Goal: Task Accomplishment & Management: Manage account settings

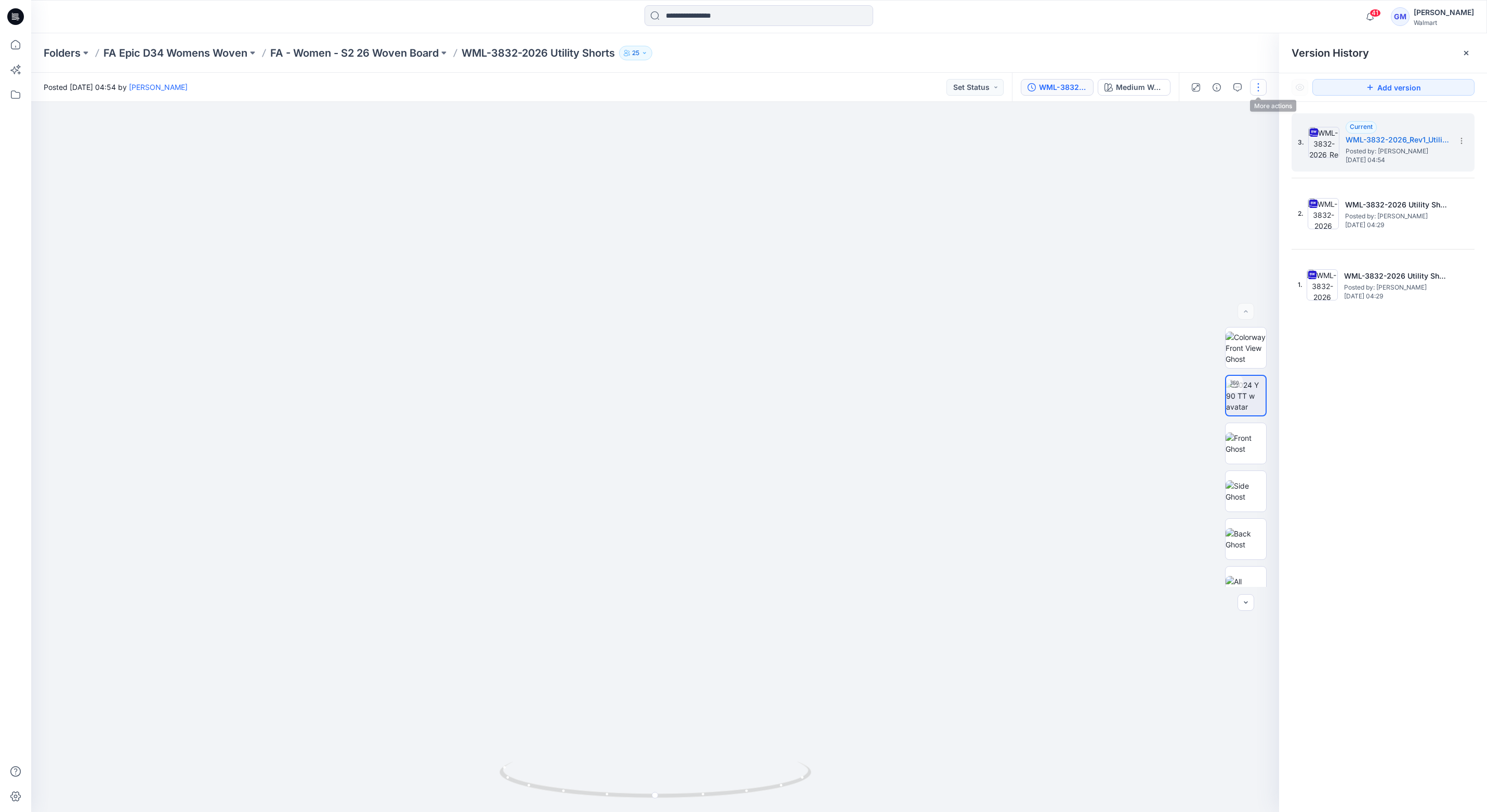
click at [1120, 91] on button "button" at bounding box center [1258, 88] width 17 height 17
click at [1120, 142] on button "Edit" at bounding box center [1214, 141] width 95 height 19
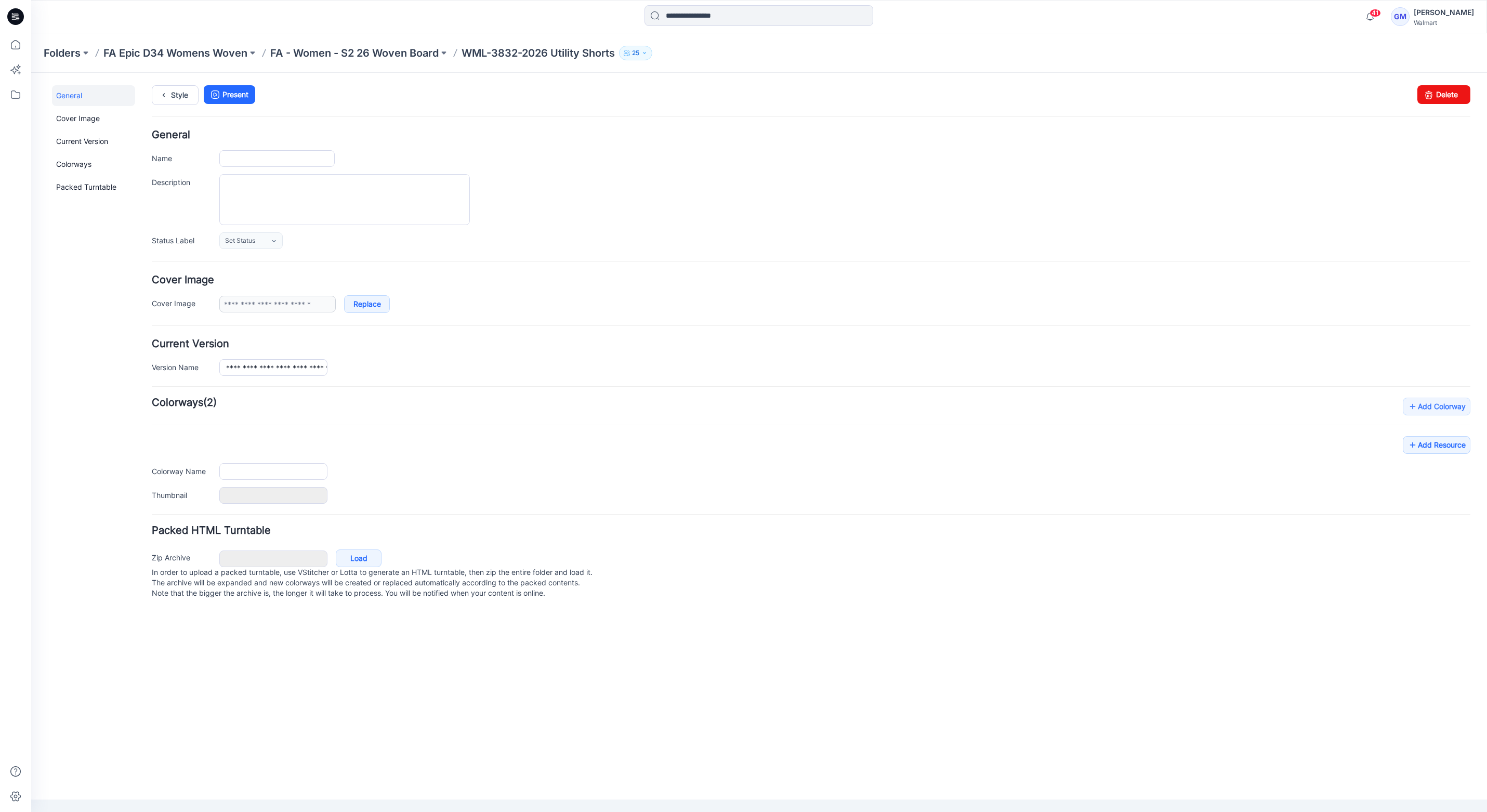
type input "**********"
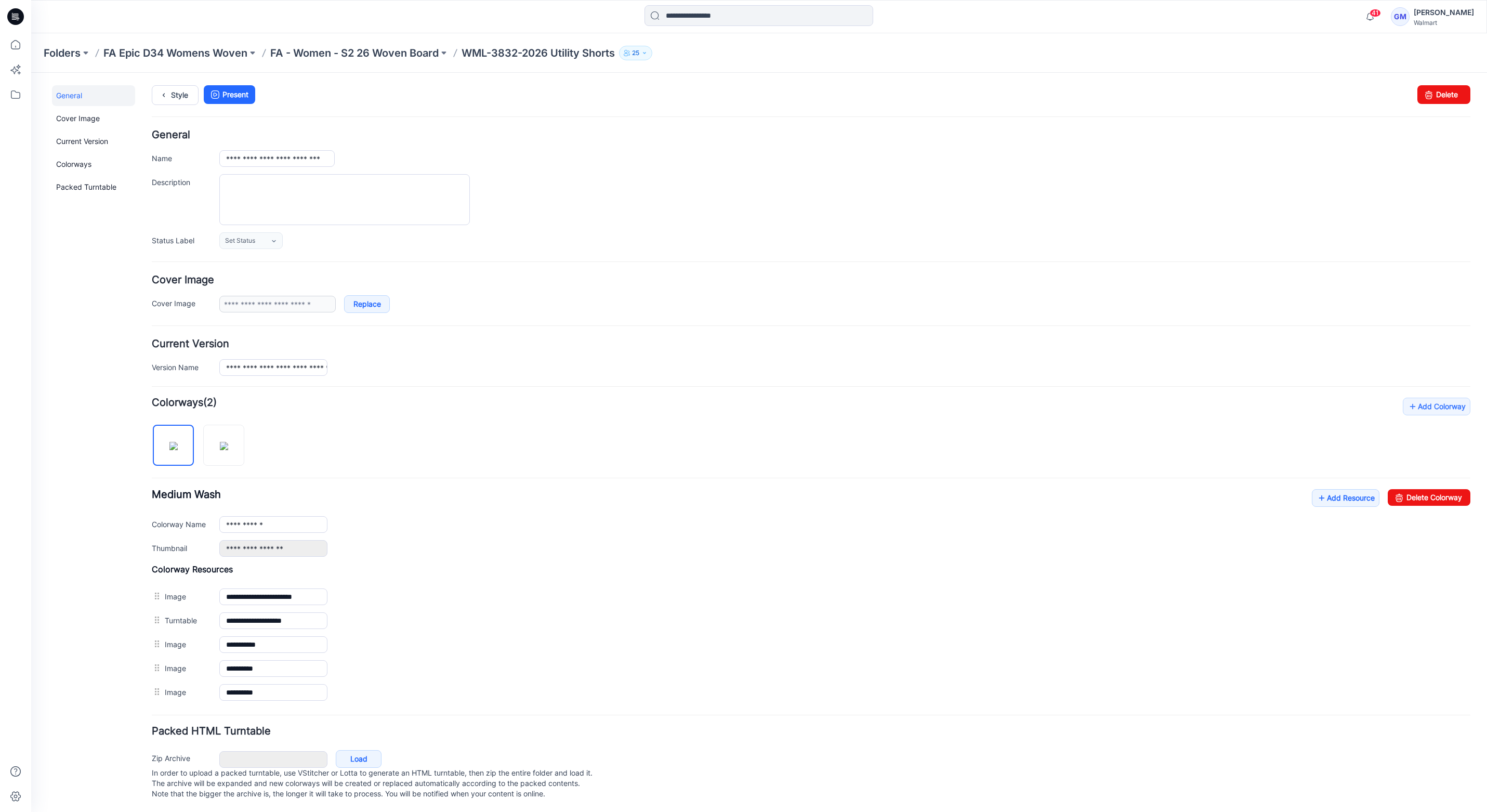
scroll to position [11, 0]
click at [1320, 488] on link "Add Resource" at bounding box center [1346, 497] width 68 height 18
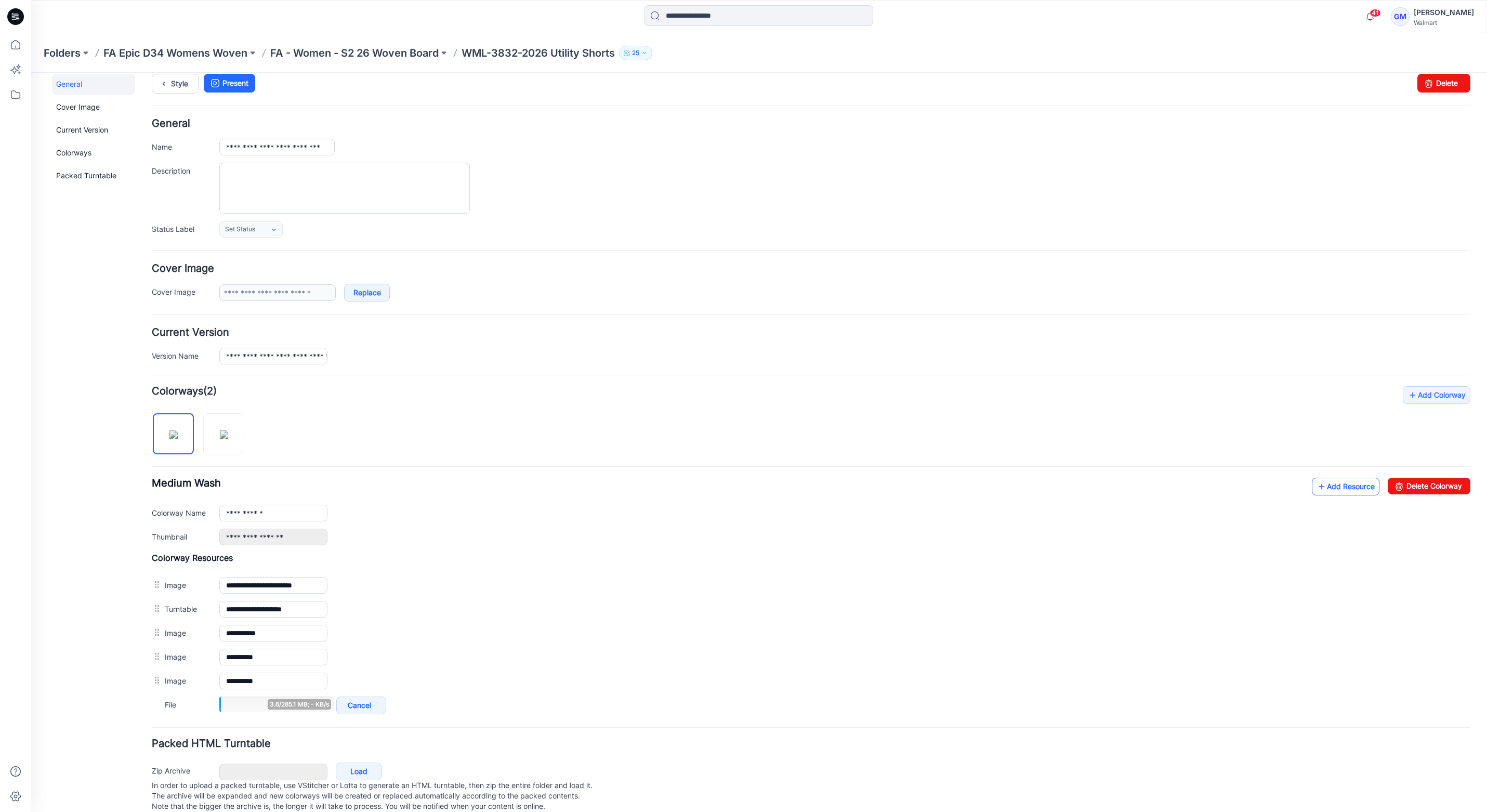
click at [1319, 482] on link "Add Resource" at bounding box center [1346, 486] width 68 height 18
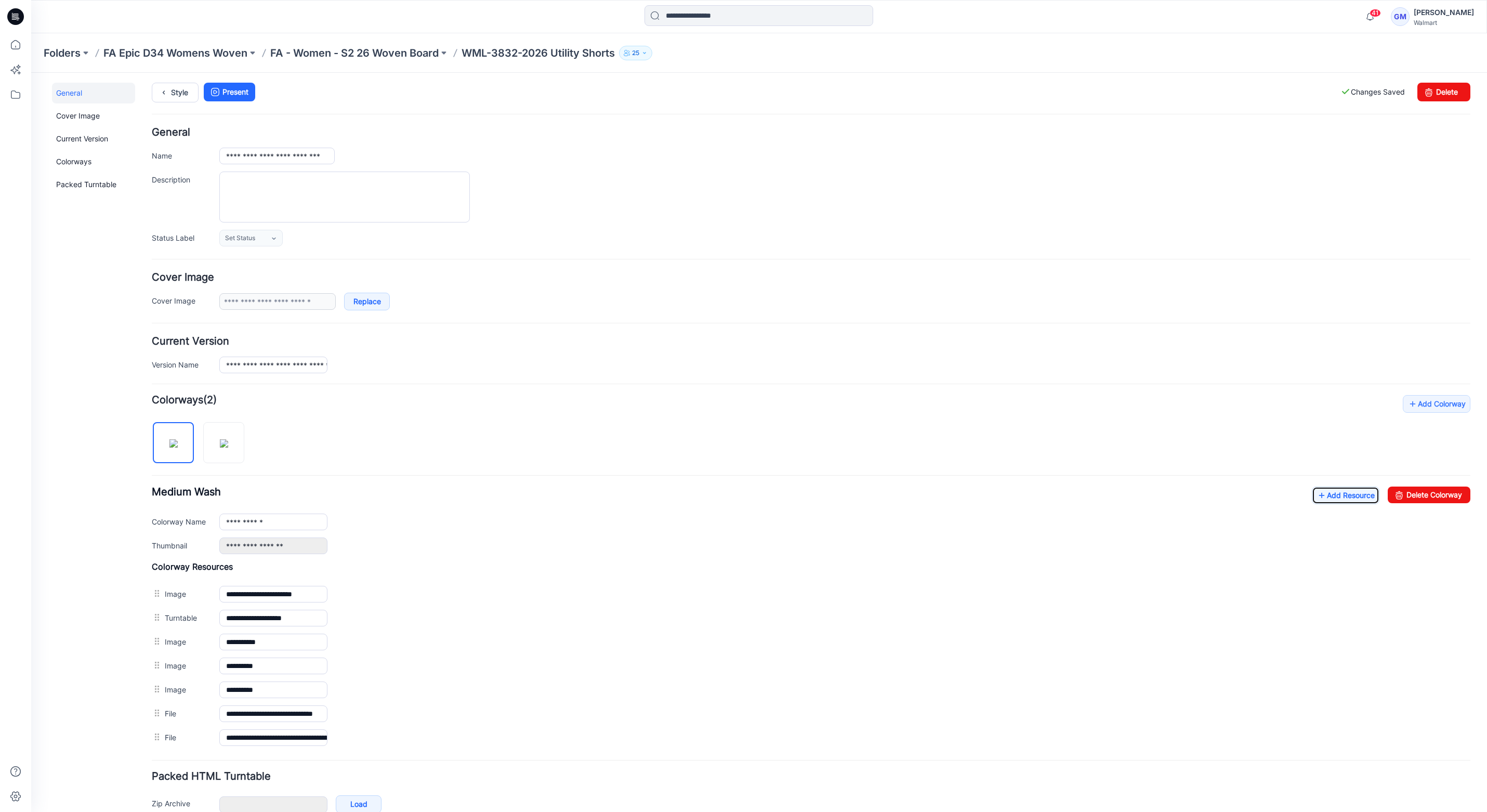
scroll to position [0, 0]
click at [185, 100] on link "Style" at bounding box center [176, 94] width 47 height 20
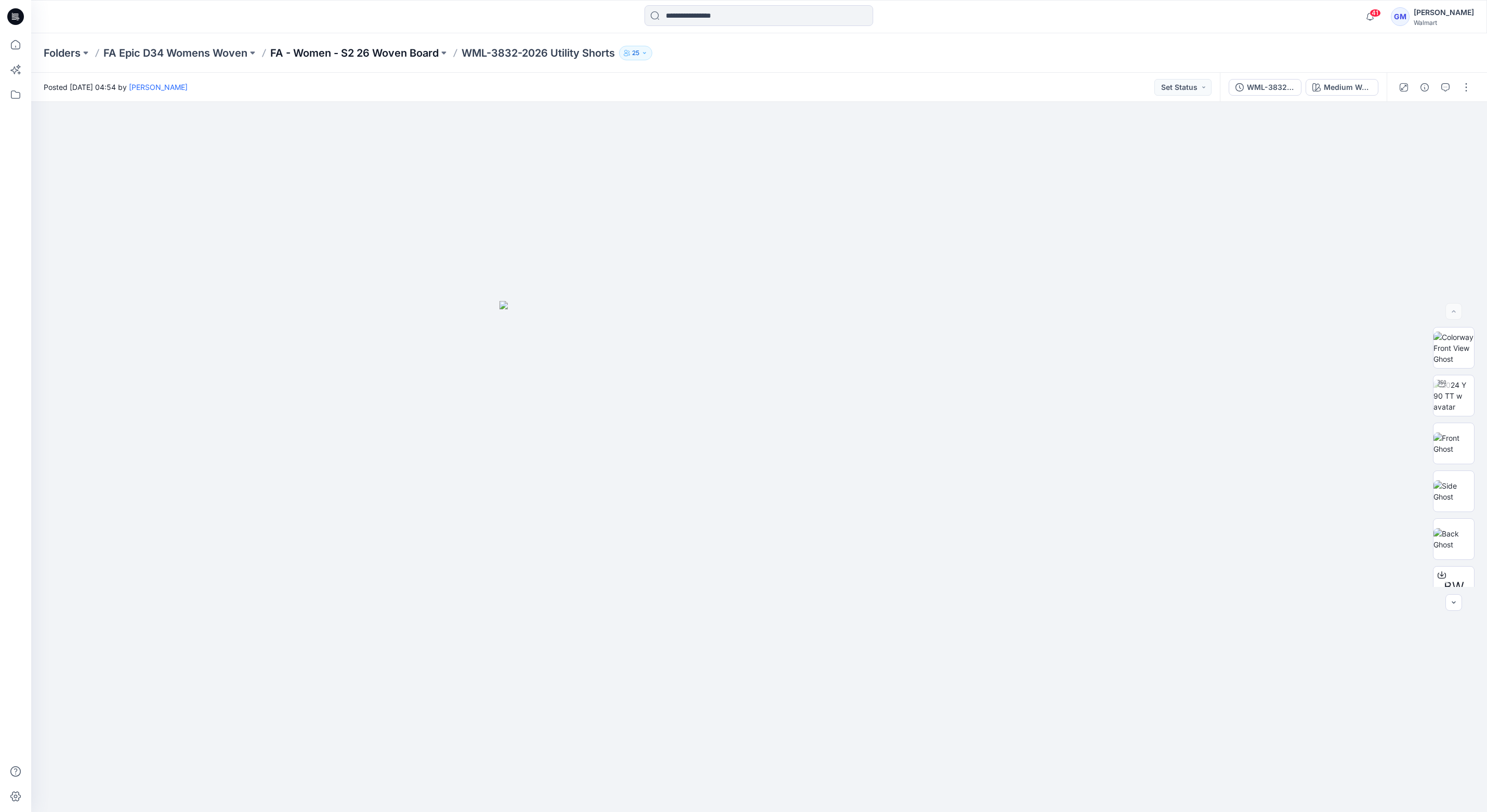
click at [380, 55] on p "FA - Women - S2 26 Woven Board" at bounding box center [354, 52] width 168 height 14
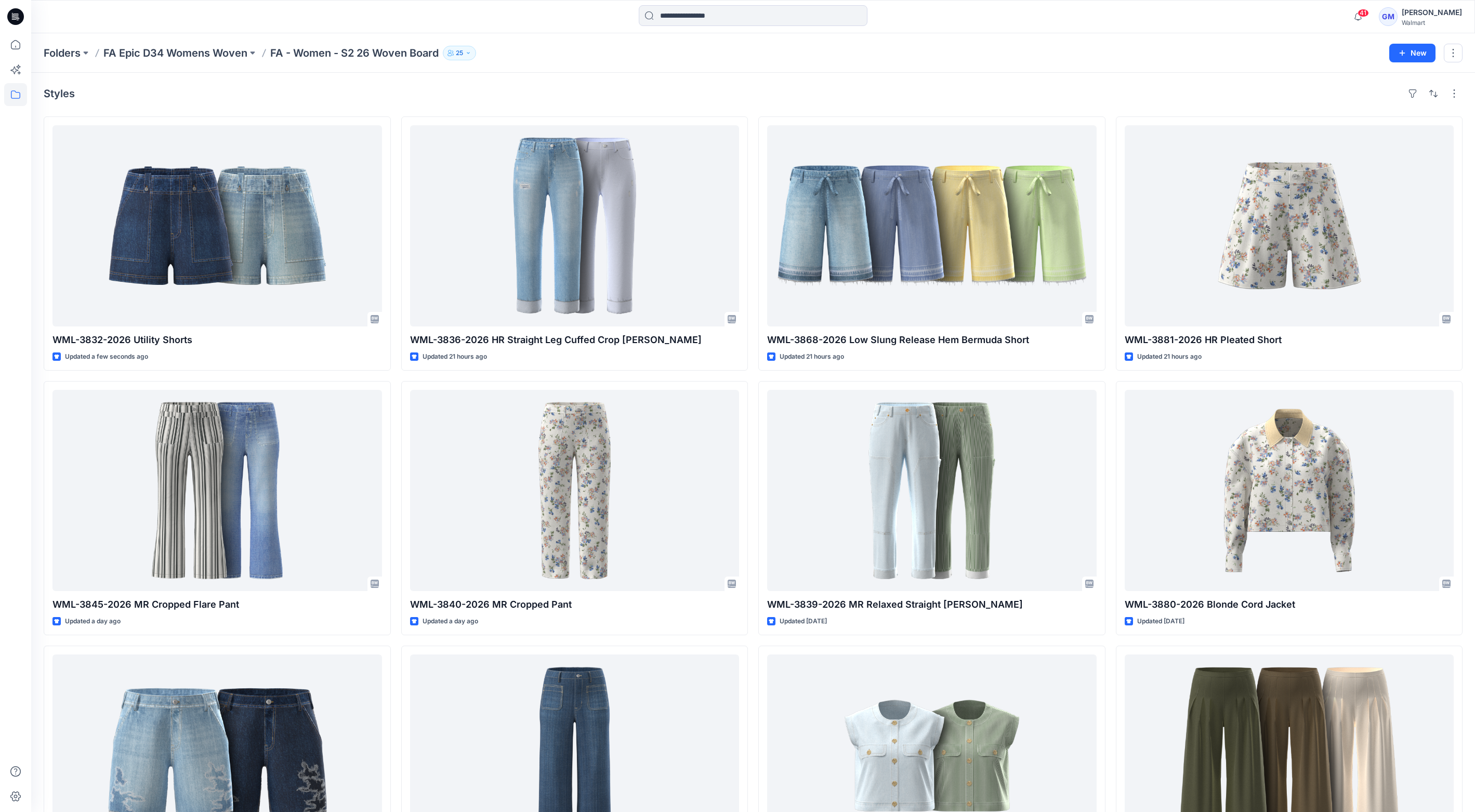
click at [476, 96] on div "Styles" at bounding box center [753, 93] width 1418 height 17
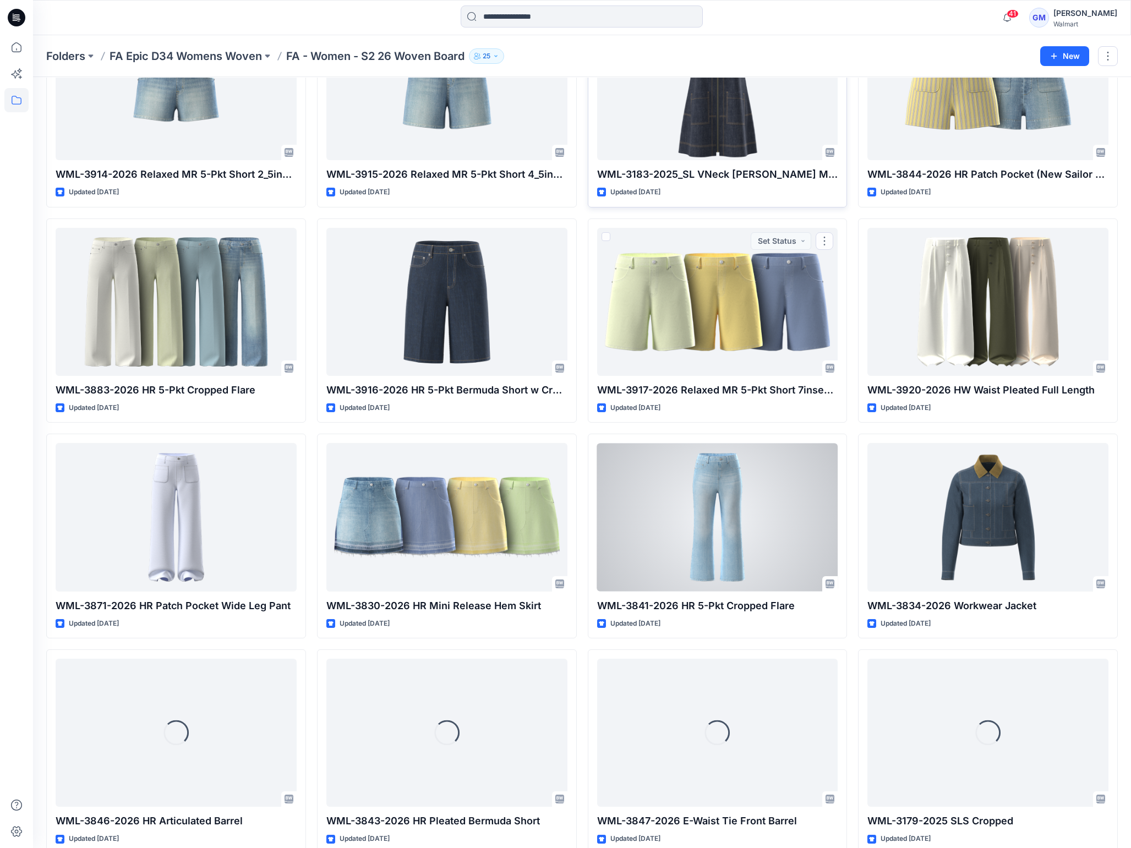
scroll to position [1002, 0]
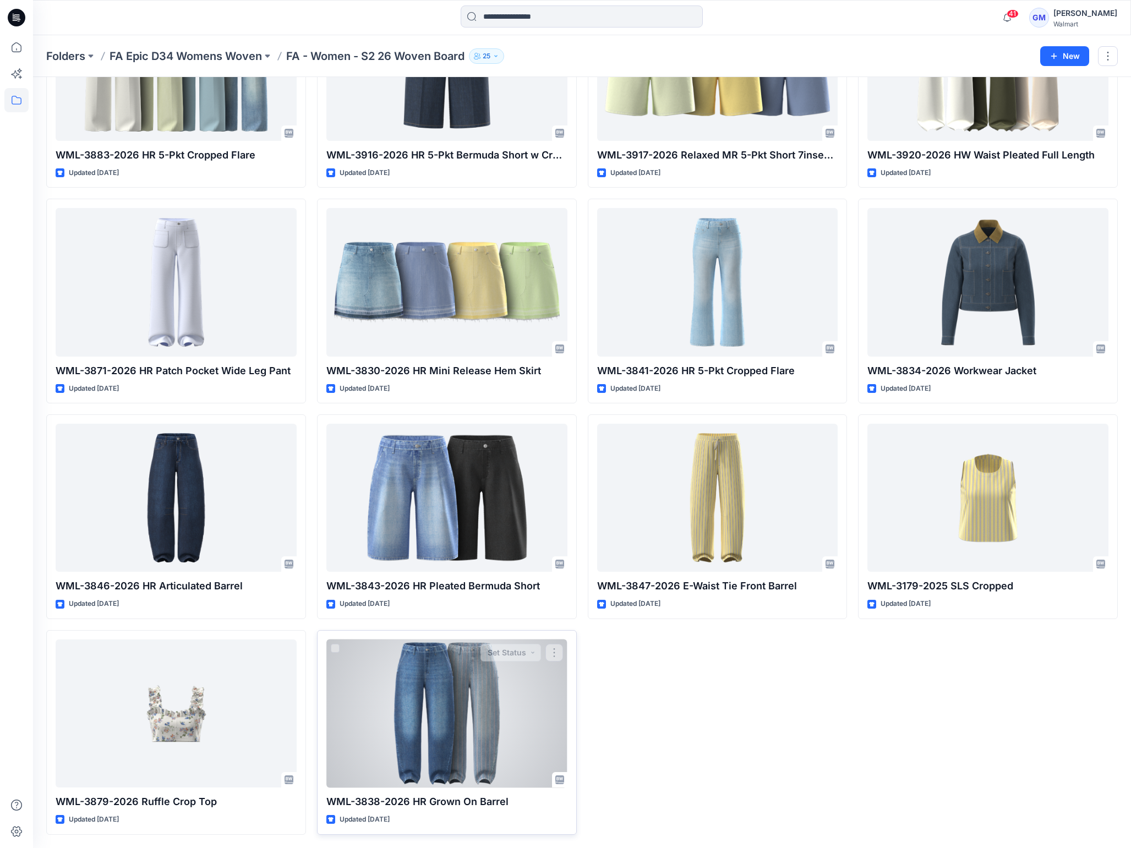
click at [483, 718] on div at bounding box center [446, 713] width 241 height 148
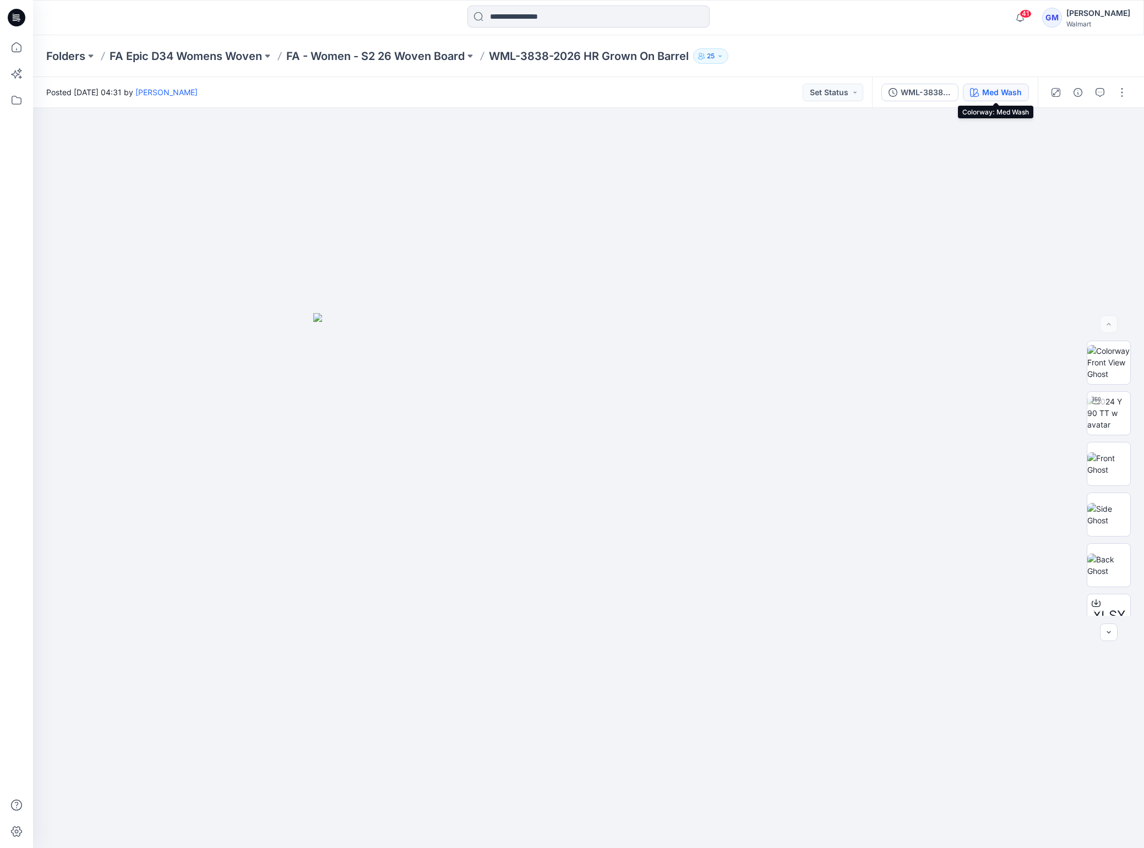
click at [1011, 87] on div "Med Wash" at bounding box center [1002, 92] width 40 height 12
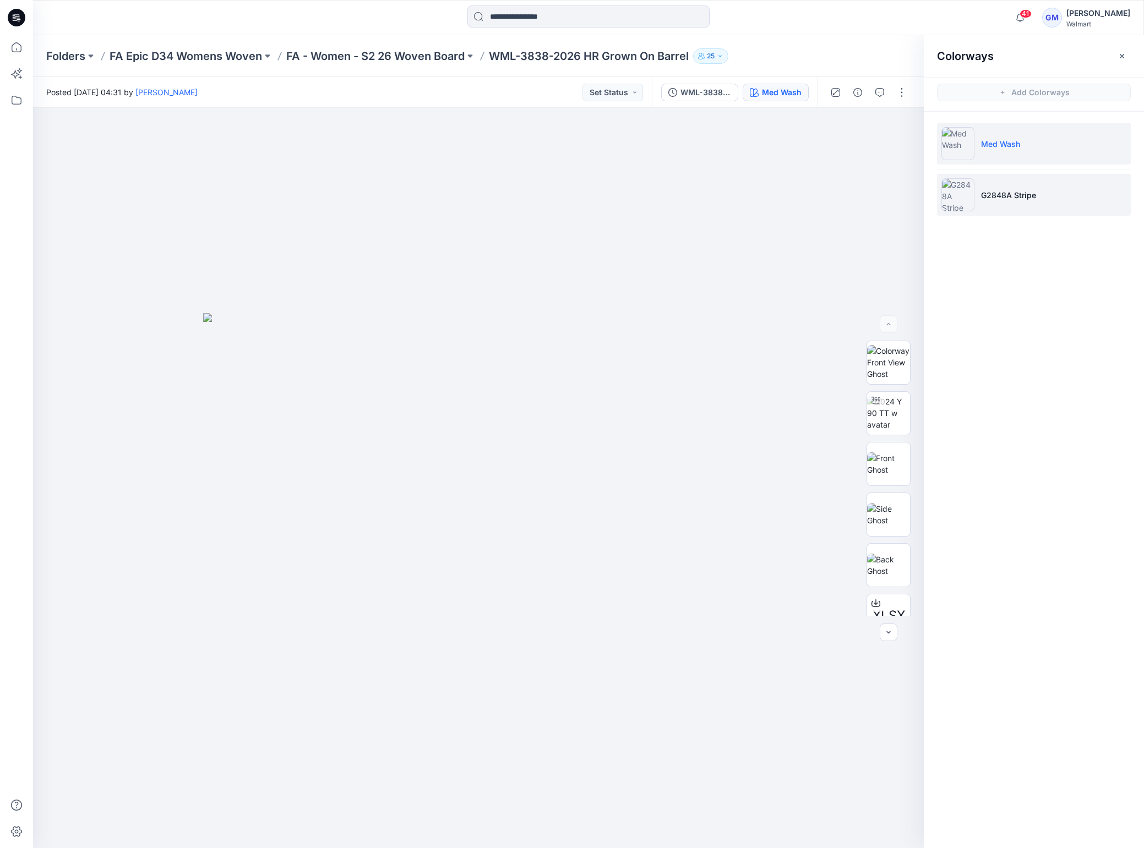
click at [1049, 201] on li "G2848A Stripe" at bounding box center [1034, 195] width 194 height 42
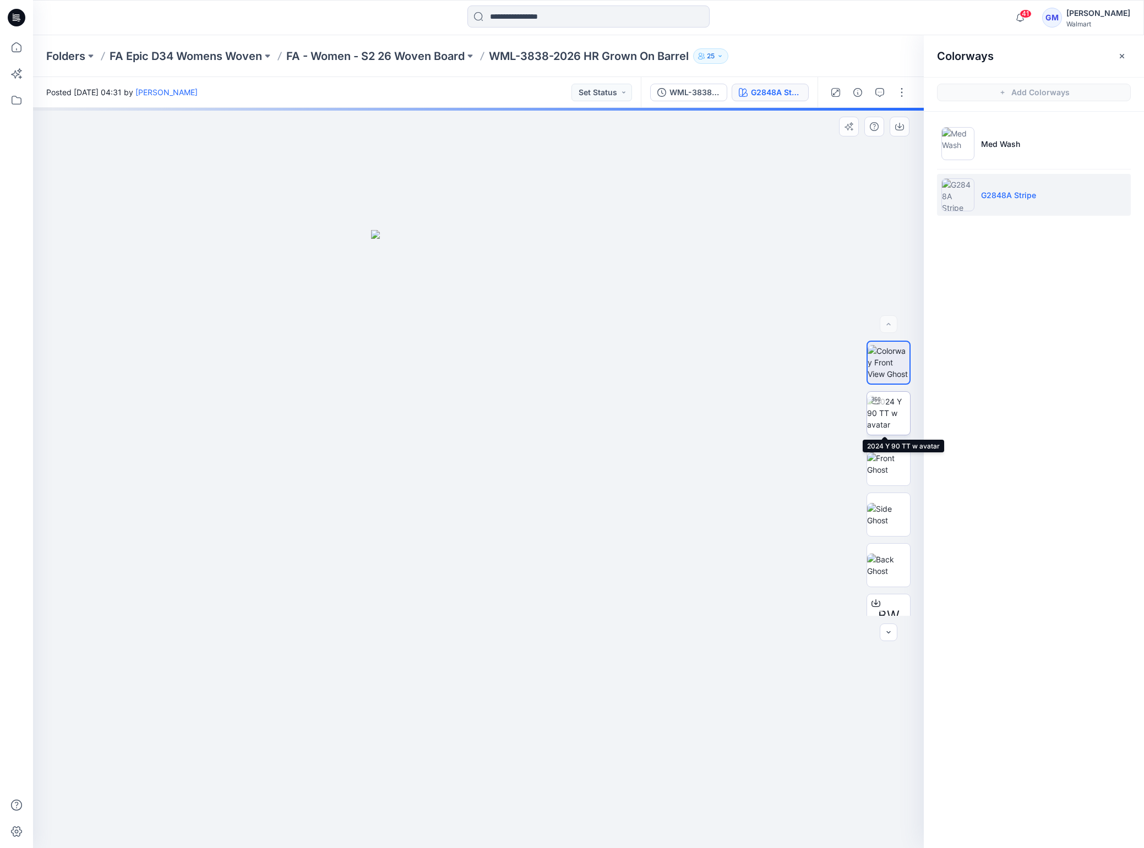
click at [887, 418] on img at bounding box center [888, 413] width 43 height 35
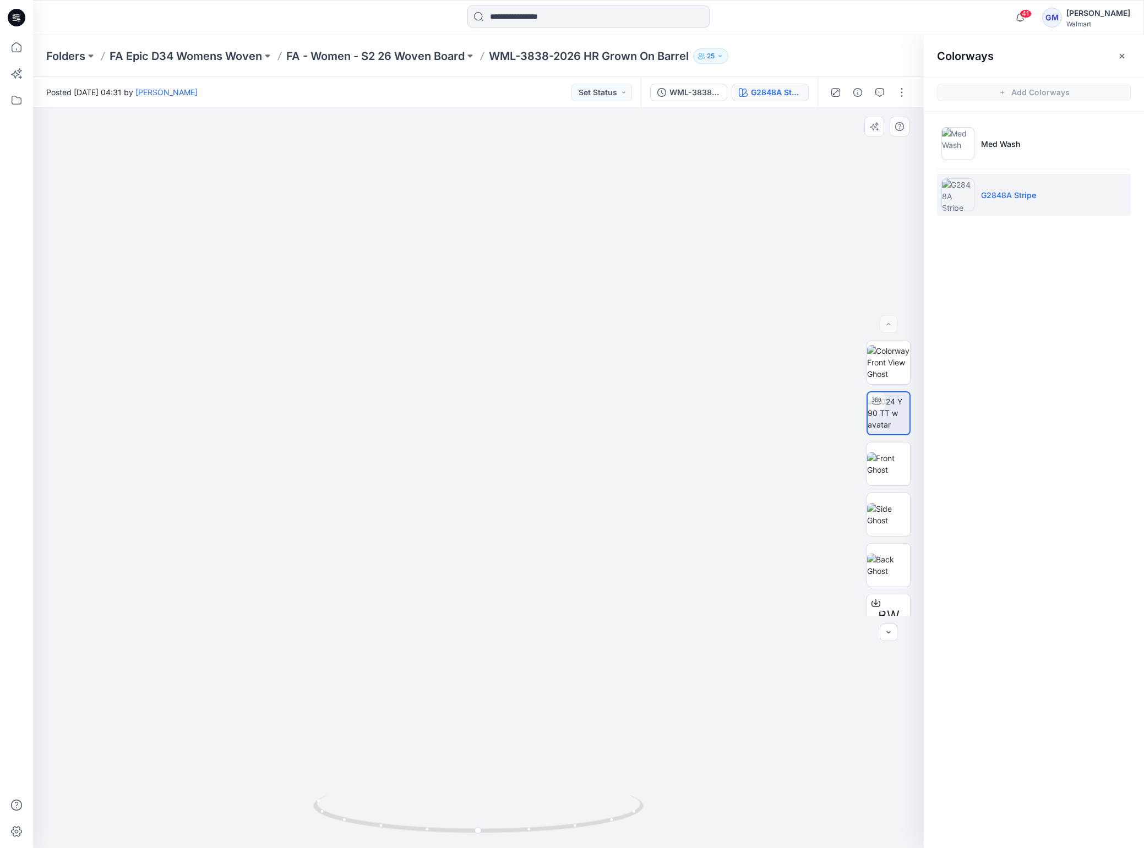
click at [626, 209] on img at bounding box center [478, 99] width 2254 height 1497
click at [879, 591] on img at bounding box center [888, 593] width 43 height 23
click at [502, 455] on img at bounding box center [478, 580] width 550 height 535
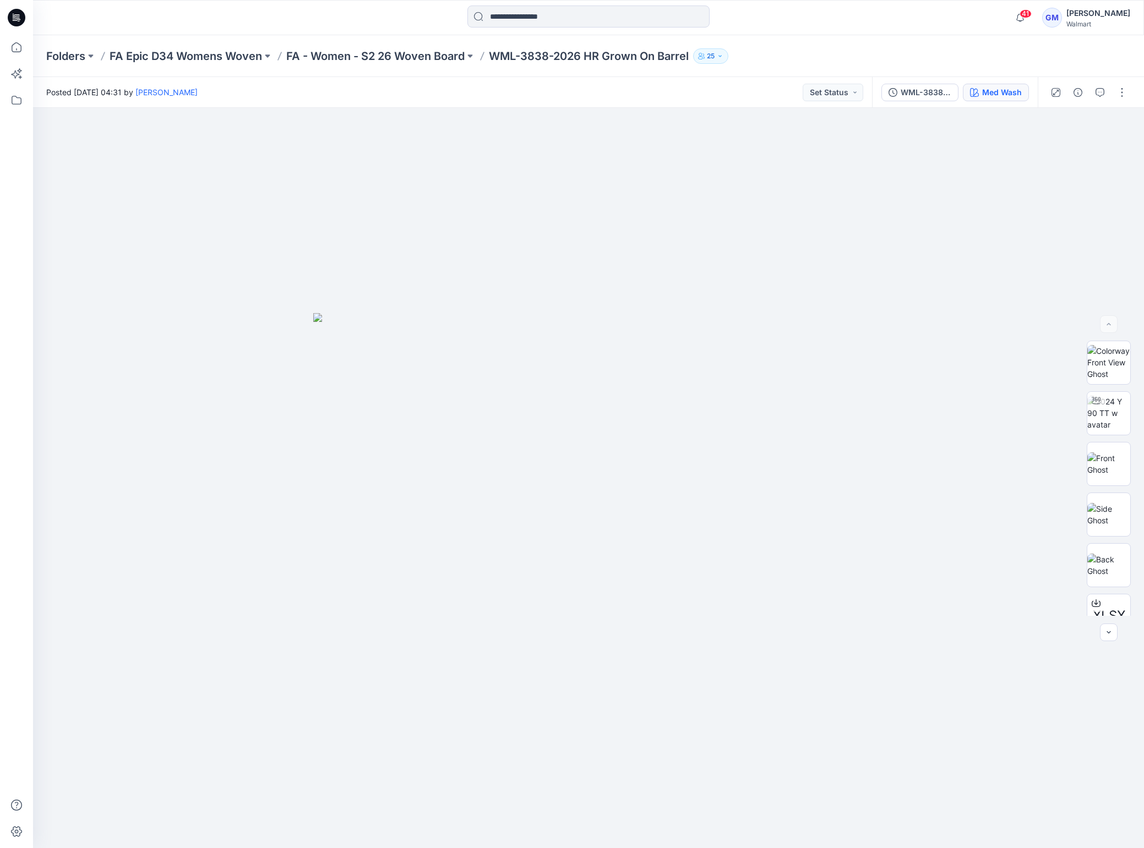
click at [999, 90] on div "Med Wash" at bounding box center [1002, 92] width 40 height 12
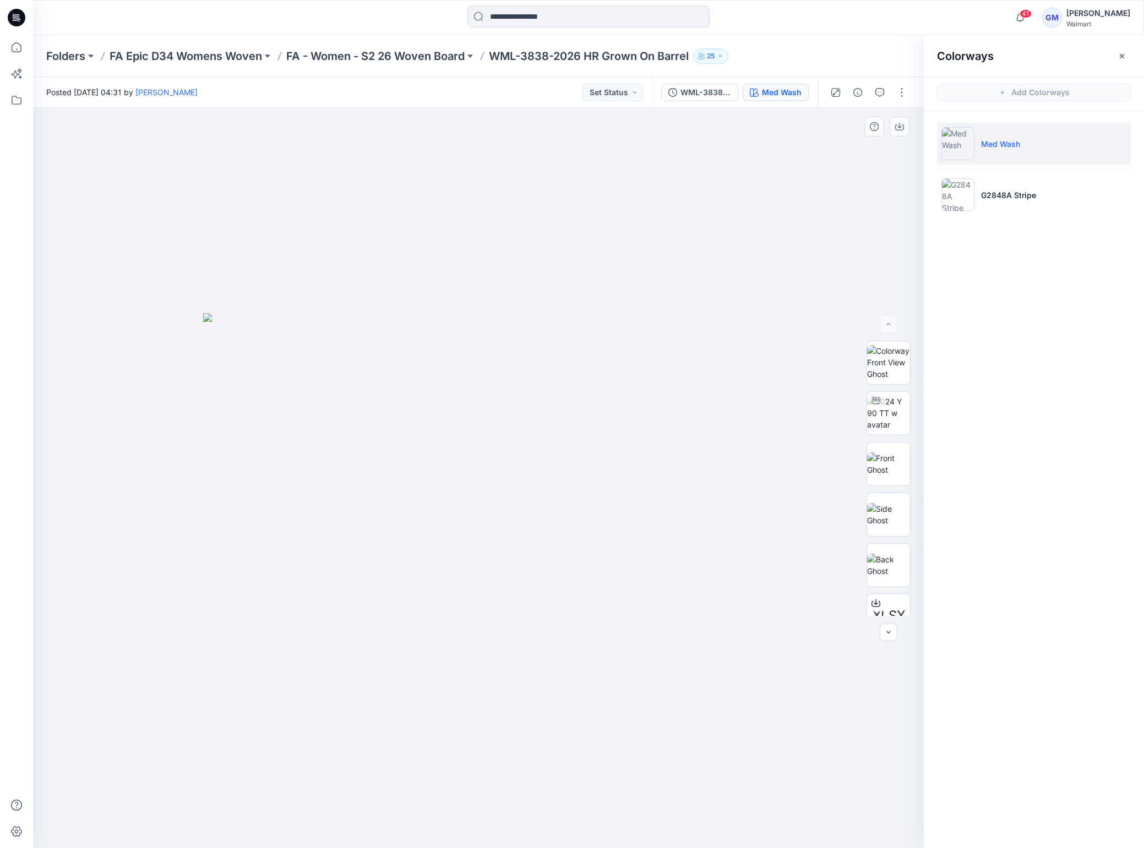
drag, startPoint x: 319, startPoint y: 836, endPoint x: 331, endPoint y: 811, distance: 28.3
click at [319, 836] on div at bounding box center [478, 478] width 890 height 740
click at [449, 59] on p "FA - Women - S2 26 Woven Board" at bounding box center [375, 55] width 178 height 15
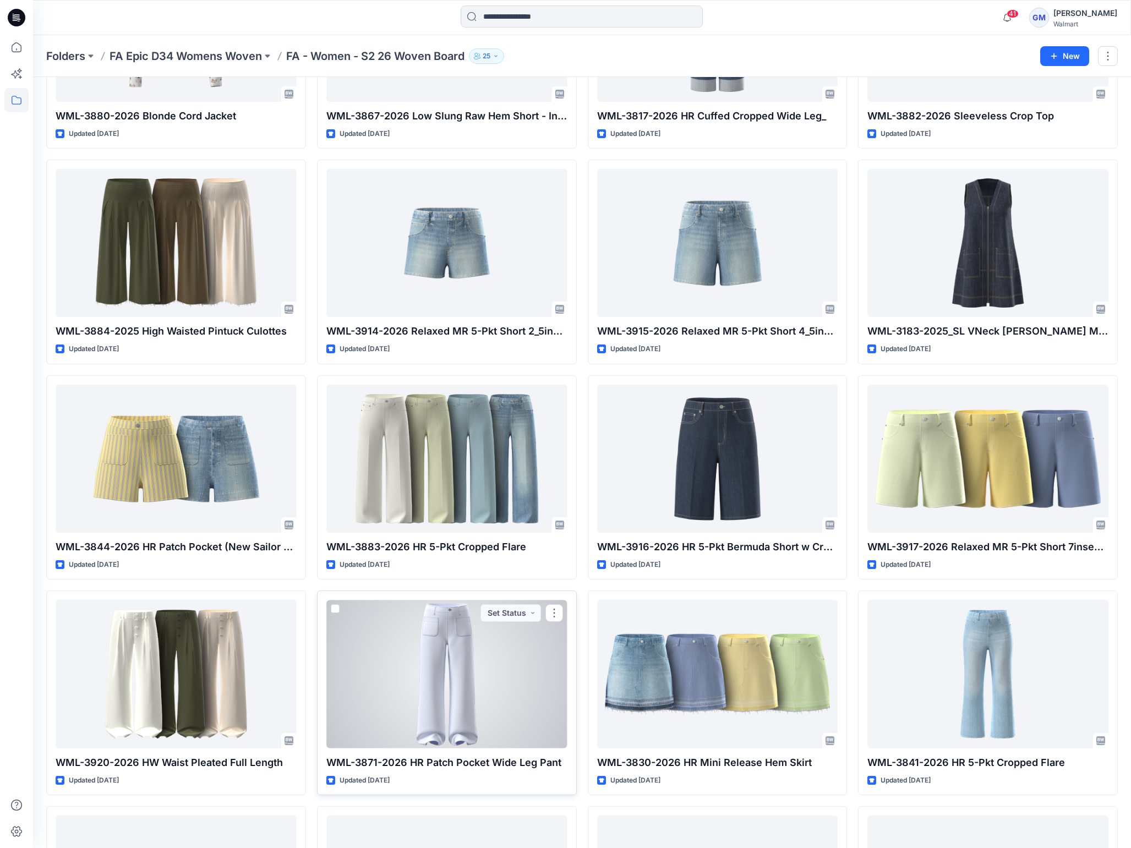
scroll to position [1002, 0]
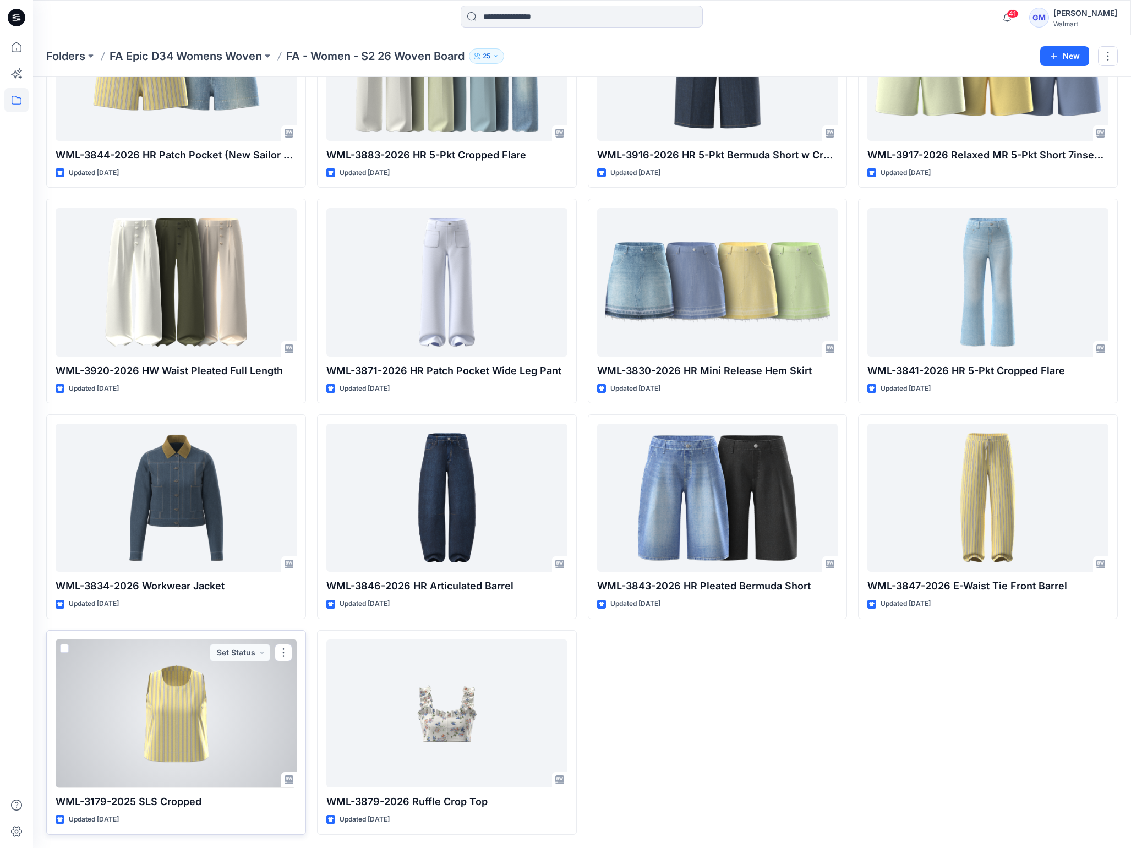
click at [237, 752] on div at bounding box center [176, 713] width 241 height 148
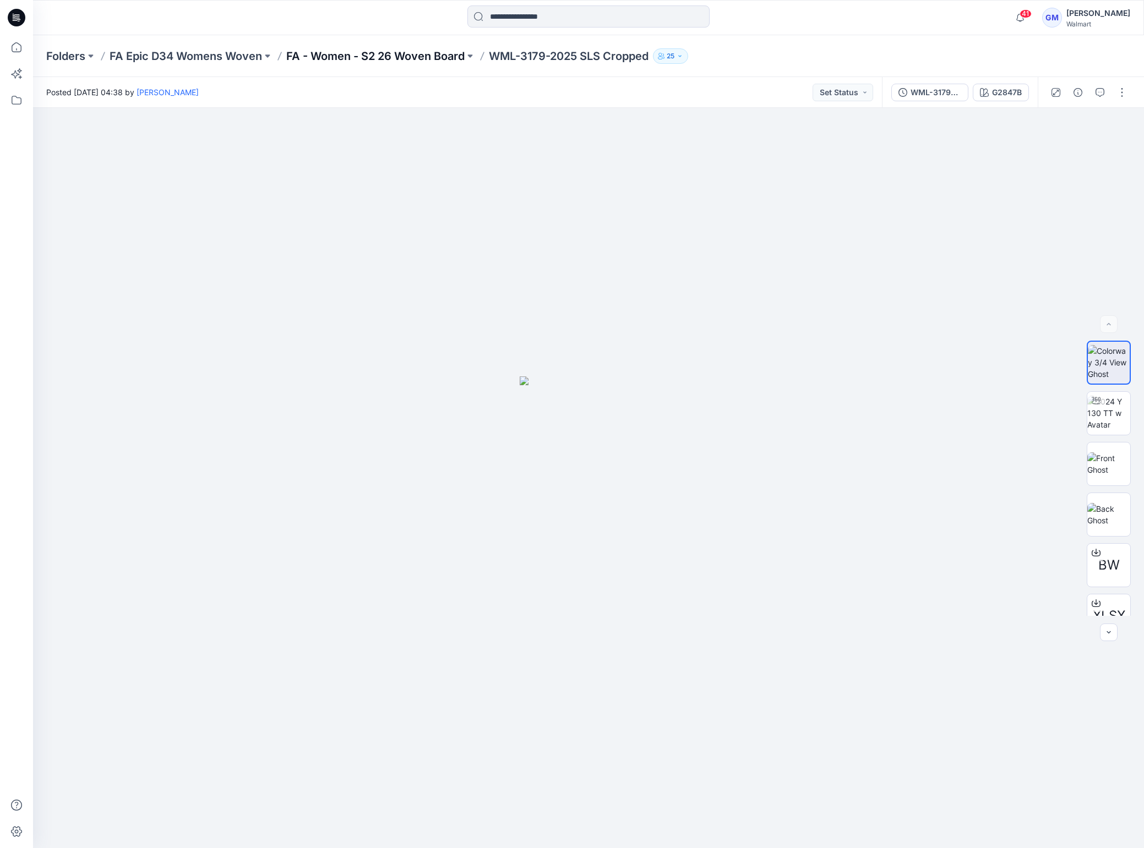
click at [420, 58] on p "FA - Women - S2 26 Woven Board" at bounding box center [375, 55] width 178 height 15
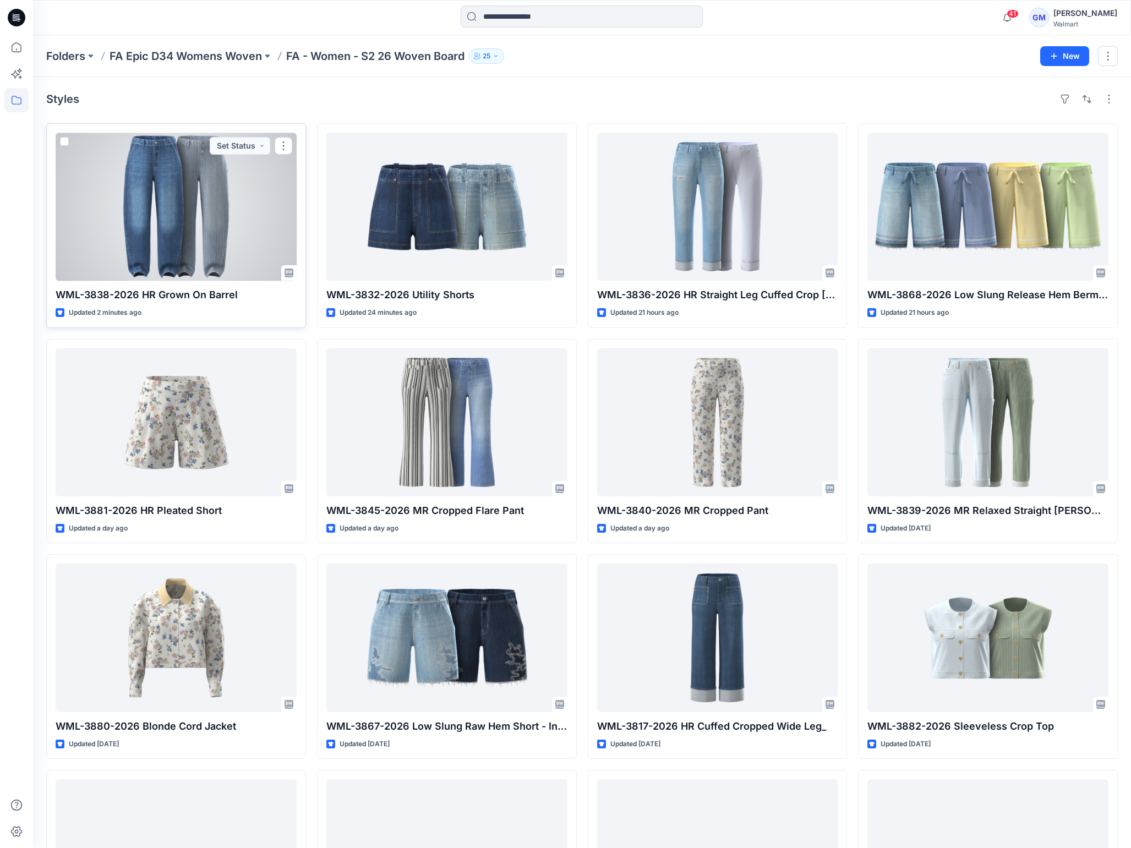
click at [232, 217] on div at bounding box center [176, 207] width 241 height 148
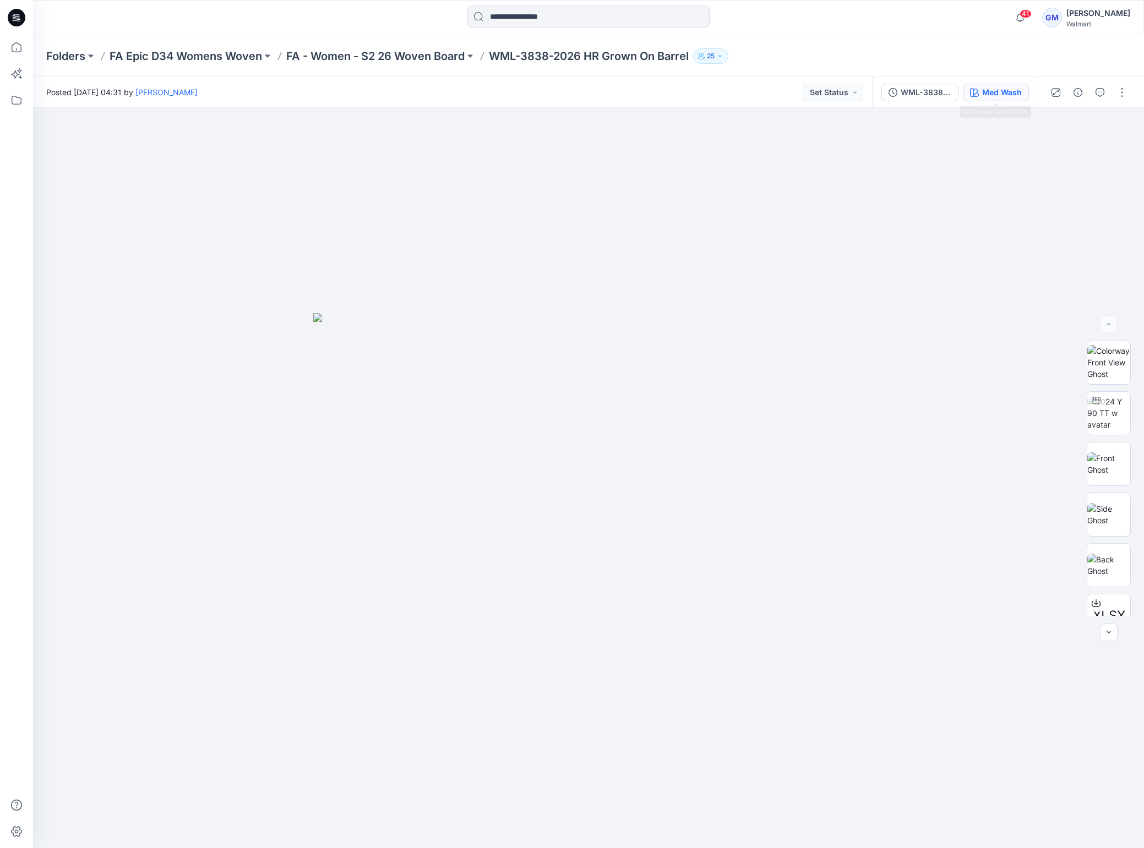
click at [1002, 89] on div "Med Wash" at bounding box center [1002, 92] width 40 height 12
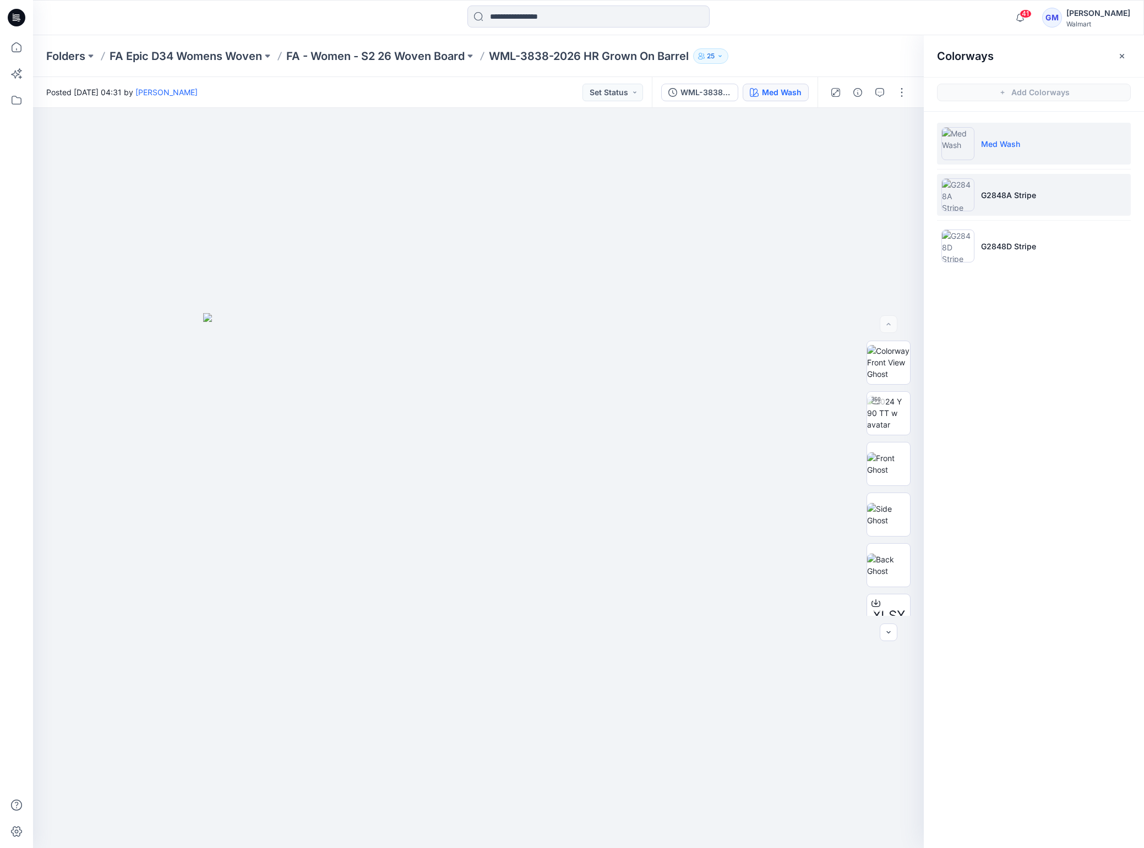
click at [1053, 201] on li "G2848A Stripe" at bounding box center [1034, 195] width 194 height 42
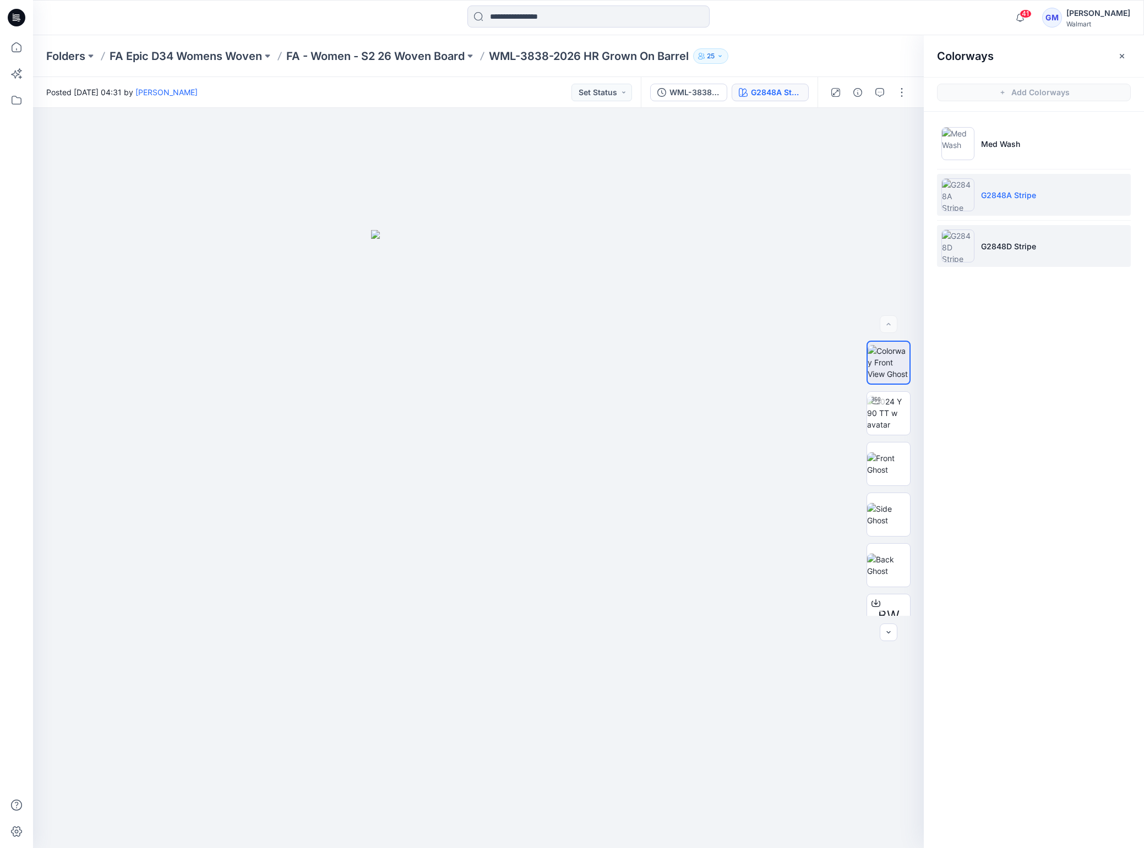
click at [1007, 241] on p "G2848D Stripe" at bounding box center [1008, 246] width 55 height 12
click at [1022, 195] on p "G2848A Stripe" at bounding box center [1008, 195] width 55 height 12
click at [1025, 244] on p "G2848D Stripe" at bounding box center [1008, 246] width 55 height 12
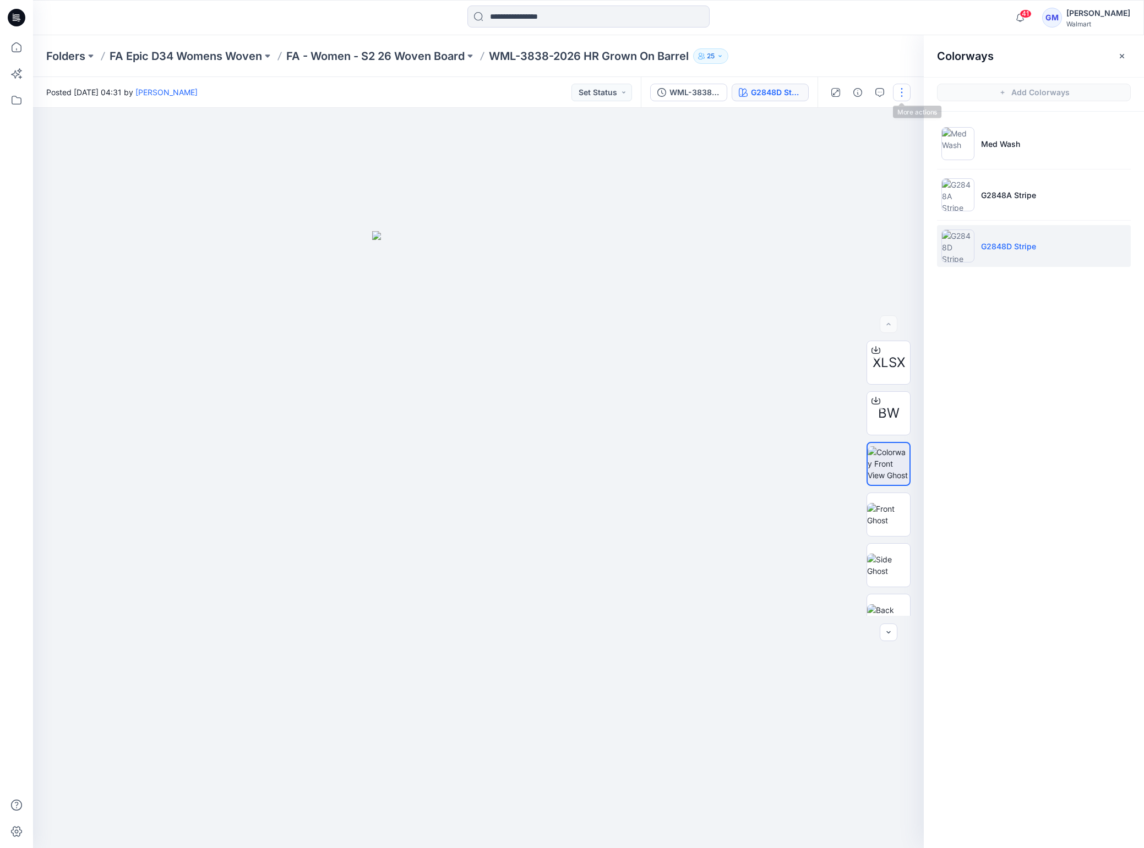
click at [898, 92] on button "button" at bounding box center [902, 93] width 18 height 18
click at [836, 147] on p "Edit" at bounding box center [831, 149] width 14 height 12
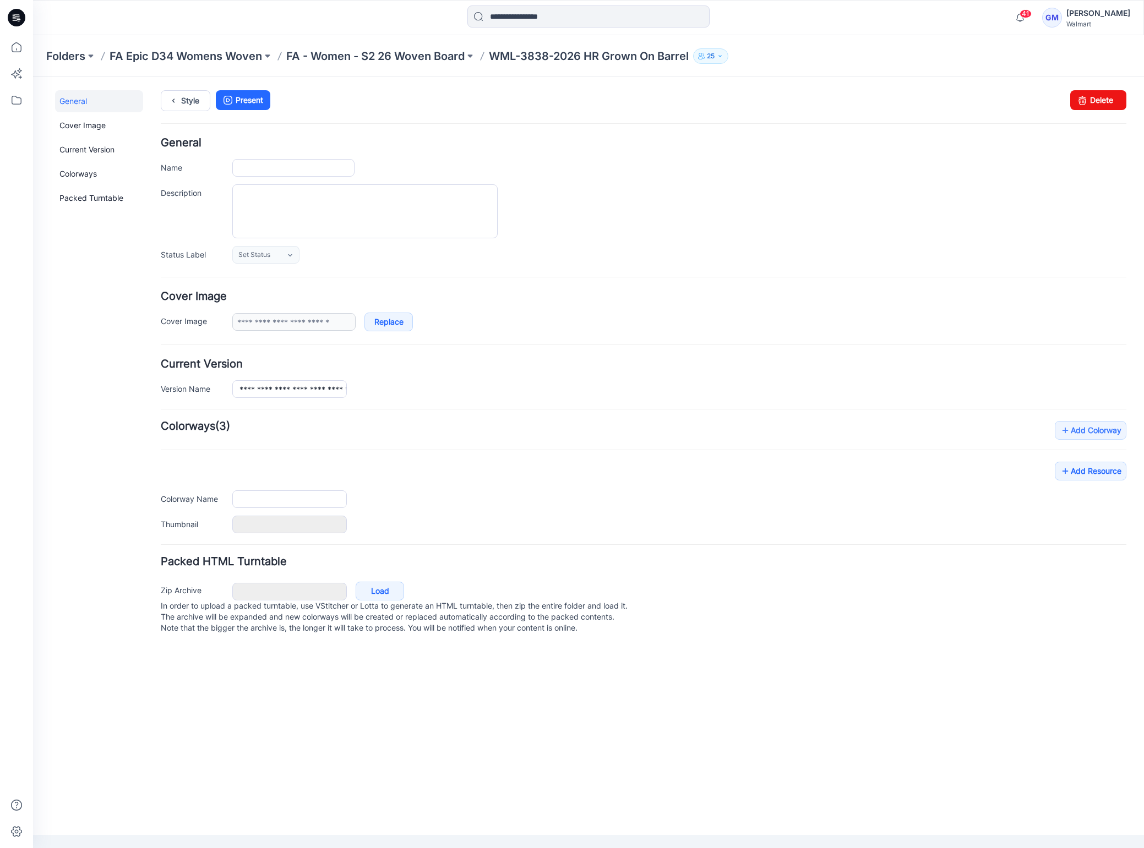
type input "**********"
type input "********"
type input "**********"
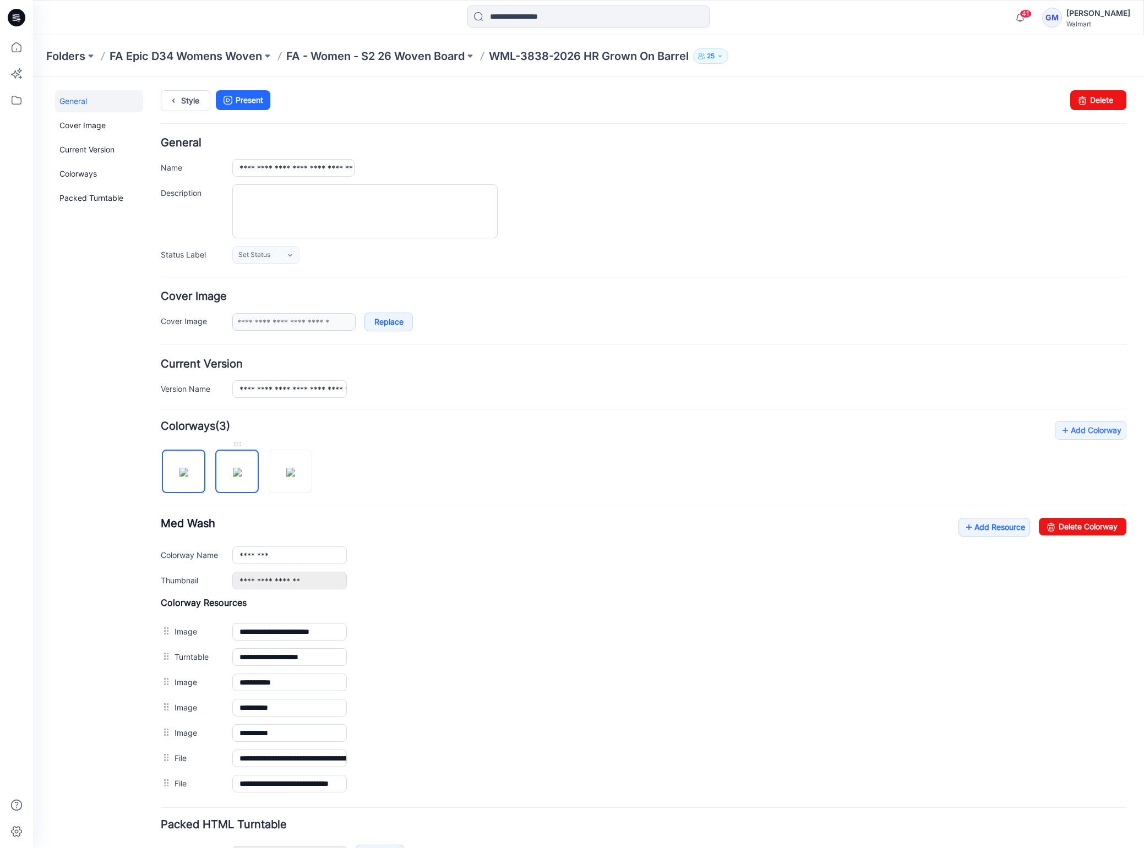
click at [242, 468] on img at bounding box center [237, 472] width 9 height 9
drag, startPoint x: 1062, startPoint y: 530, endPoint x: 679, endPoint y: 147, distance: 541.7
click at [1062, 530] on link "Delete Colorway" at bounding box center [1081, 527] width 87 height 18
click at [236, 477] on img at bounding box center [237, 472] width 9 height 9
type input "**********"
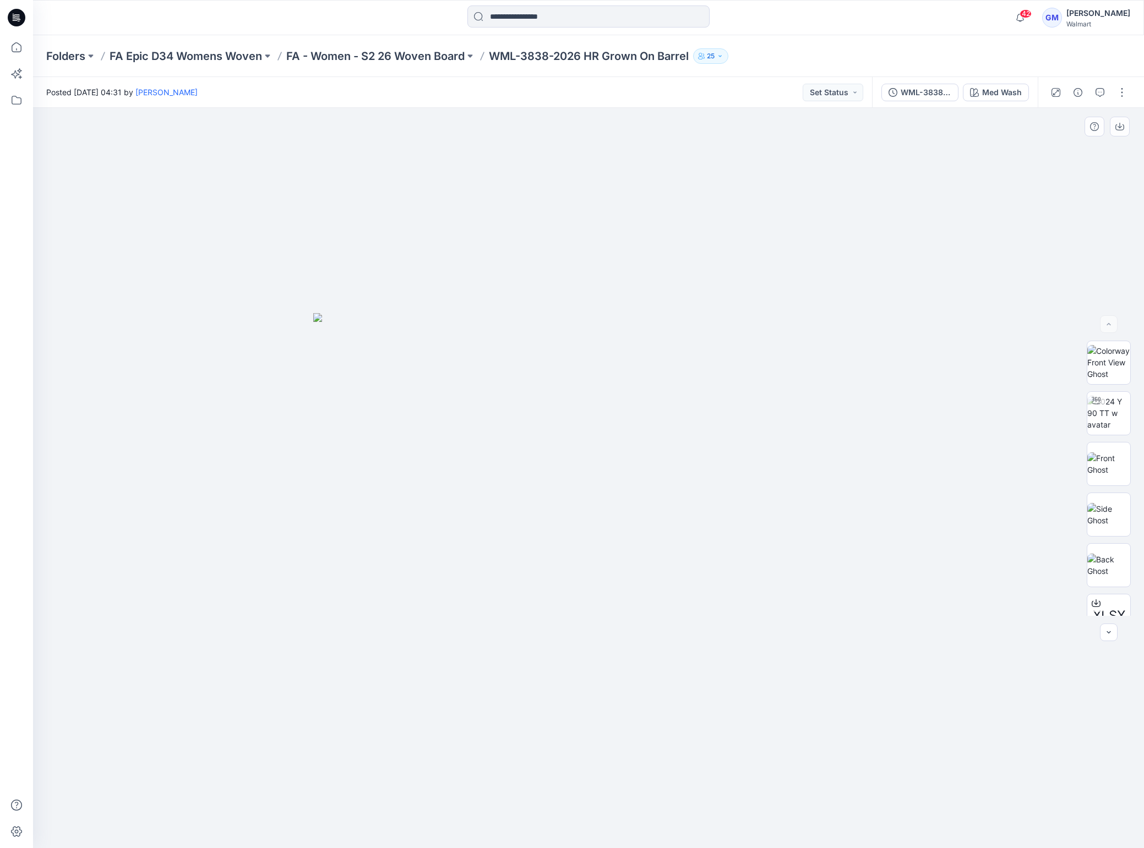
click at [598, 584] on img at bounding box center [588, 580] width 550 height 535
click at [999, 89] on div "Med Wash" at bounding box center [1002, 92] width 40 height 12
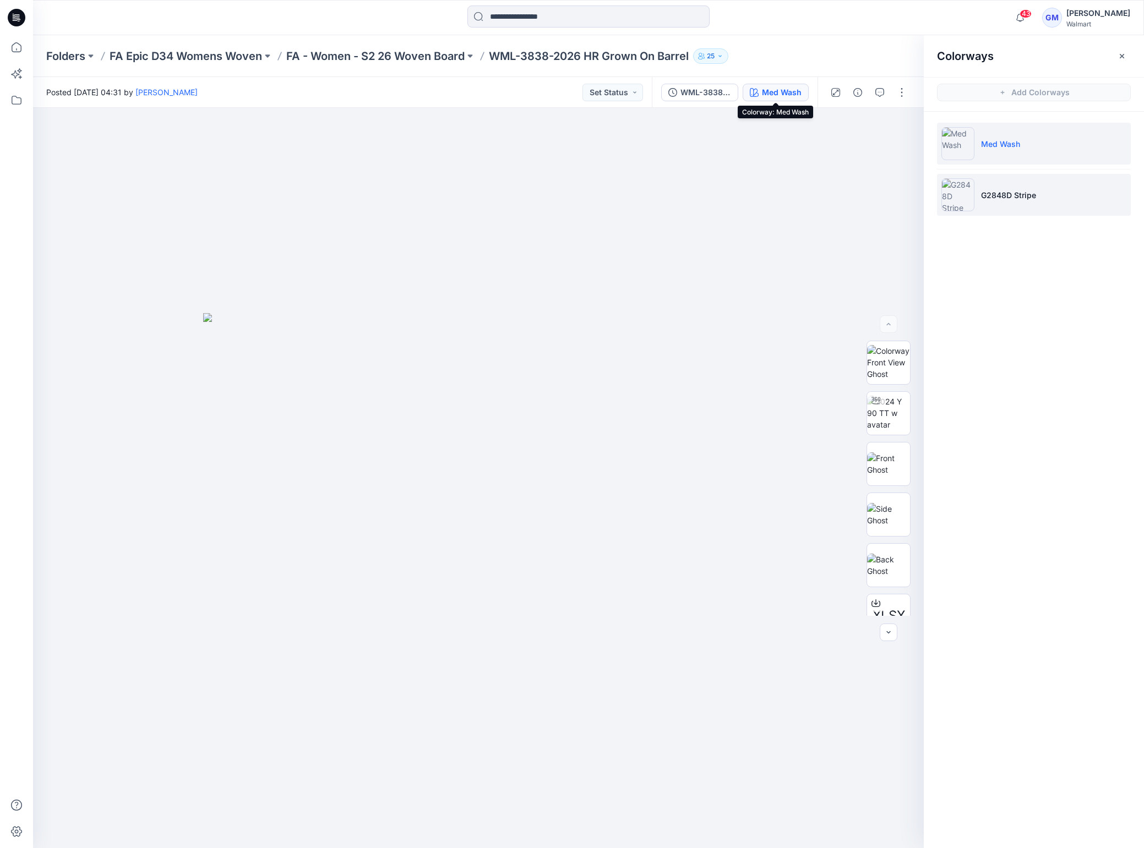
click at [1018, 199] on p "G2848D Stripe" at bounding box center [1008, 195] width 55 height 12
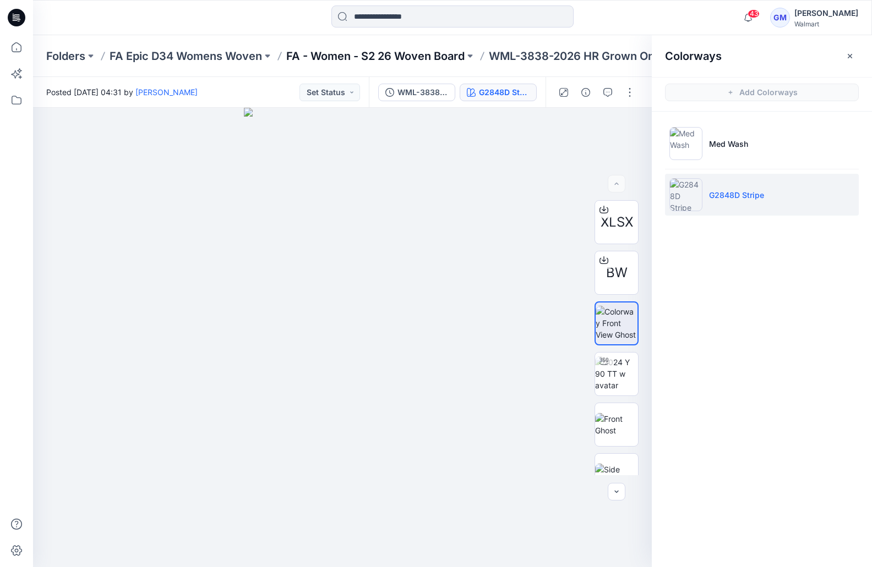
click at [420, 58] on p "FA - Women - S2 26 Woven Board" at bounding box center [375, 55] width 178 height 15
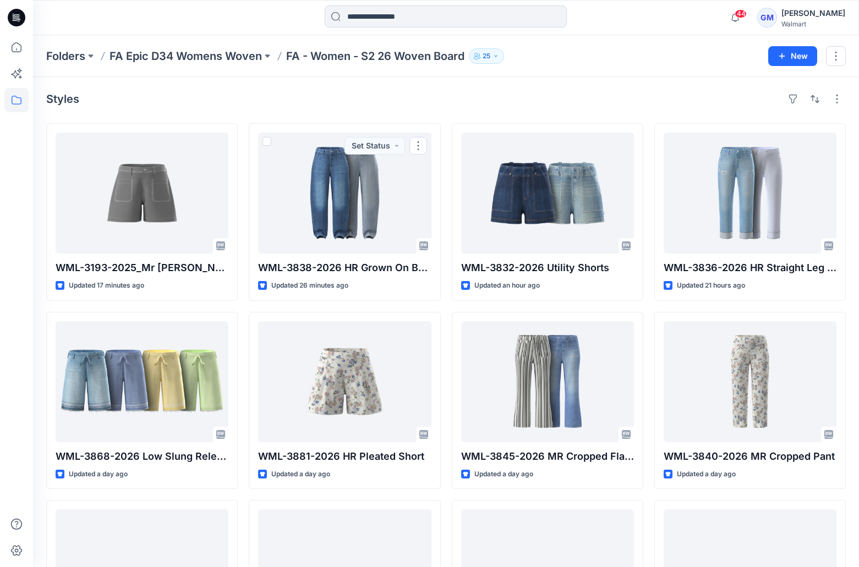
click at [409, 105] on div "Styles" at bounding box center [446, 99] width 800 height 18
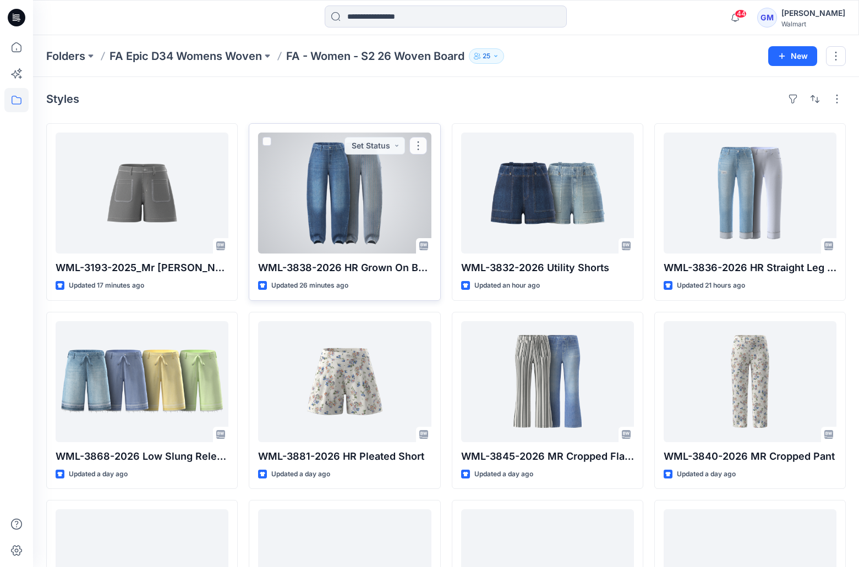
click at [357, 194] on div at bounding box center [344, 193] width 173 height 121
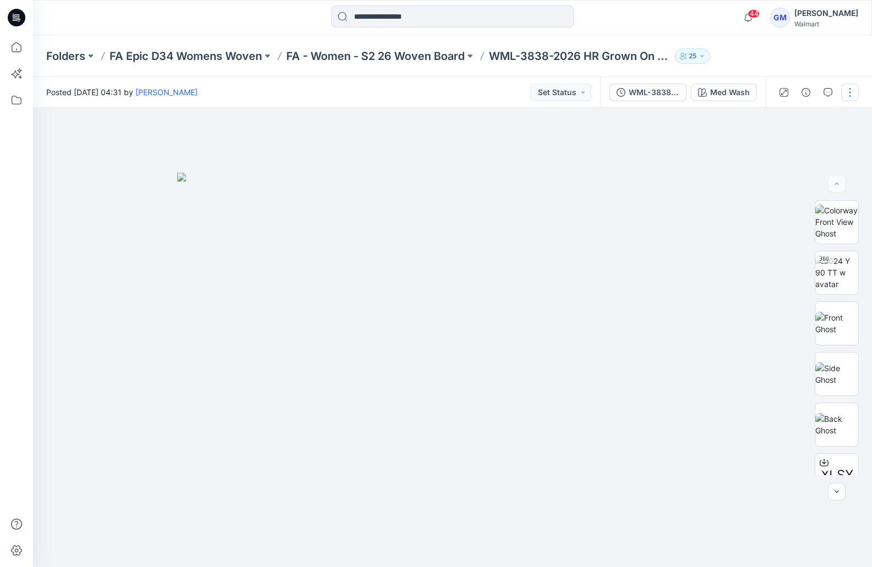
click at [850, 91] on button "button" at bounding box center [850, 93] width 18 height 18
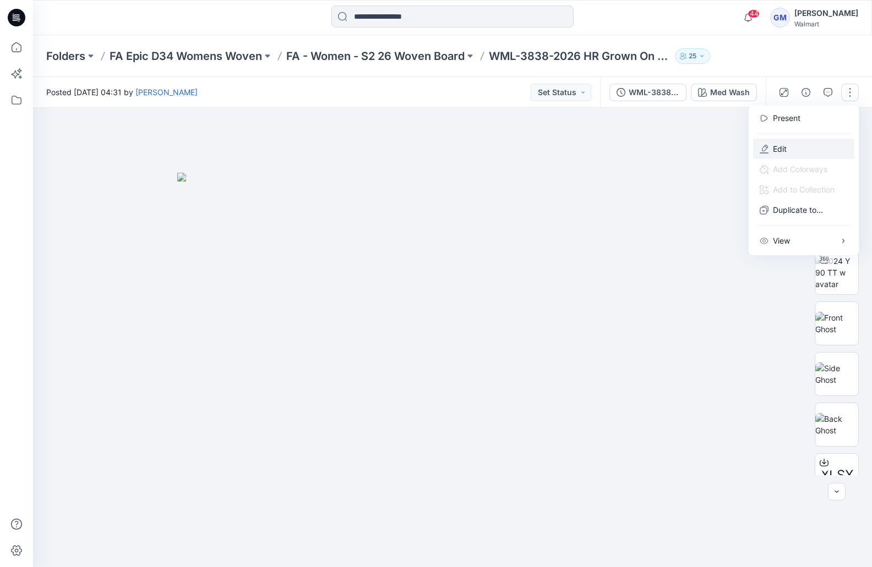
click at [801, 146] on button "Edit" at bounding box center [803, 149] width 101 height 20
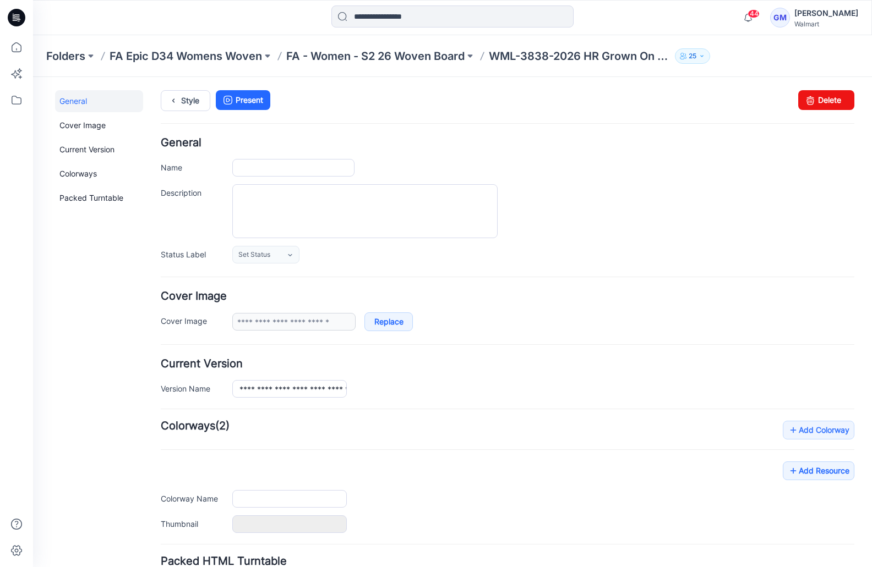
type input "**********"
type input "********"
type input "**********"
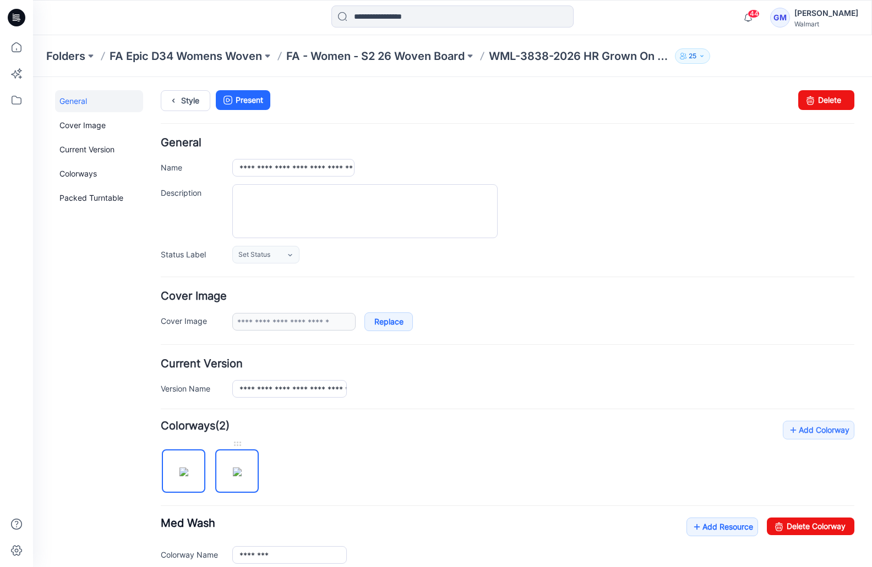
click at [242, 471] on img at bounding box center [237, 472] width 9 height 9
click at [798, 523] on link "Delete Colorway" at bounding box center [810, 527] width 87 height 18
type input "********"
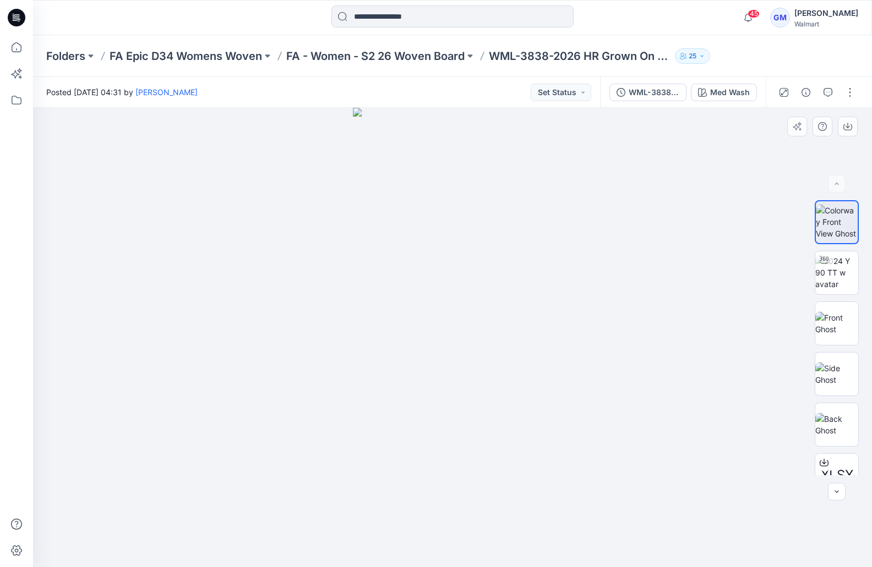
click at [565, 450] on div at bounding box center [452, 338] width 839 height 460
click at [735, 94] on div "Med Wash" at bounding box center [730, 92] width 40 height 12
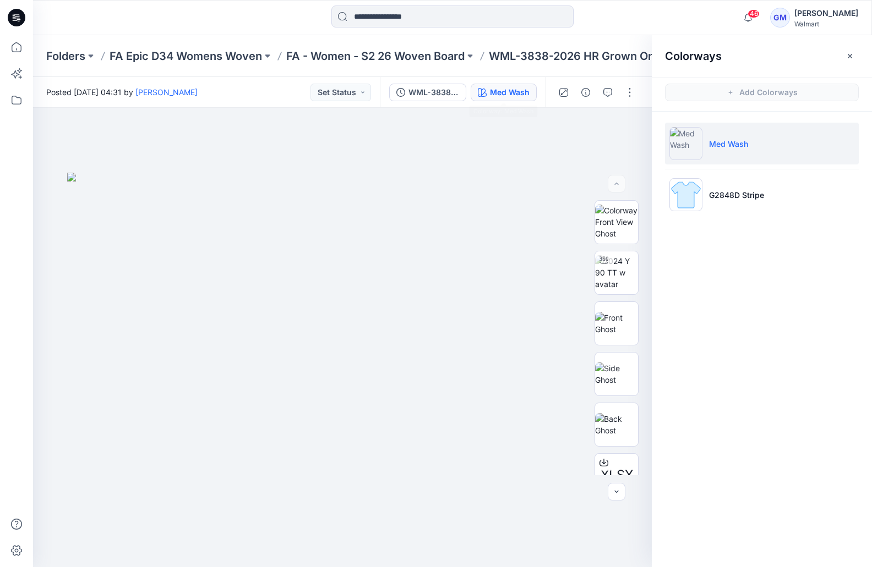
click at [843, 270] on div "Colorways Add Colorways Med Wash G2848D Stripe" at bounding box center [762, 301] width 220 height 532
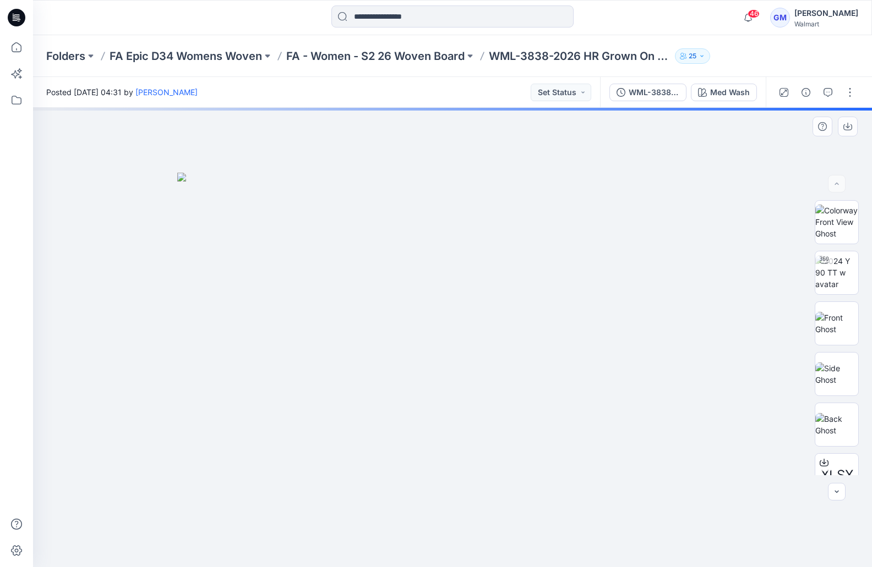
click at [594, 410] on img at bounding box center [452, 370] width 550 height 395
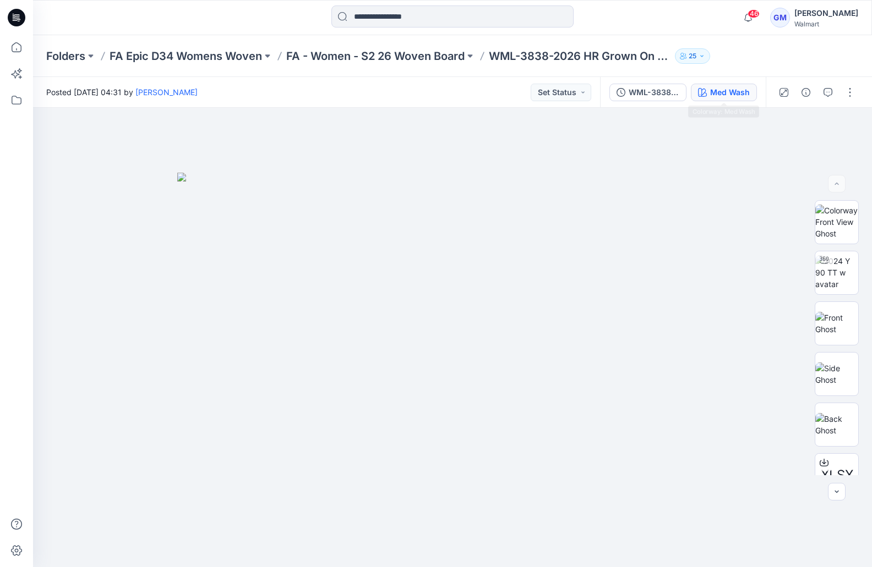
click at [736, 91] on div "Med Wash" at bounding box center [730, 92] width 40 height 12
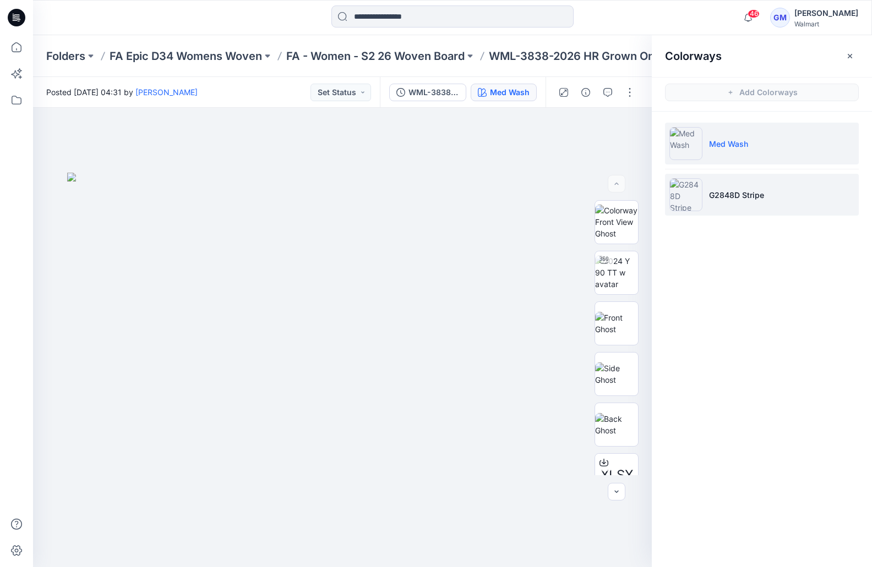
click at [790, 195] on li "G2848D Stripe" at bounding box center [762, 195] width 194 height 42
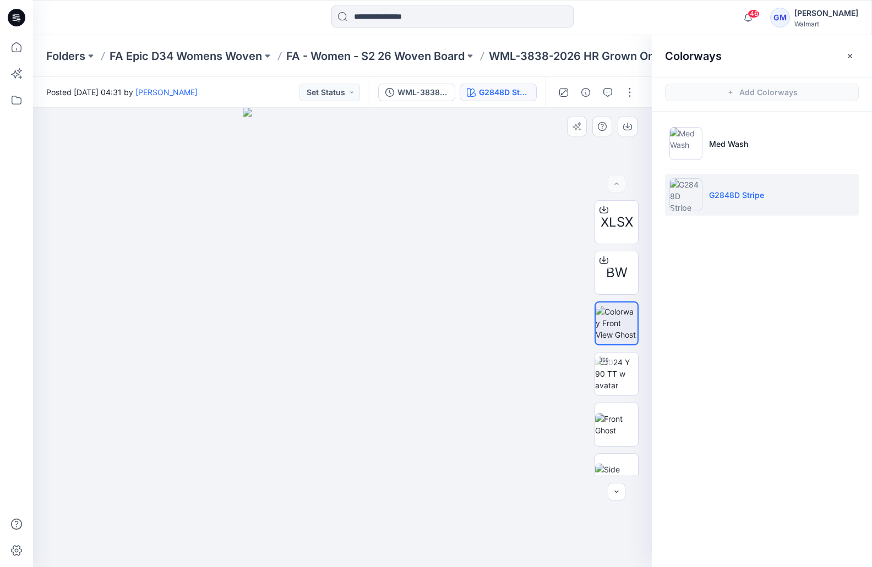
click at [382, 271] on img at bounding box center [343, 338] width 200 height 460
click at [518, 438] on div at bounding box center [342, 338] width 619 height 460
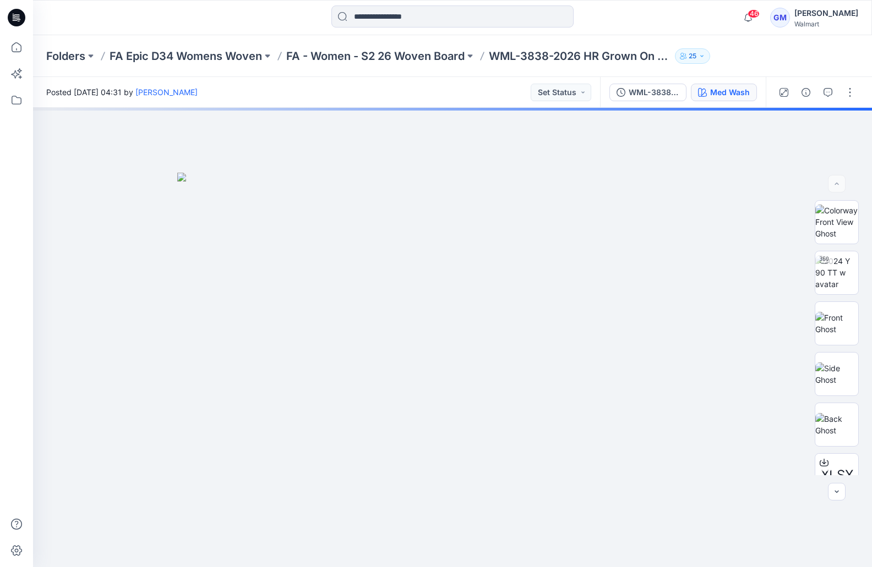
click at [730, 87] on div "Med Wash" at bounding box center [730, 92] width 40 height 12
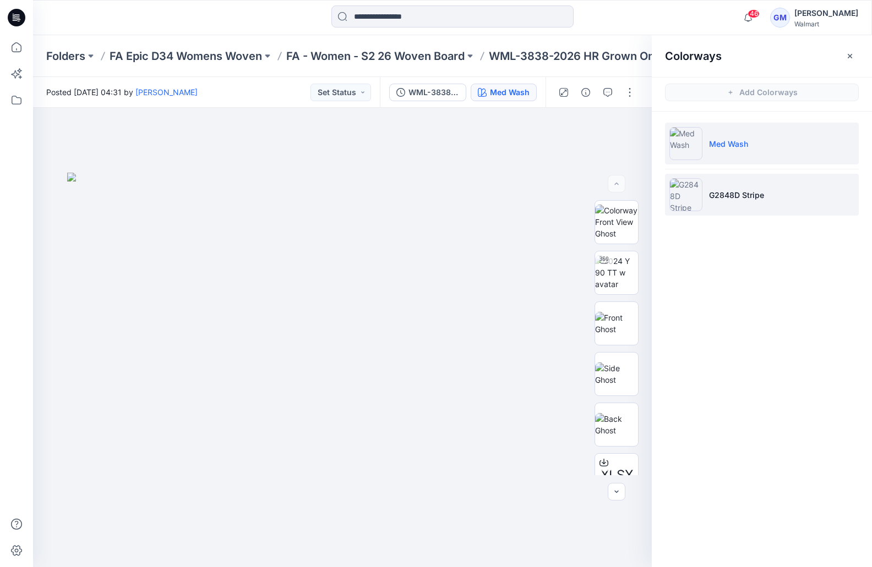
click at [750, 199] on p "G2848D Stripe" at bounding box center [736, 195] width 55 height 12
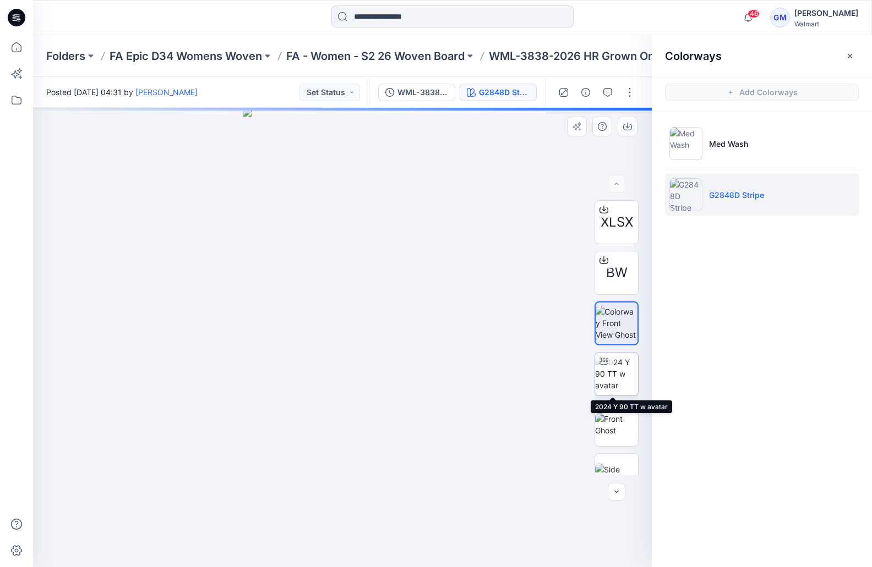
click at [615, 368] on img at bounding box center [616, 374] width 43 height 35
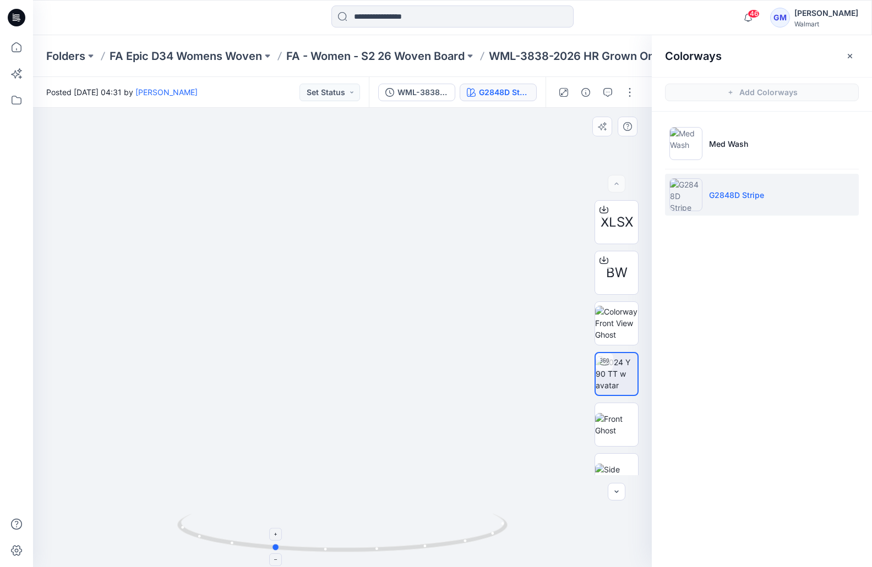
drag, startPoint x: 454, startPoint y: 550, endPoint x: 385, endPoint y: 552, distance: 68.8
click at [385, 552] on icon at bounding box center [343, 534] width 333 height 41
drag, startPoint x: 385, startPoint y: 549, endPoint x: 316, endPoint y: 540, distance: 69.9
click at [316, 540] on icon at bounding box center [343, 534] width 333 height 41
drag, startPoint x: 433, startPoint y: 534, endPoint x: 370, endPoint y: 543, distance: 63.4
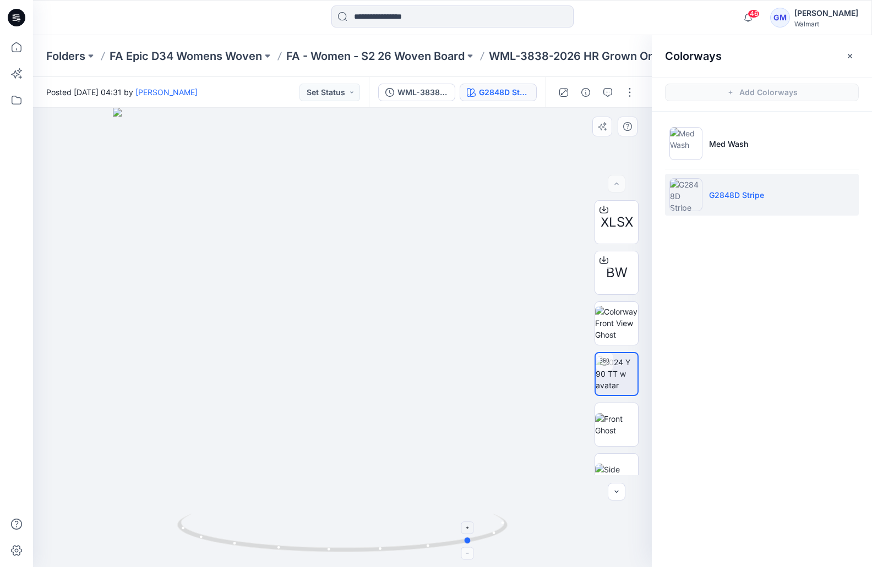
click at [370, 543] on icon at bounding box center [343, 534] width 333 height 41
drag, startPoint x: 432, startPoint y: 539, endPoint x: 337, endPoint y: 554, distance: 96.4
click at [337, 554] on icon at bounding box center [343, 534] width 333 height 41
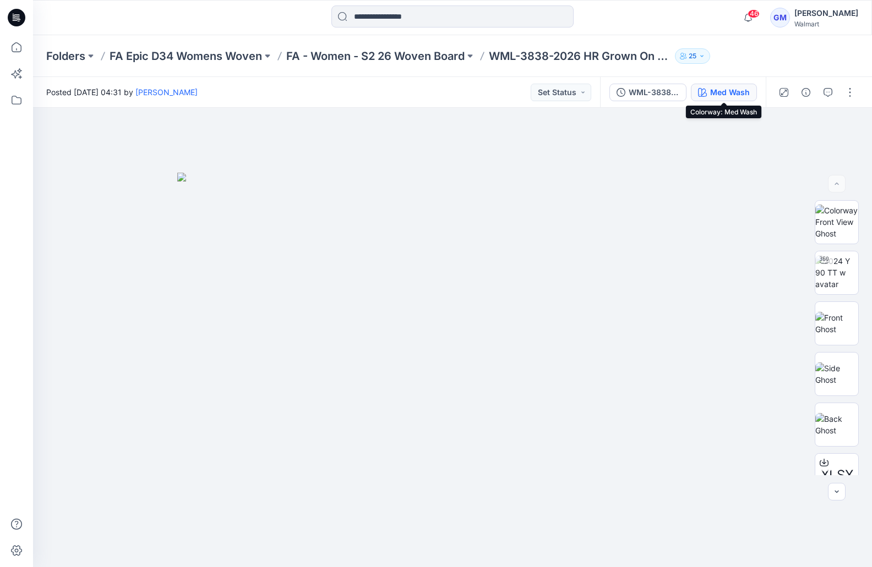
click at [732, 92] on div "Med Wash" at bounding box center [730, 92] width 40 height 12
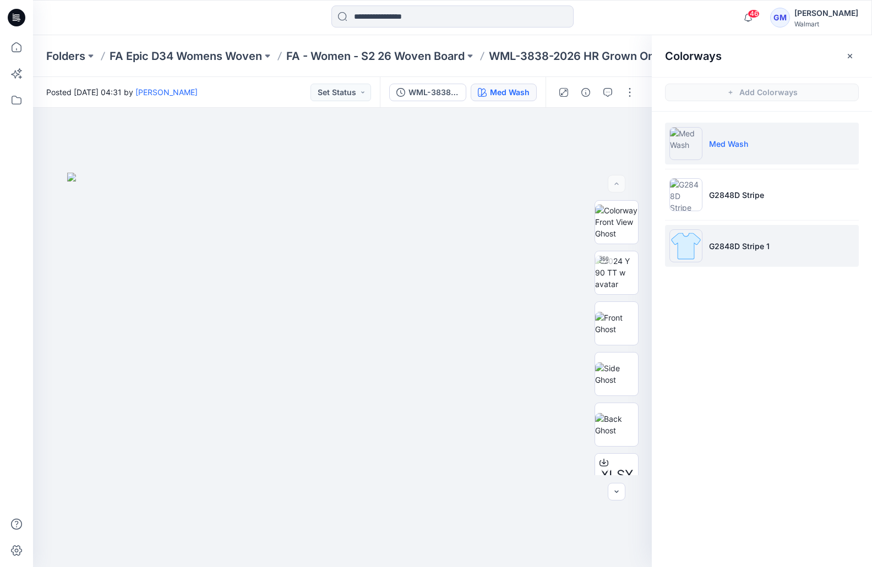
click at [741, 246] on p "G2848D Stripe 1" at bounding box center [739, 246] width 61 height 12
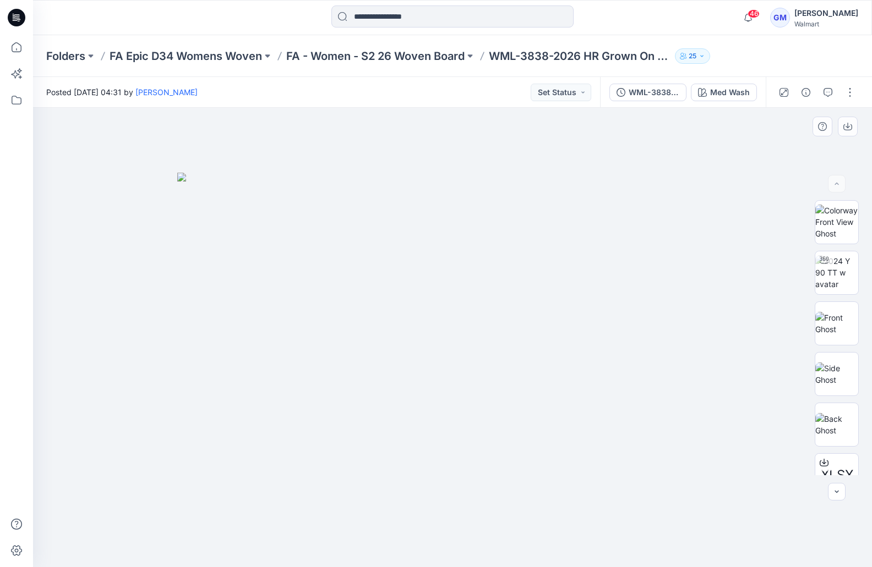
click at [464, 497] on img at bounding box center [452, 370] width 550 height 395
click at [730, 94] on div "Med Wash" at bounding box center [730, 92] width 40 height 12
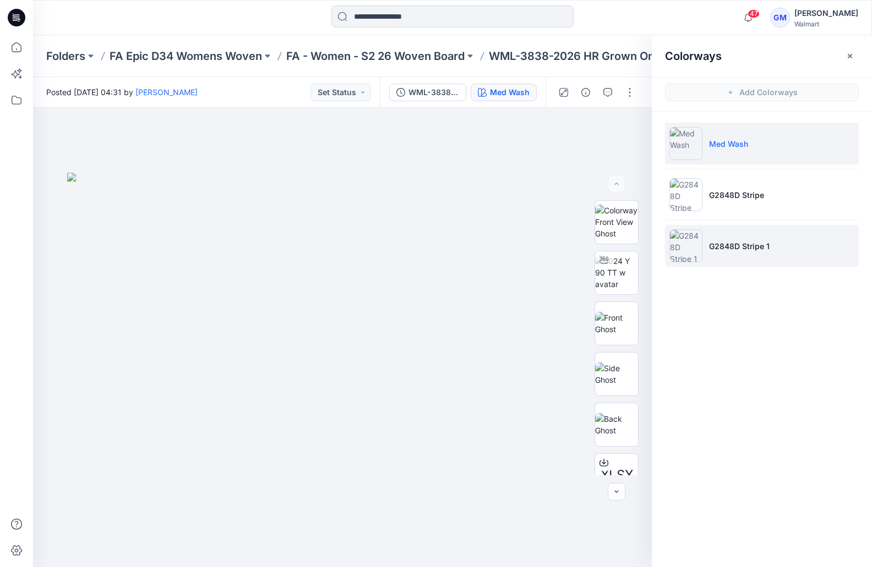
click at [768, 249] on p "G2848D Stripe 1" at bounding box center [739, 246] width 61 height 12
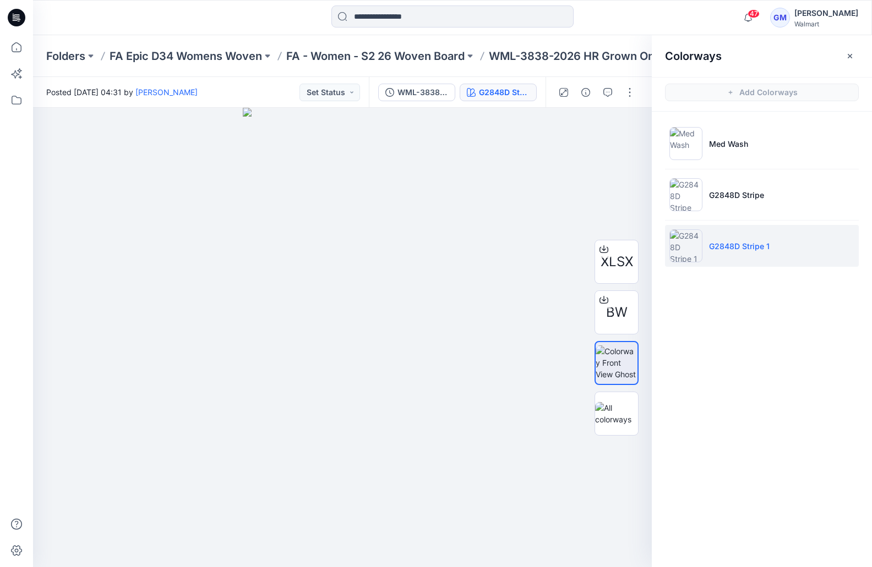
click at [721, 502] on div "Colorways Add Colorways Med Wash G2848D Stripe G2848D Stripe 1" at bounding box center [762, 301] width 220 height 532
click at [446, 303] on div at bounding box center [342, 338] width 619 height 460
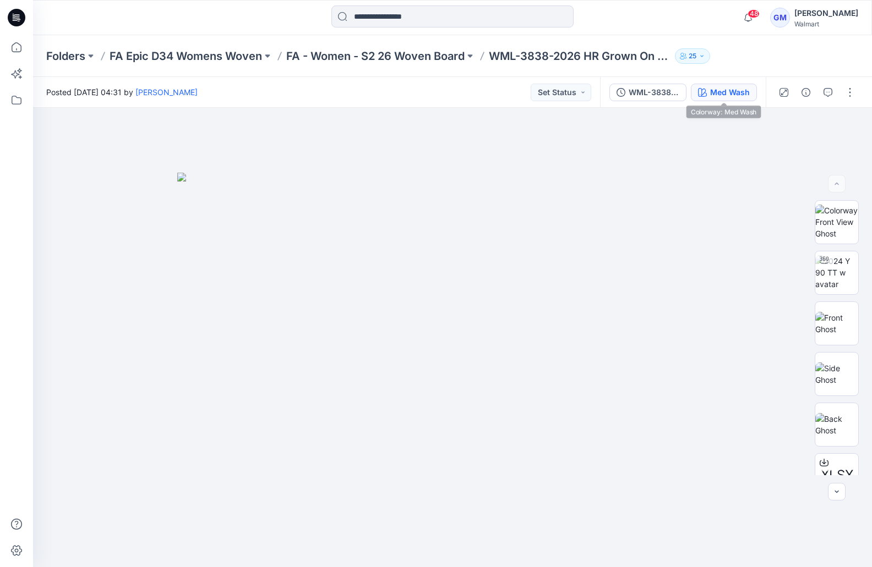
click at [732, 87] on div "Med Wash" at bounding box center [730, 92] width 40 height 12
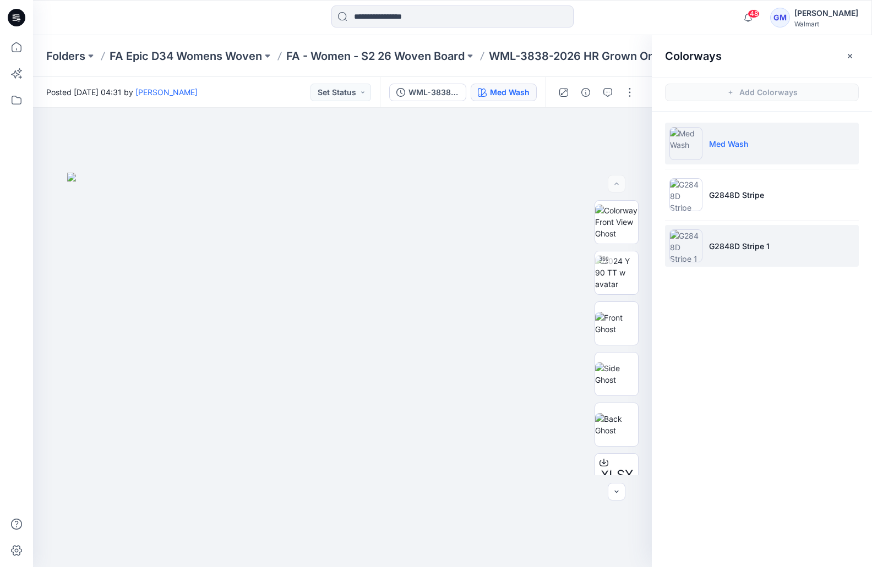
click at [758, 253] on li "G2848D Stripe 1" at bounding box center [762, 246] width 194 height 42
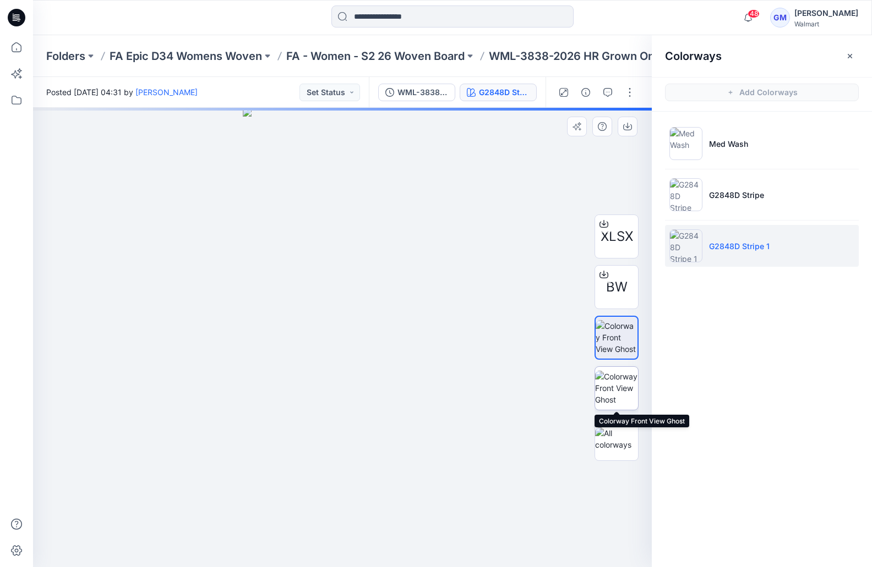
click at [624, 389] on img at bounding box center [616, 388] width 43 height 35
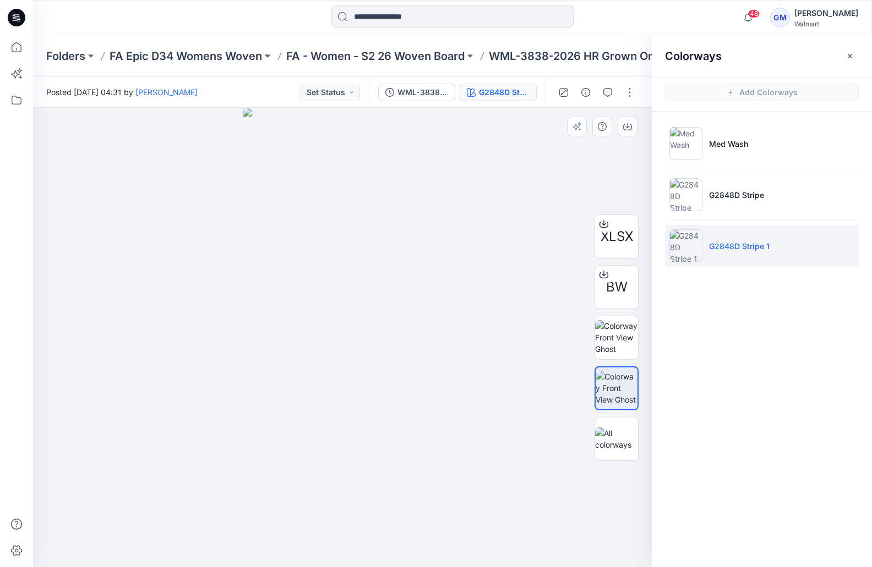
click at [493, 469] on div at bounding box center [342, 338] width 619 height 460
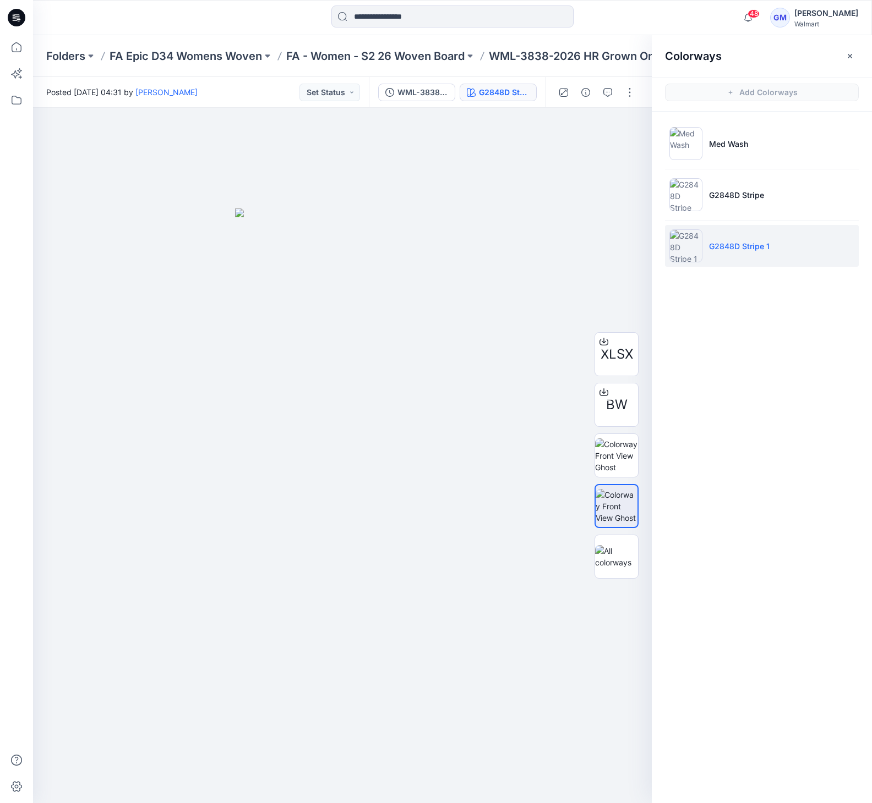
click at [749, 419] on div "Colorways Add Colorways Med Wash G2848D Stripe G2848D Stripe 1" at bounding box center [762, 419] width 220 height 768
click at [746, 209] on li "G2848D Stripe" at bounding box center [762, 195] width 194 height 42
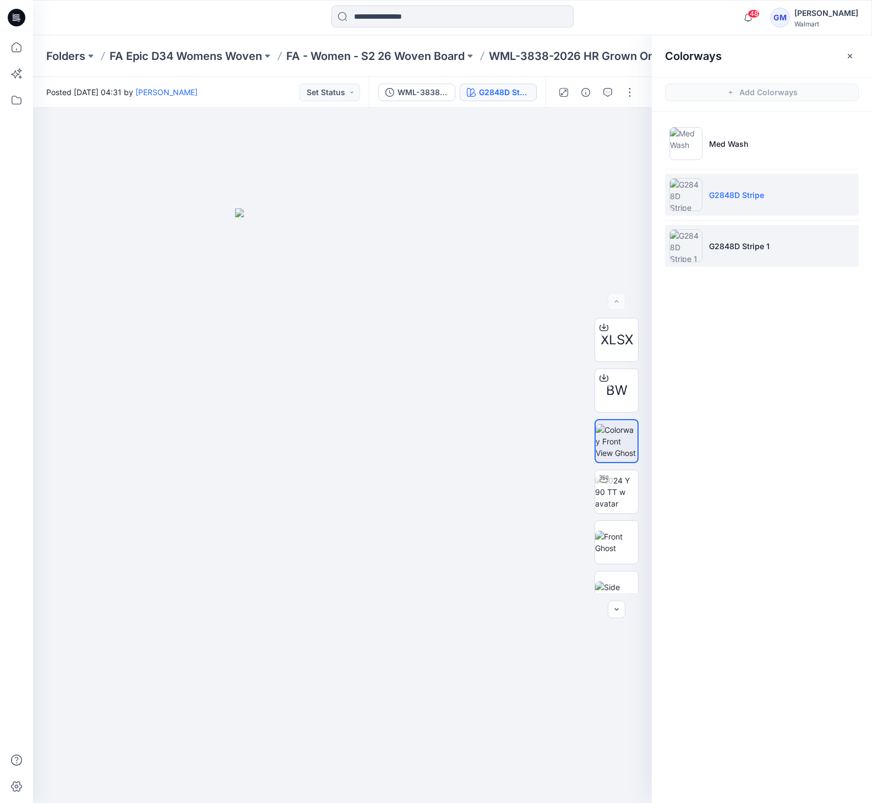
click at [719, 251] on p "G2848D Stripe 1" at bounding box center [739, 246] width 61 height 12
click at [764, 201] on li "G2848D Stripe" at bounding box center [762, 195] width 194 height 42
click at [752, 249] on p "G2848D Stripe 1" at bounding box center [739, 246] width 61 height 12
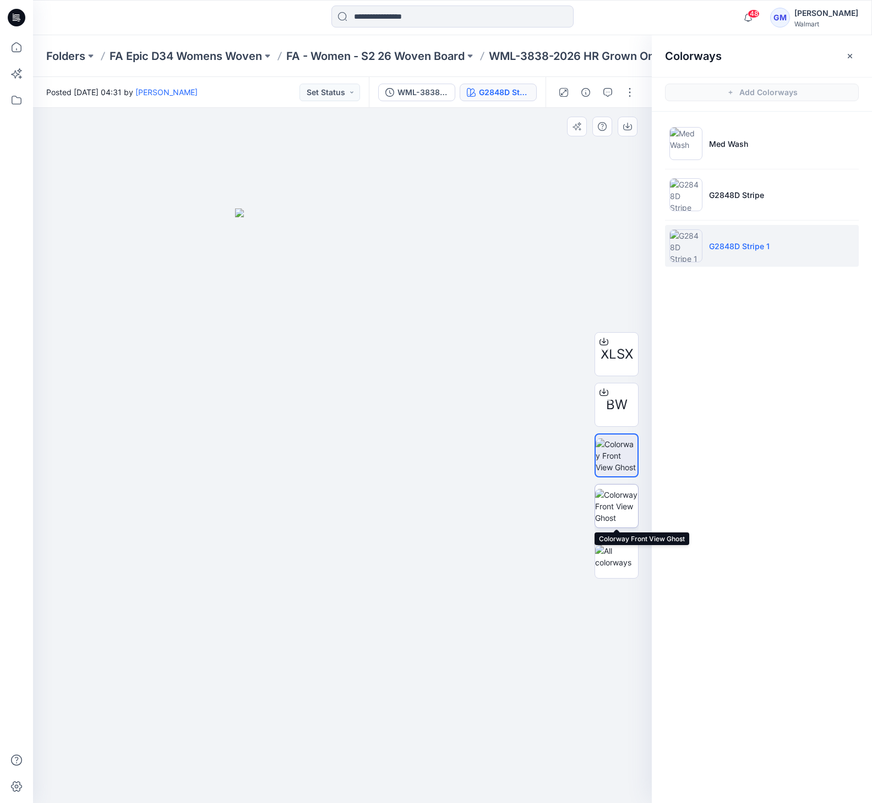
click at [615, 503] on img at bounding box center [616, 506] width 43 height 35
click at [620, 464] on img at bounding box center [616, 456] width 43 height 35
click at [617, 506] on img at bounding box center [616, 506] width 43 height 35
click at [628, 89] on button "button" at bounding box center [630, 93] width 18 height 18
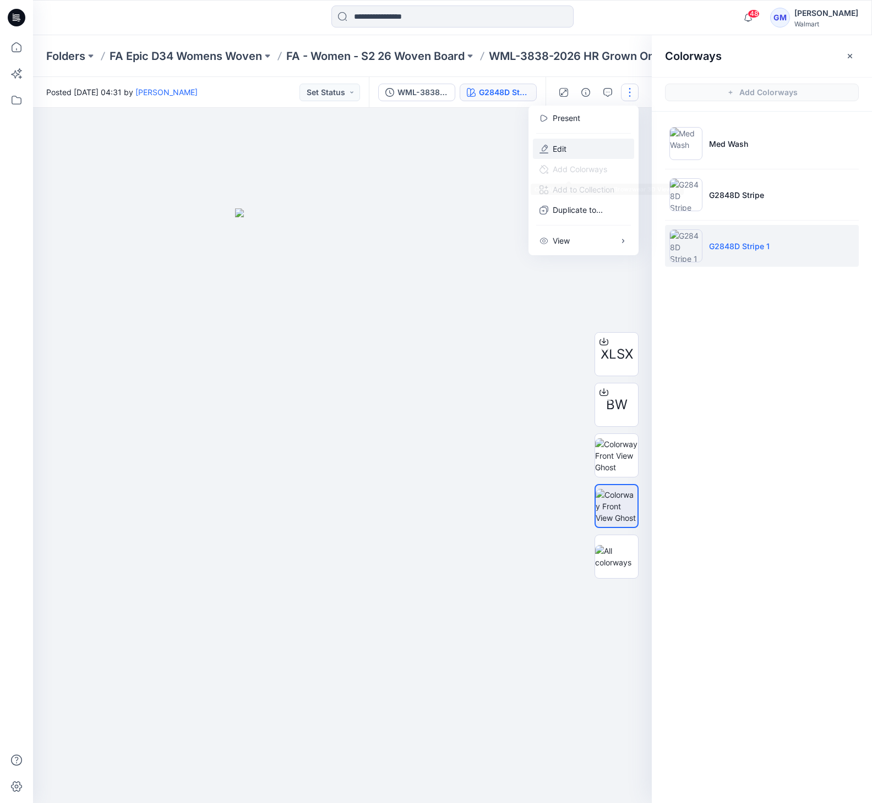
click at [568, 146] on button "Edit" at bounding box center [583, 149] width 101 height 20
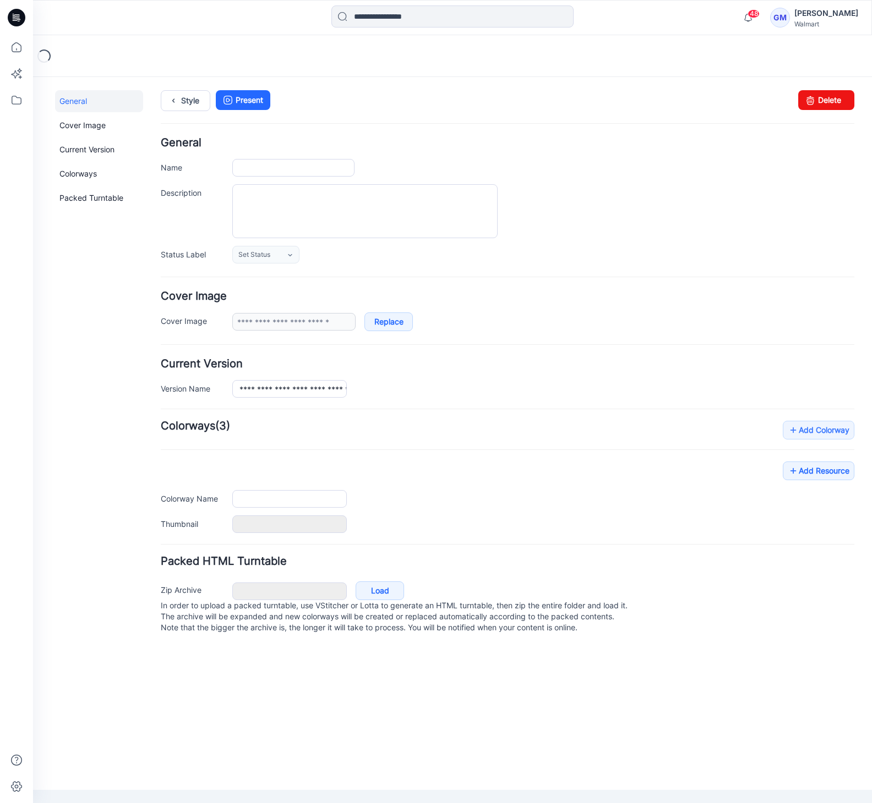
type input "**********"
type input "********"
type input "**********"
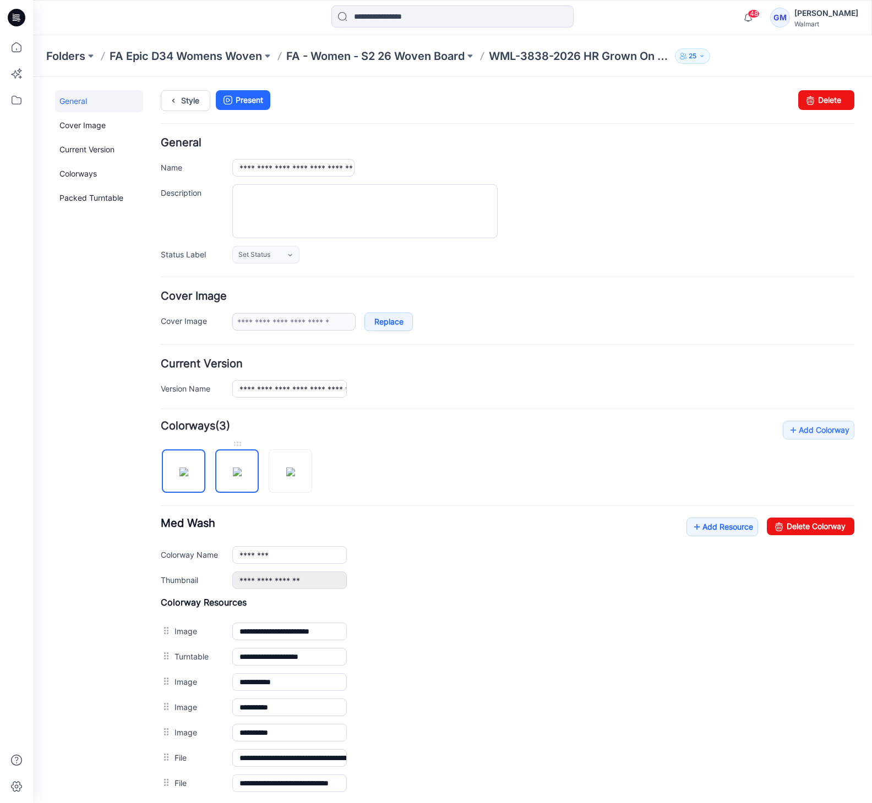
click at [236, 472] on img at bounding box center [237, 472] width 9 height 9
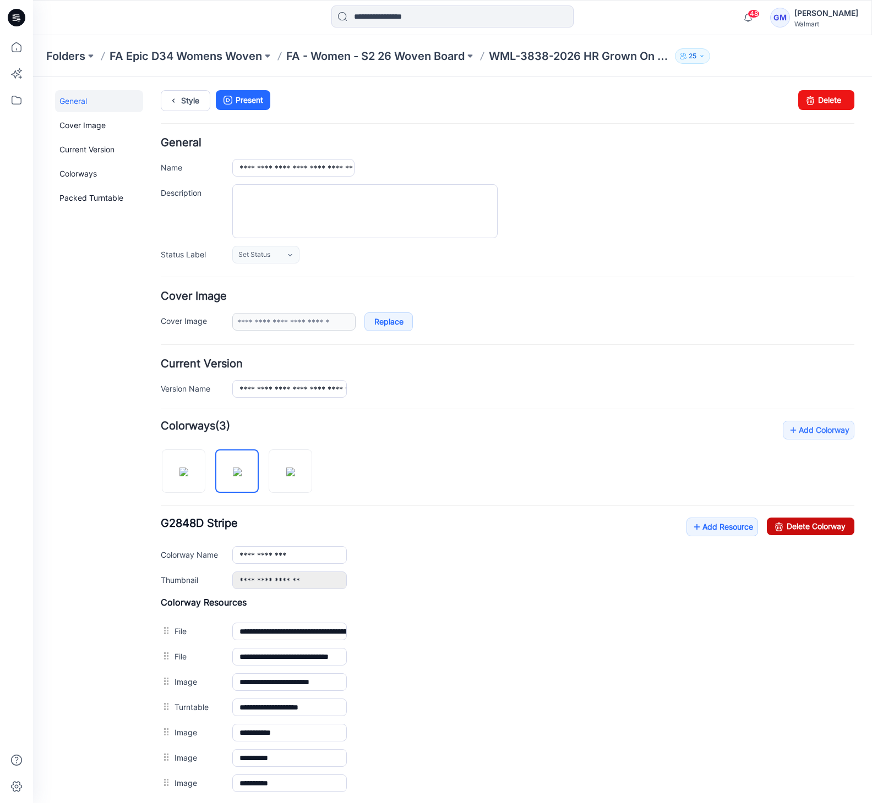
click at [771, 524] on icon at bounding box center [778, 527] width 15 height 18
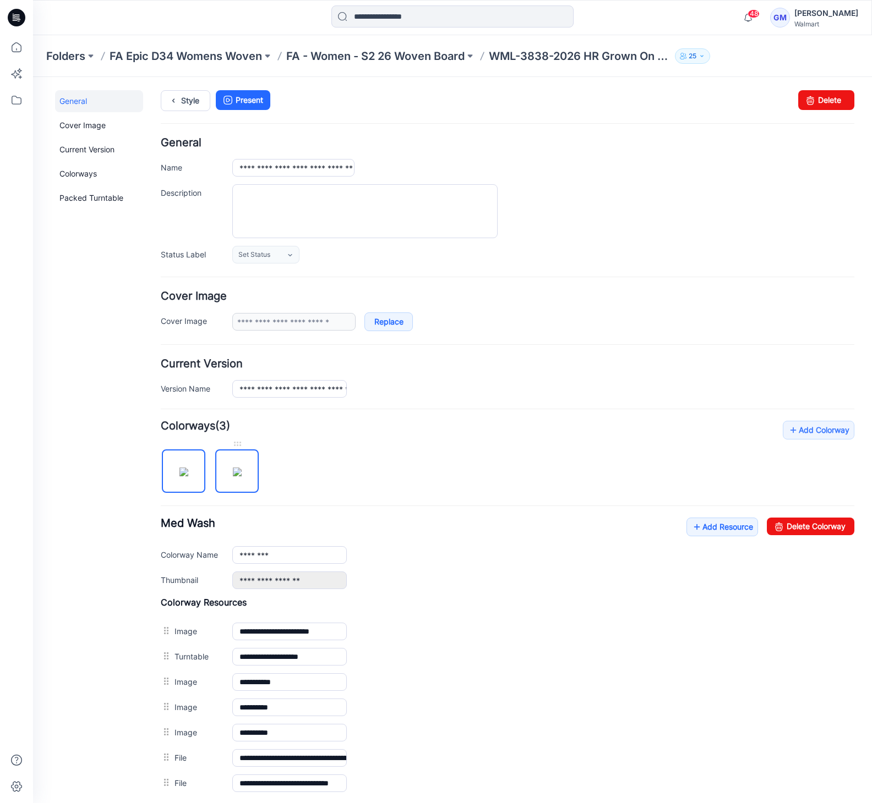
click at [233, 476] on img at bounding box center [237, 472] width 9 height 9
type input "**********"
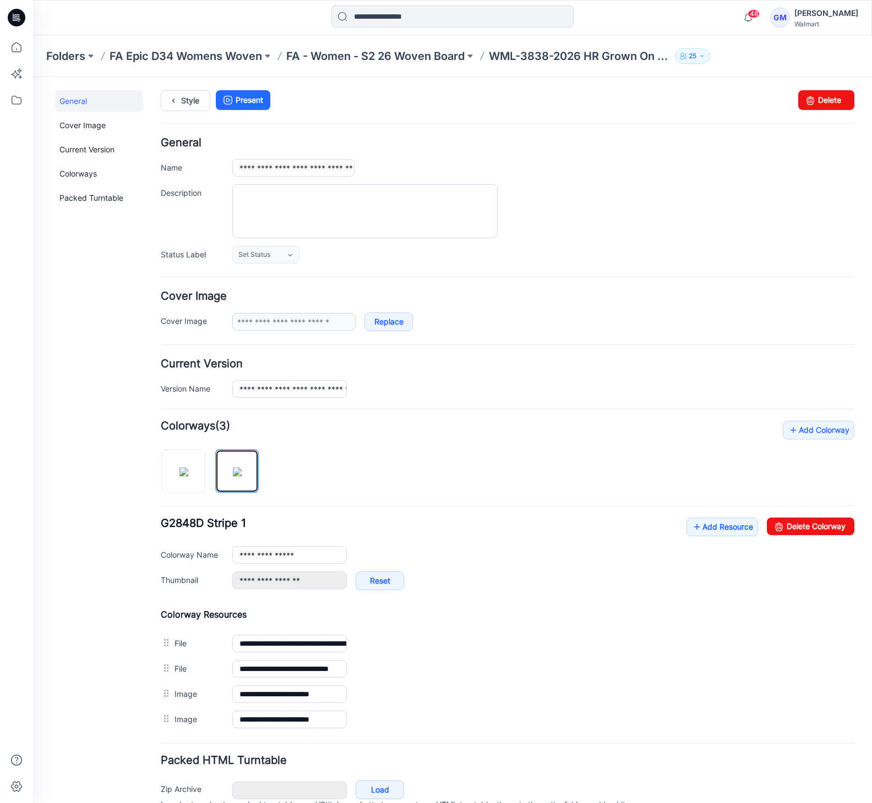
scroll to position [55, 0]
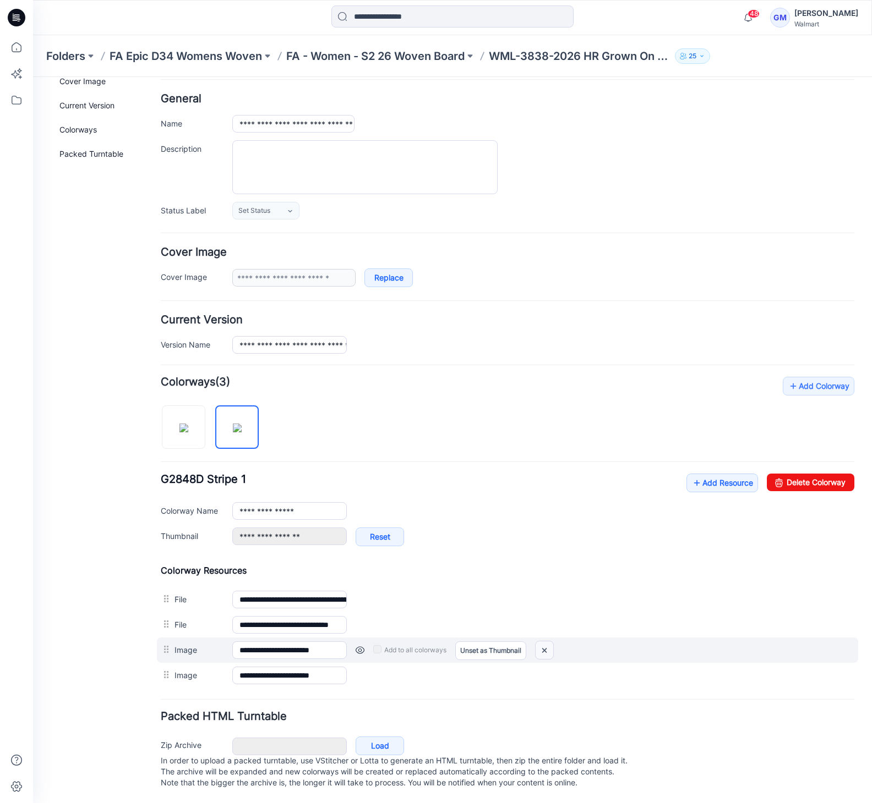
click at [546, 642] on img at bounding box center [544, 651] width 18 height 18
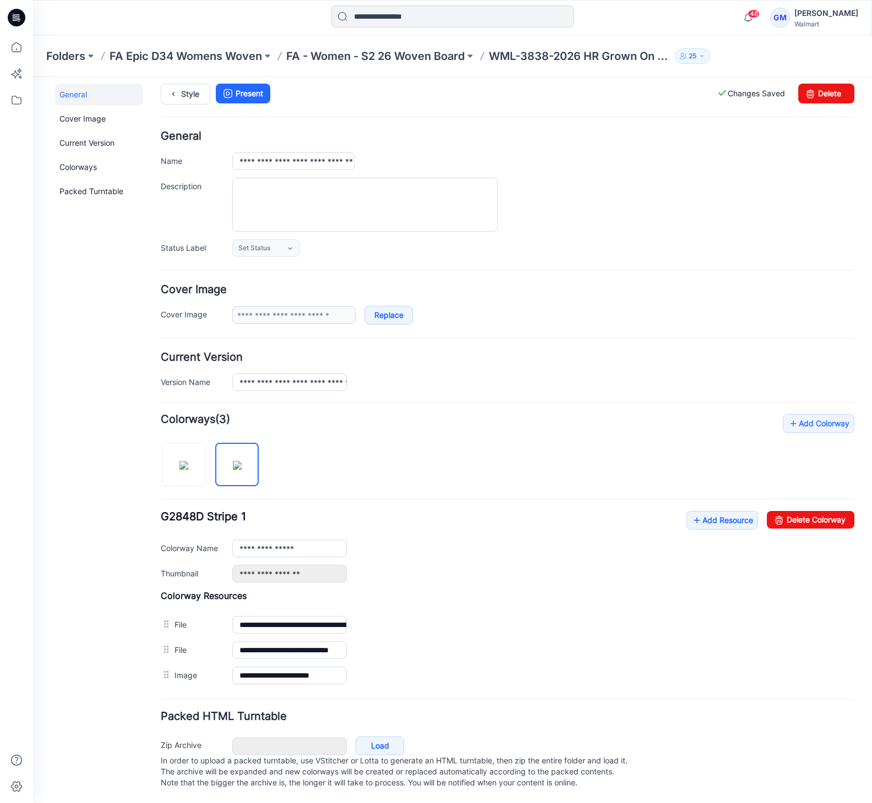
scroll to position [18, 0]
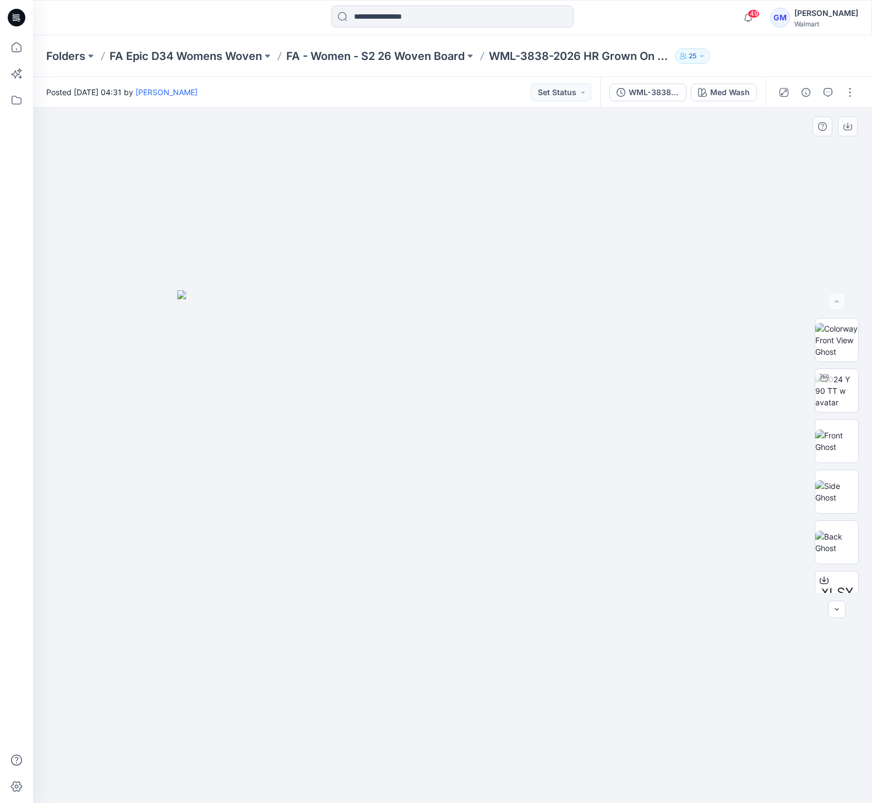
click at [285, 674] on div at bounding box center [452, 456] width 839 height 696
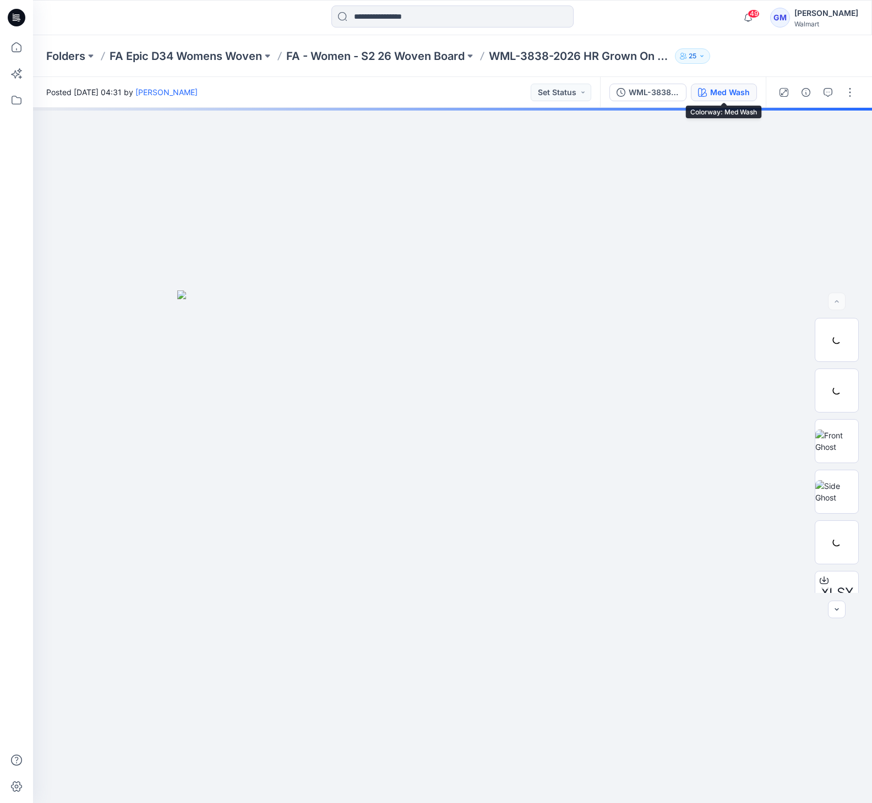
click at [723, 87] on div "Med Wash" at bounding box center [730, 92] width 40 height 12
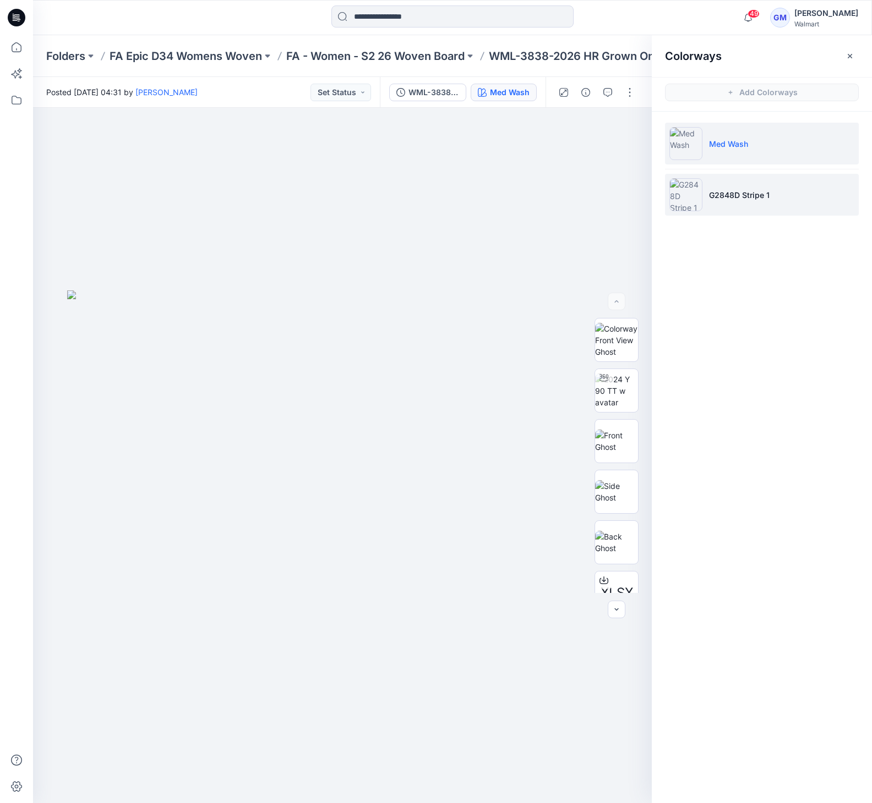
click at [743, 197] on p "G2848D Stripe 1" at bounding box center [739, 195] width 61 height 12
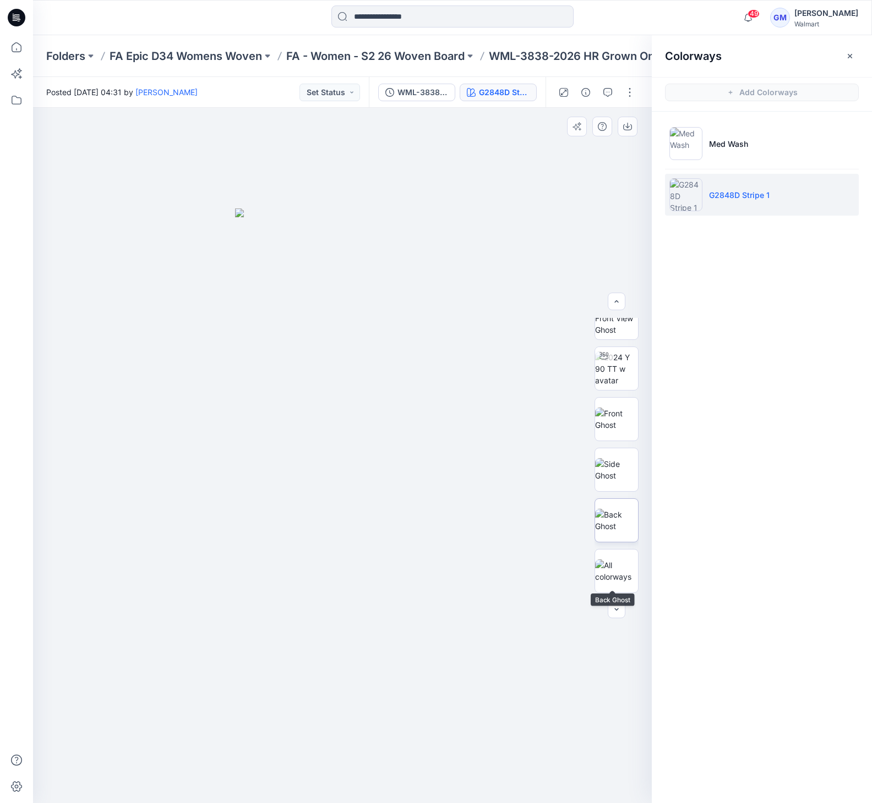
scroll to position [91, 0]
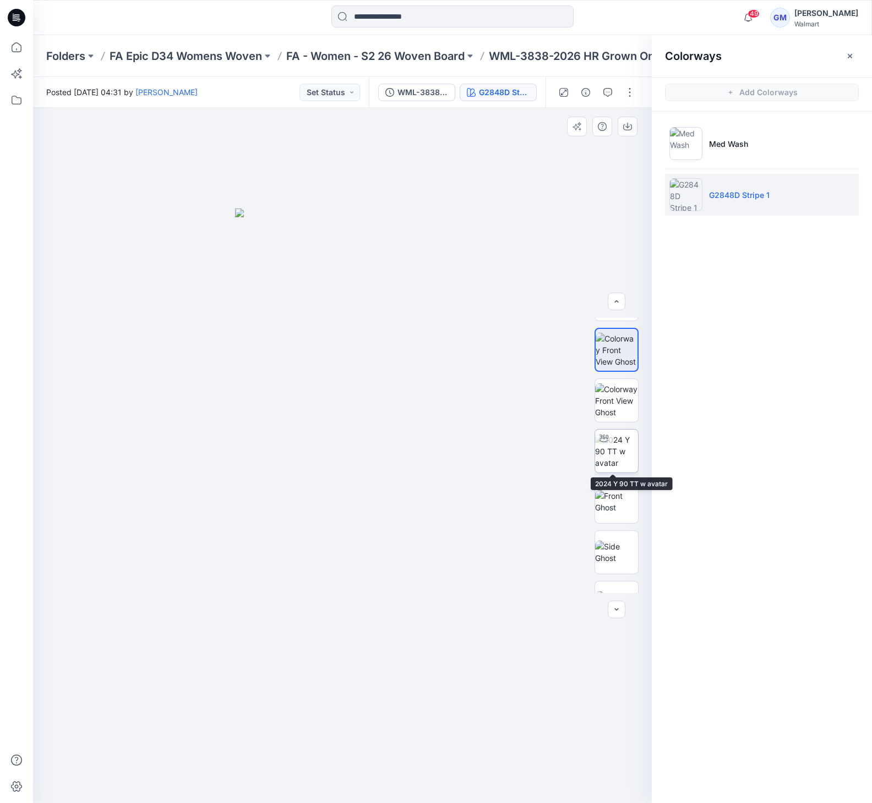
click at [615, 460] on img at bounding box center [616, 451] width 43 height 35
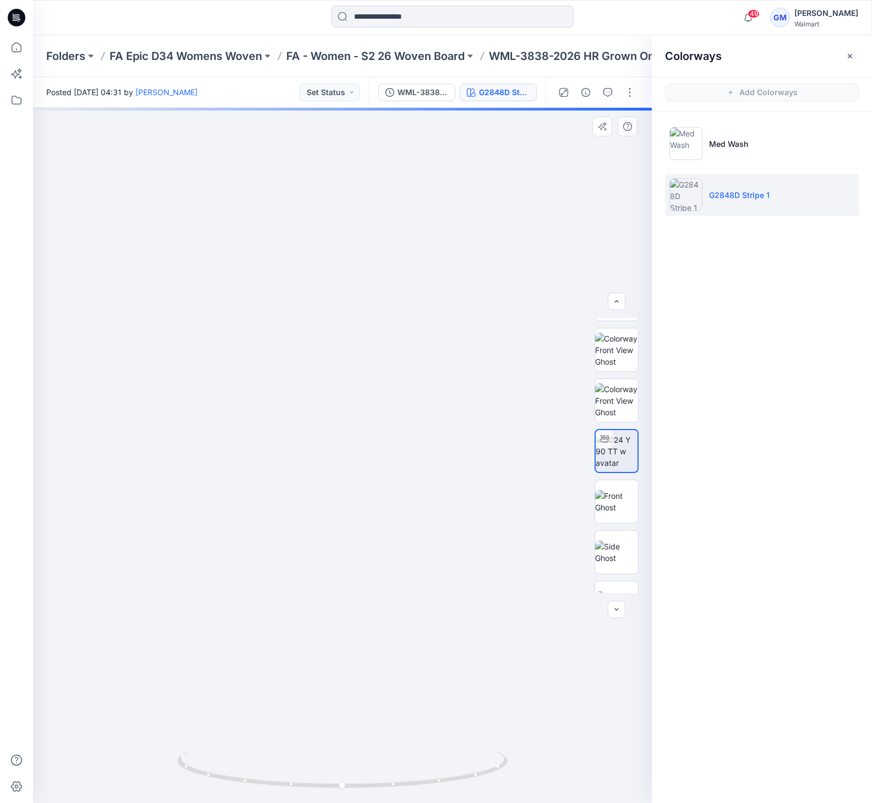
drag, startPoint x: 464, startPoint y: 677, endPoint x: 461, endPoint y: 484, distance: 193.2
click at [461, 484] on img at bounding box center [335, 237] width 1152 height 1134
drag, startPoint x: 462, startPoint y: 778, endPoint x: 180, endPoint y: 779, distance: 282.3
click at [180, 779] on icon at bounding box center [343, 770] width 333 height 41
click at [628, 92] on button "button" at bounding box center [630, 93] width 18 height 18
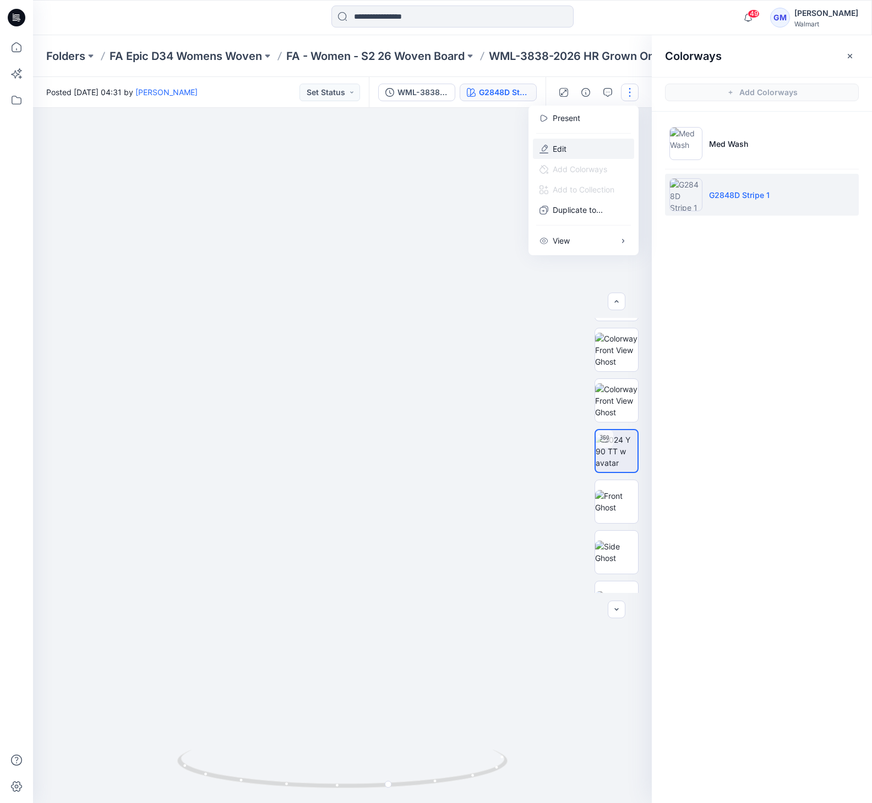
click at [563, 150] on p "Edit" at bounding box center [560, 149] width 14 height 12
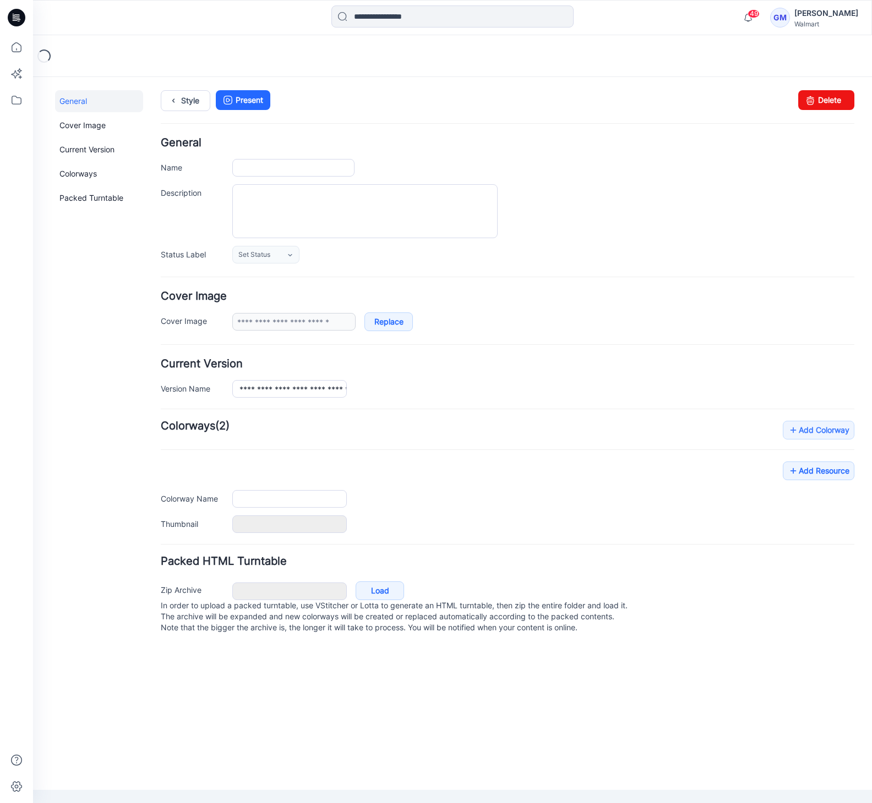
type input "**********"
type input "********"
type input "**********"
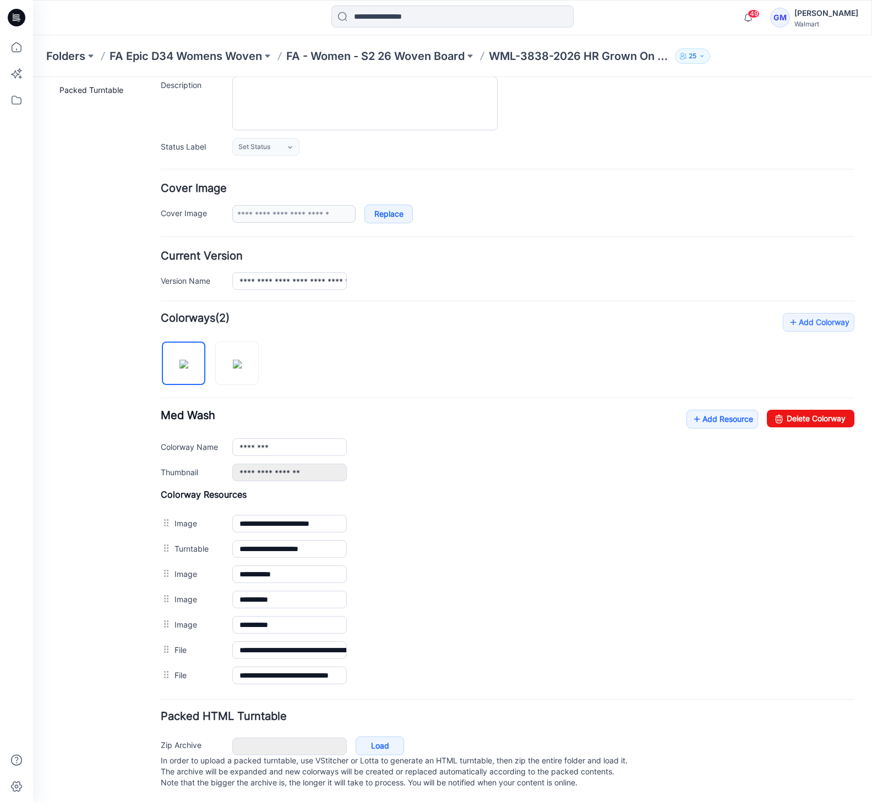
scroll to position [119, 0]
click at [242, 360] on img at bounding box center [237, 364] width 9 height 9
type input "**********"
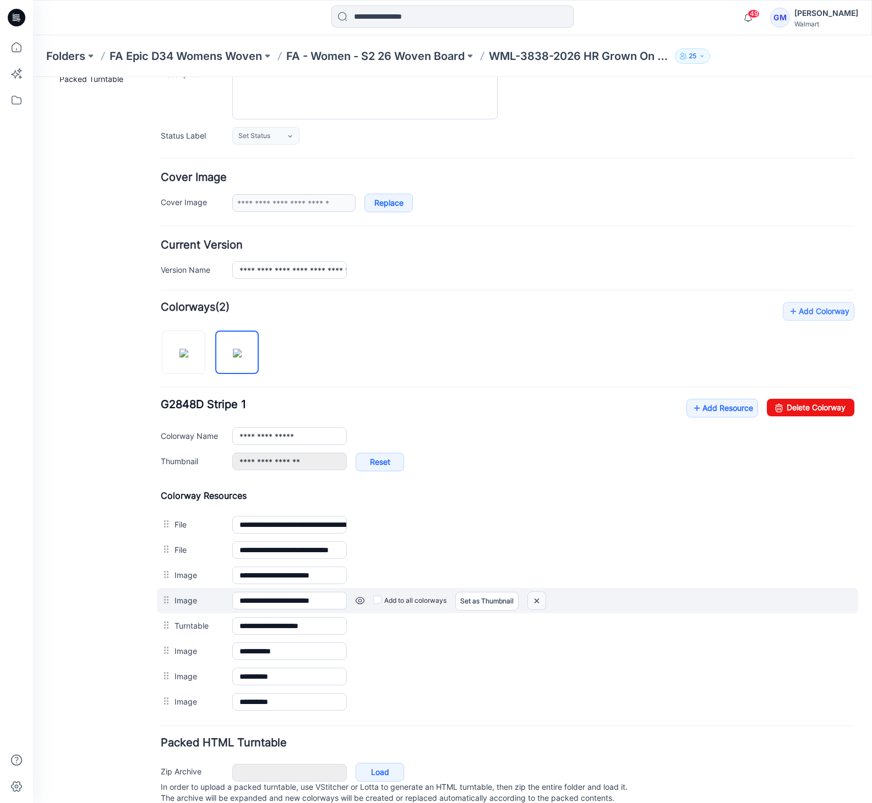
click at [33, 77] on img at bounding box center [33, 77] width 0 height 0
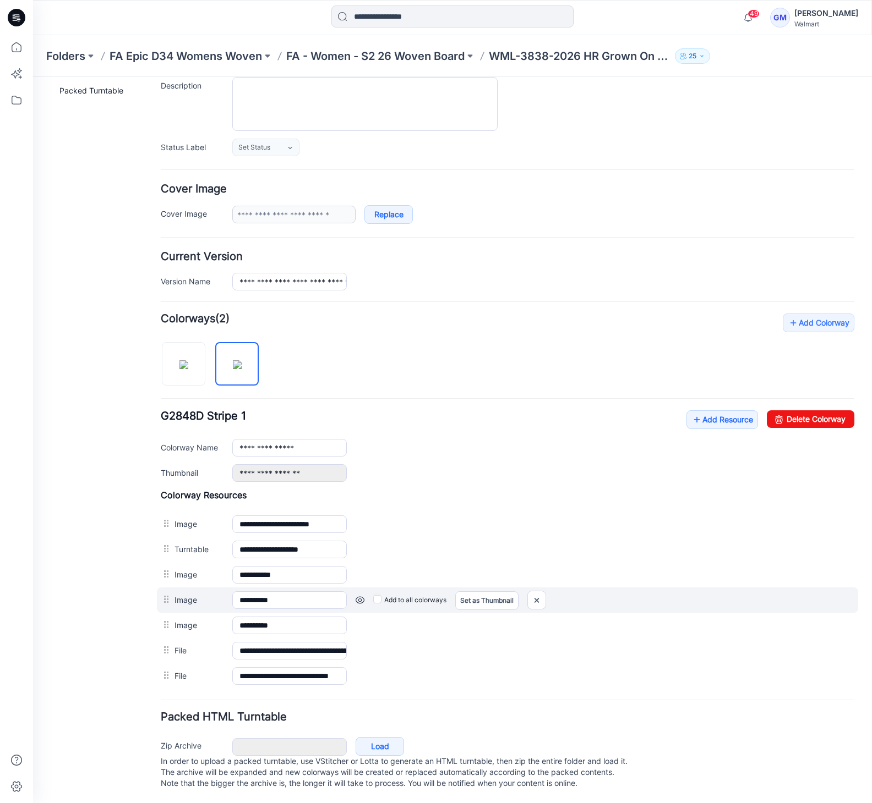
scroll to position [0, 0]
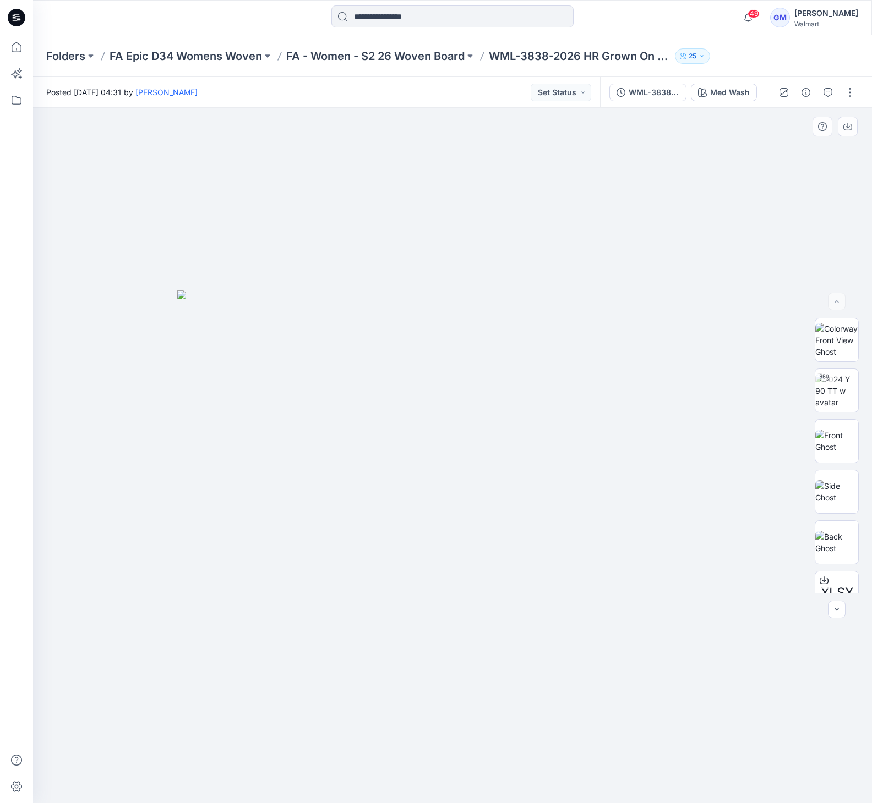
click at [659, 428] on img at bounding box center [452, 547] width 550 height 513
click at [562, 319] on img at bounding box center [452, 547] width 550 height 513
drag, startPoint x: 581, startPoint y: 338, endPoint x: 511, endPoint y: 141, distance: 209.6
click at [581, 338] on img at bounding box center [452, 547] width 550 height 513
click at [428, 57] on p "FA - Women - S2 26 Woven Board" at bounding box center [375, 55] width 178 height 15
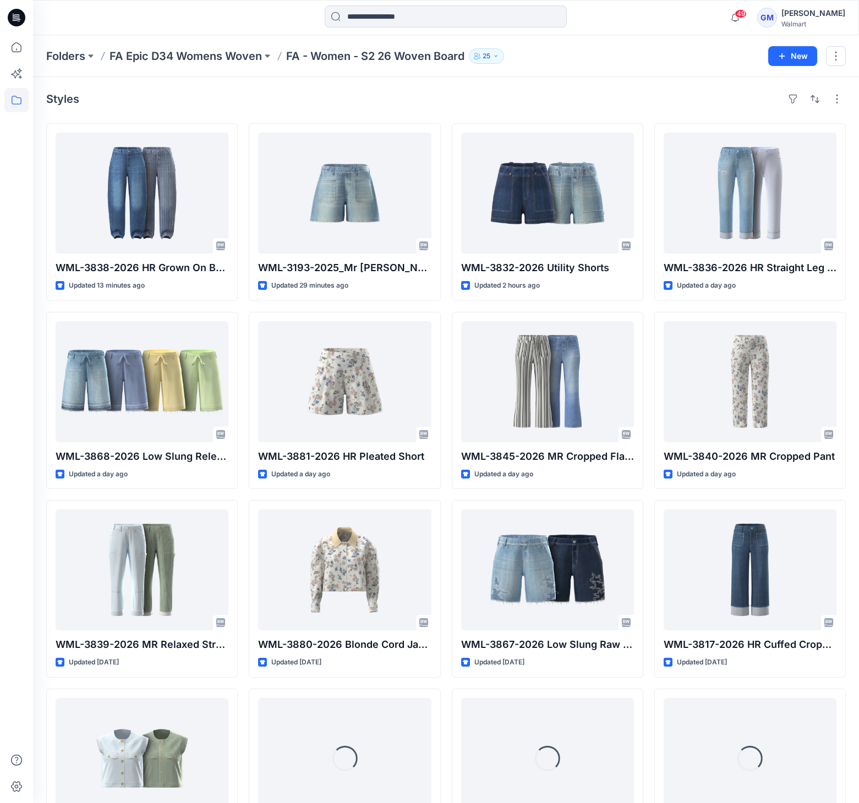
click at [489, 110] on div "Styles WML-3838-2026 HR Grown On Barrel Updated 13 minutes ago WML-3868-2026 Lo…" at bounding box center [446, 686] width 826 height 1219
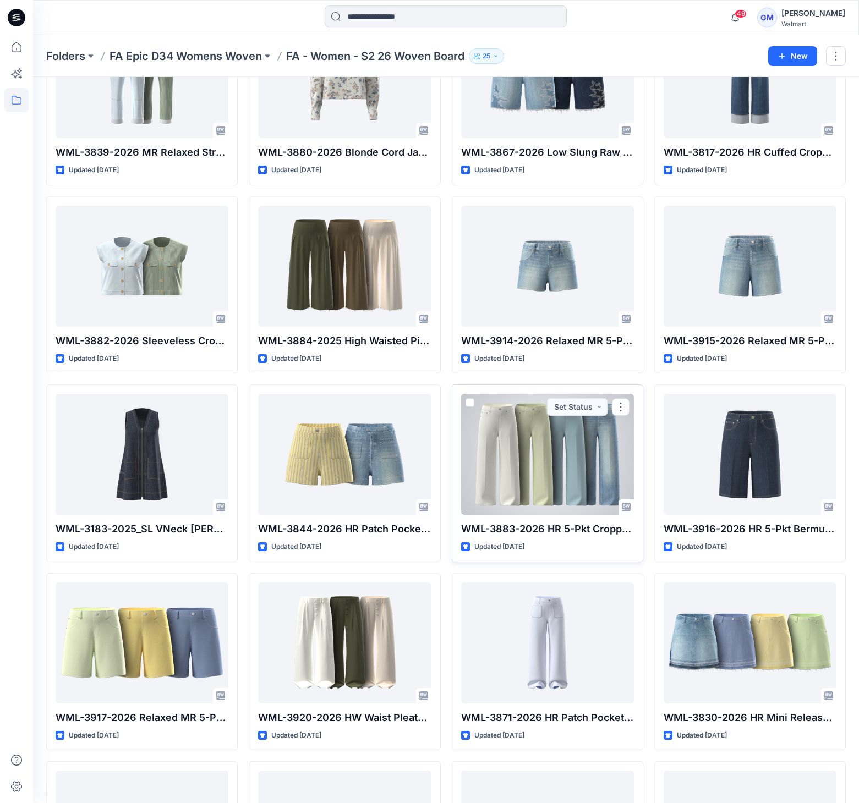
scroll to position [830, 0]
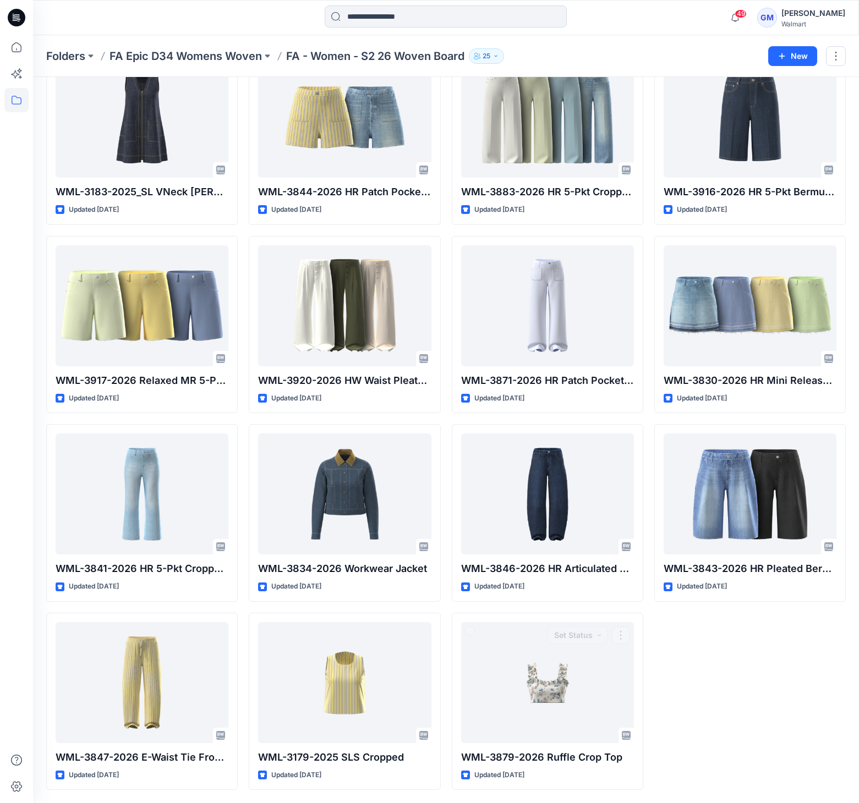
click at [747, 701] on div "WML-3836-2026 HR Straight Leg Cuffed Crop Jean Updated a day ago WML-3840-2026 …" at bounding box center [750, 41] width 192 height 1497
click at [751, 686] on div "WML-3836-2026 HR Straight Leg Cuffed Crop Jean Updated a day ago WML-3840-2026 …" at bounding box center [750, 41] width 192 height 1497
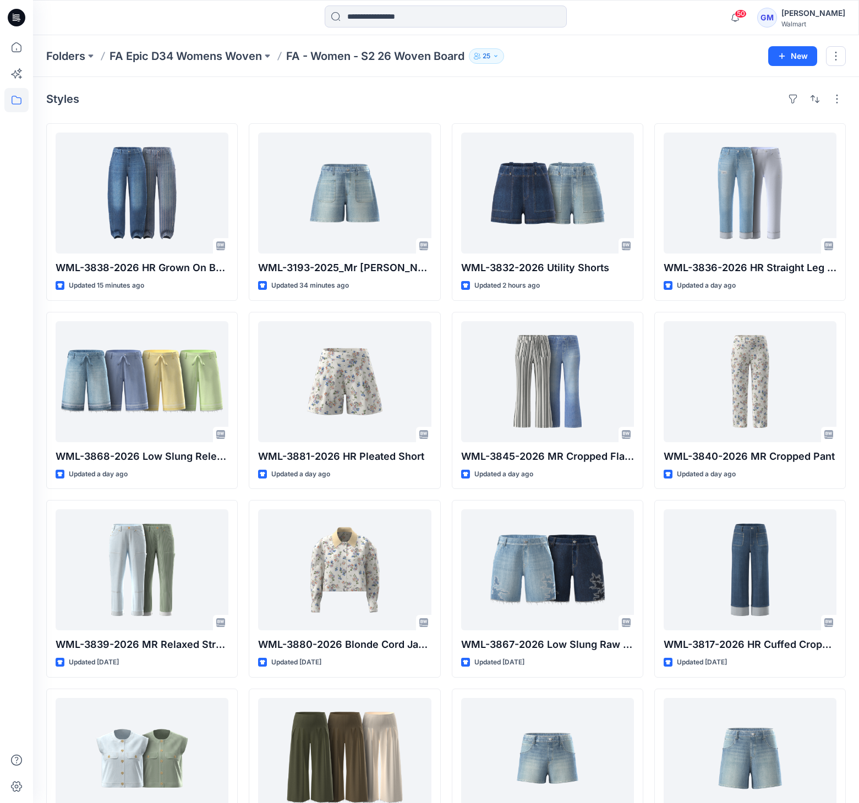
click at [436, 92] on div "Styles" at bounding box center [446, 99] width 800 height 18
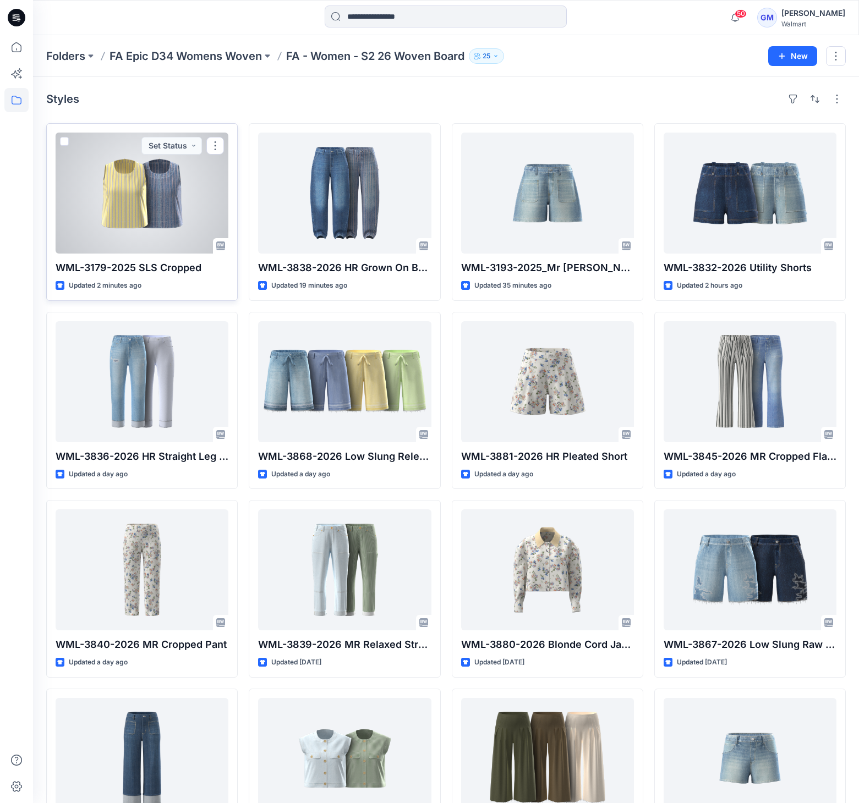
click at [179, 200] on div at bounding box center [142, 193] width 173 height 121
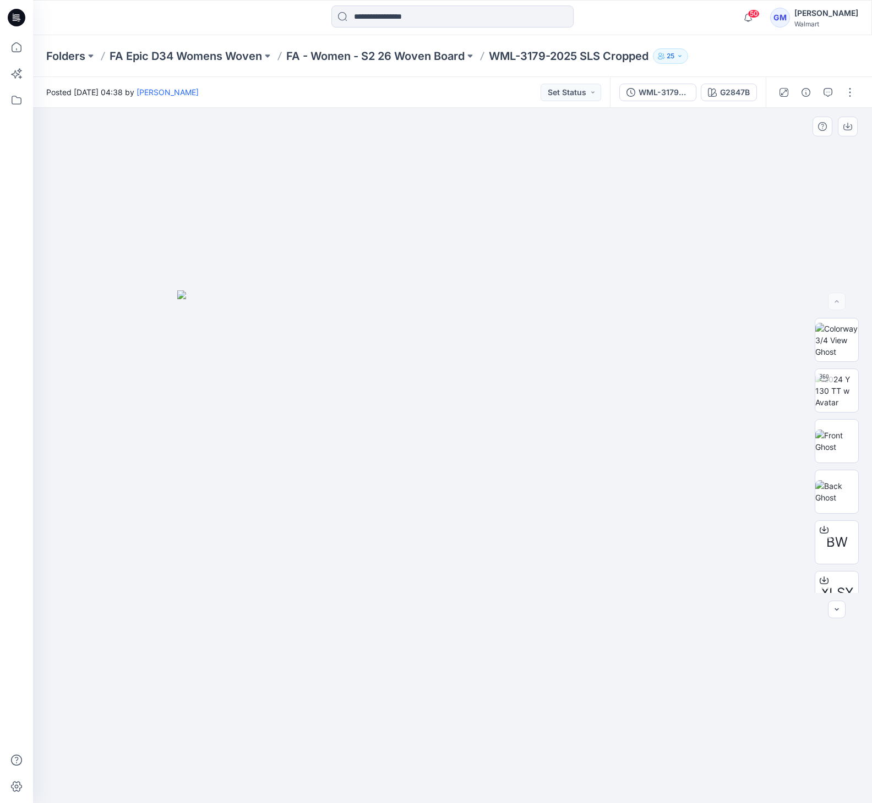
click at [586, 558] on img at bounding box center [452, 547] width 550 height 513
click at [390, 59] on p "FA - Women - S2 26 Woven Board" at bounding box center [375, 55] width 178 height 15
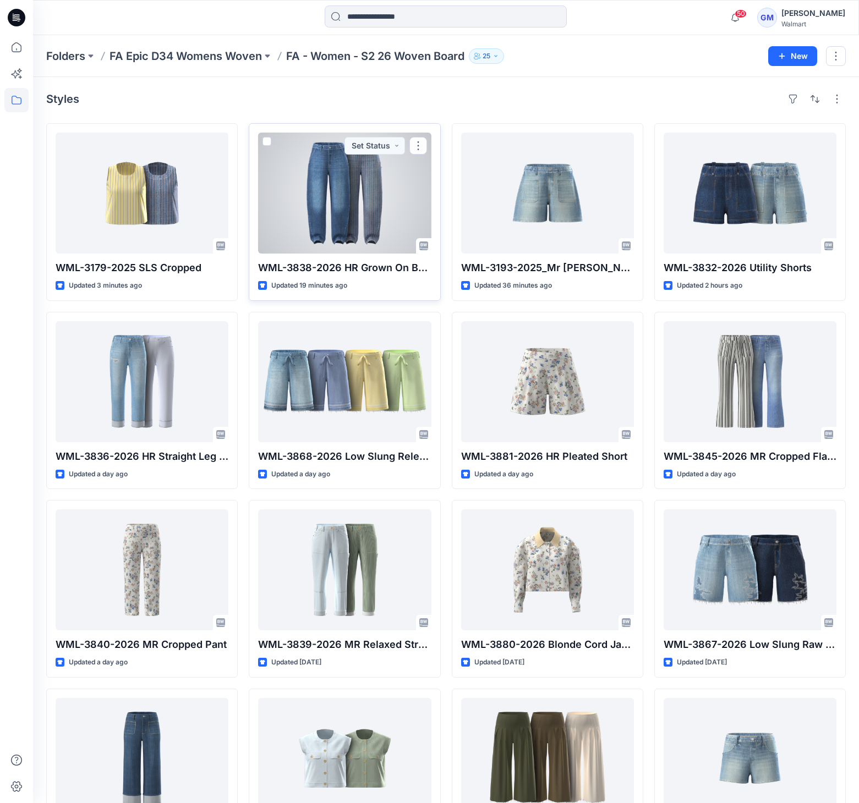
click at [360, 203] on div at bounding box center [344, 193] width 173 height 121
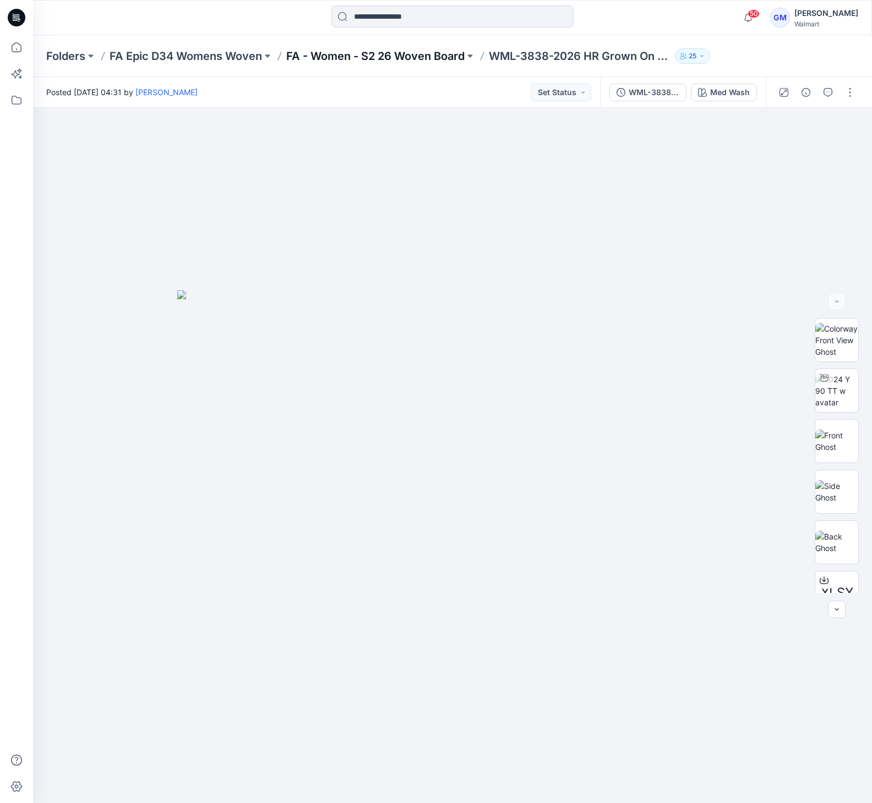
click at [436, 61] on p "FA - Women - S2 26 Woven Board" at bounding box center [375, 55] width 178 height 15
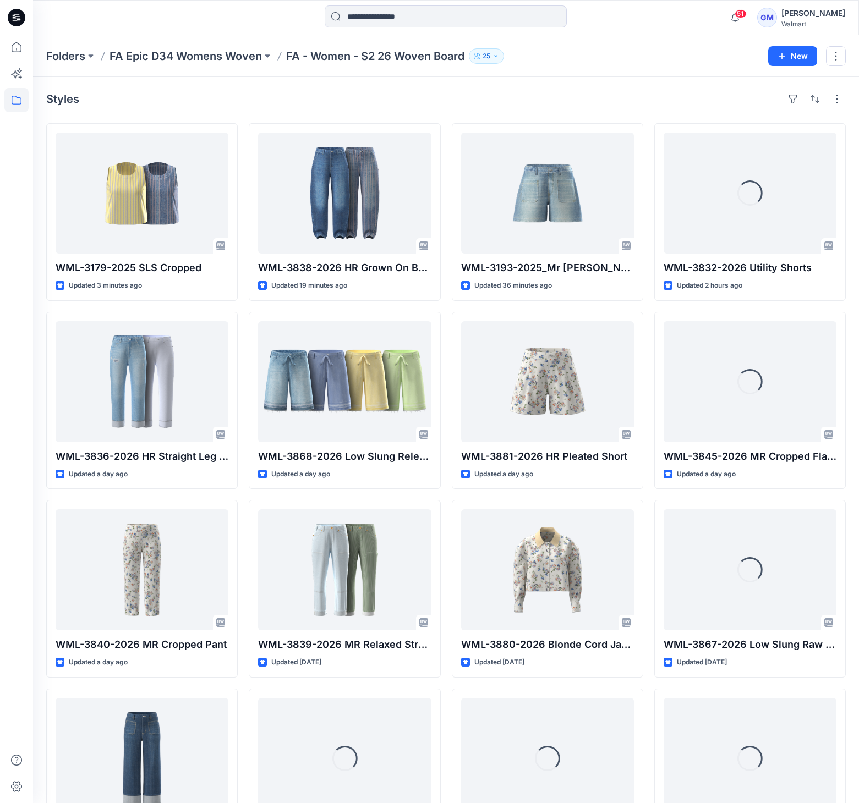
click at [414, 97] on div "Styles" at bounding box center [446, 99] width 800 height 18
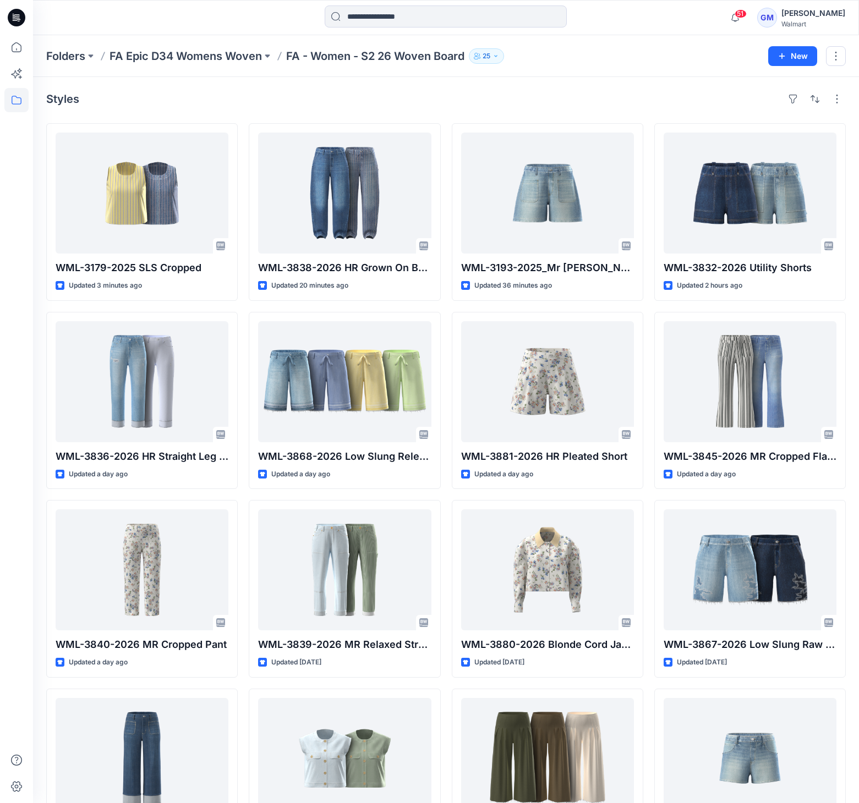
click at [550, 97] on div "Styles" at bounding box center [446, 99] width 800 height 18
click at [363, 95] on div "Styles" at bounding box center [446, 99] width 800 height 18
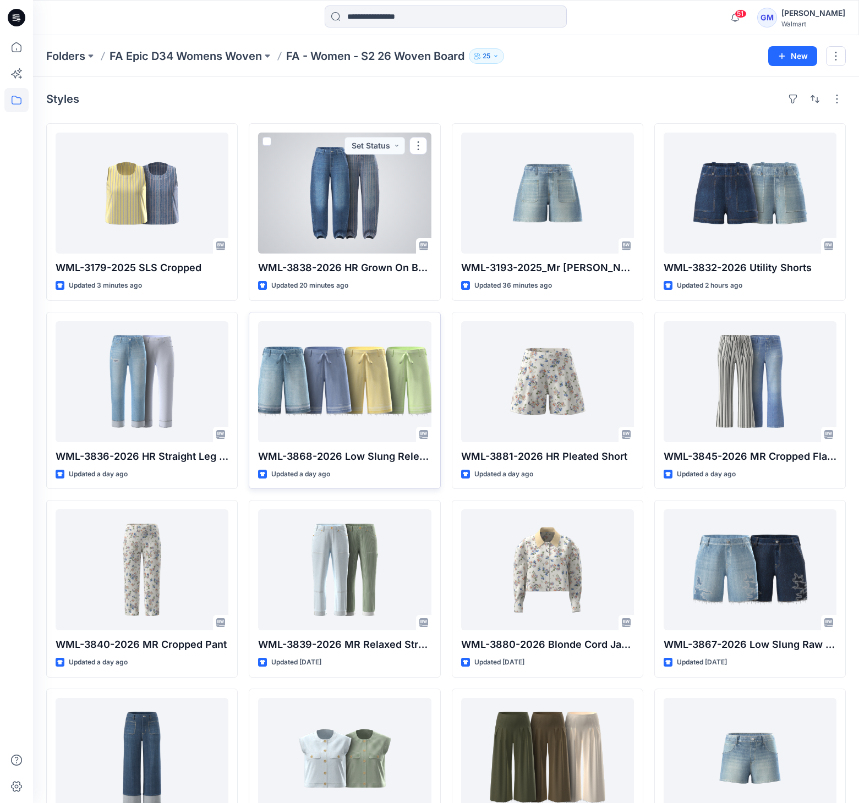
scroll to position [578, 0]
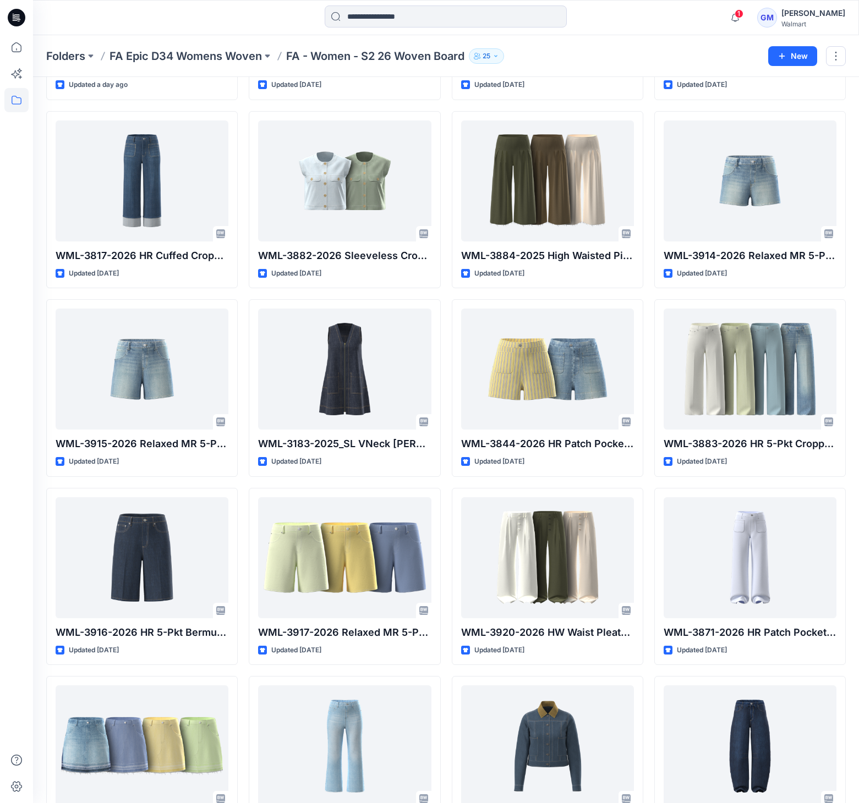
click at [528, 41] on div "Folders FA Epic D34 Womens Woven FA - Women - S2 26 Woven Board 25 New" at bounding box center [446, 56] width 826 height 42
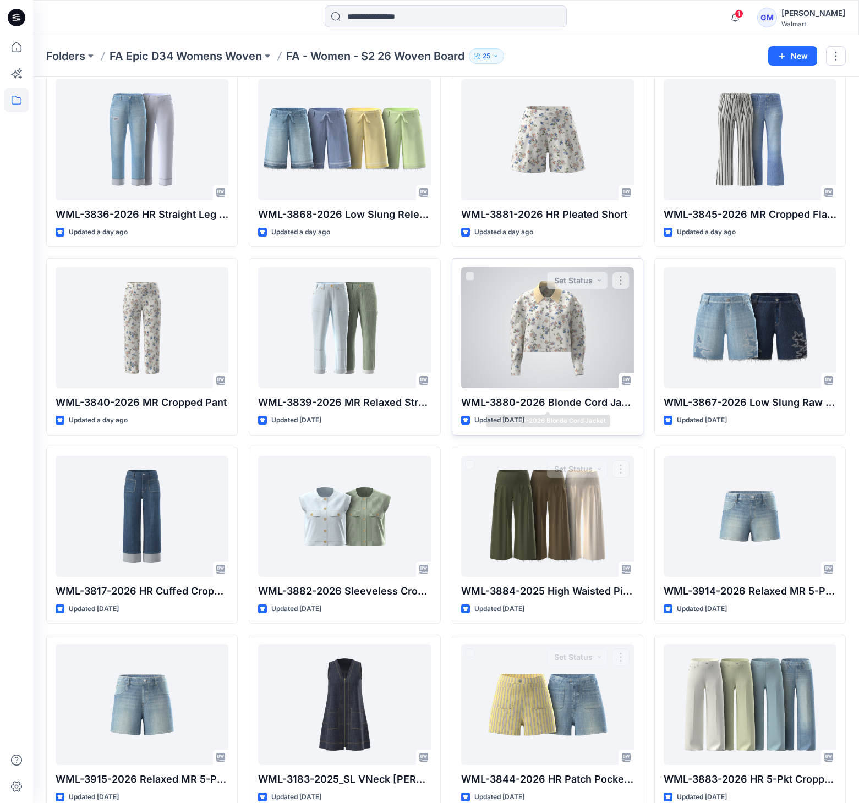
scroll to position [0, 0]
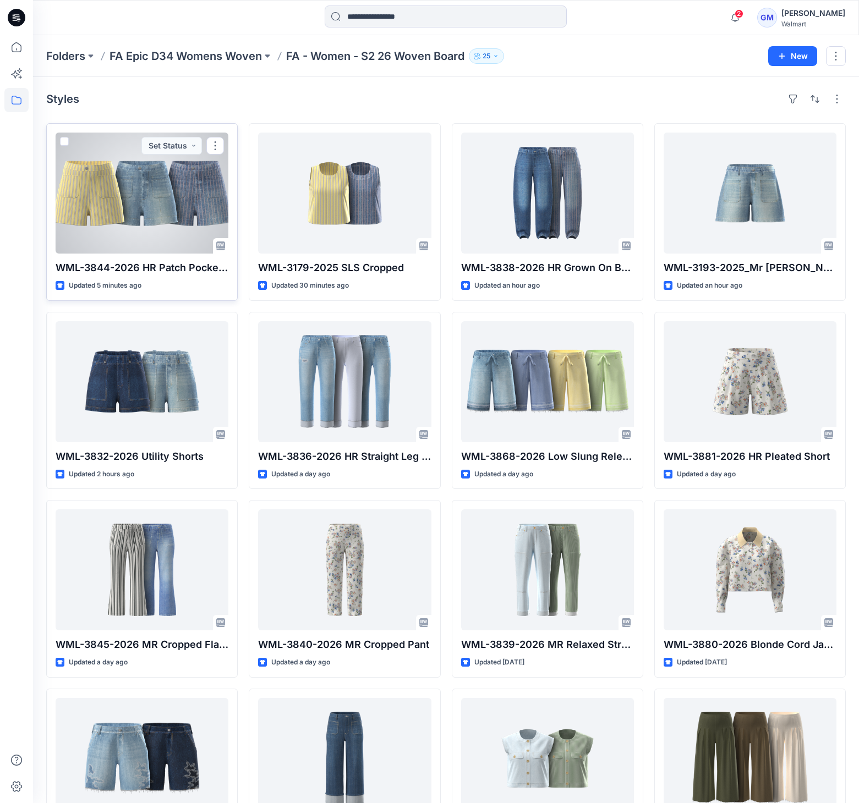
click at [220, 197] on div at bounding box center [142, 193] width 173 height 121
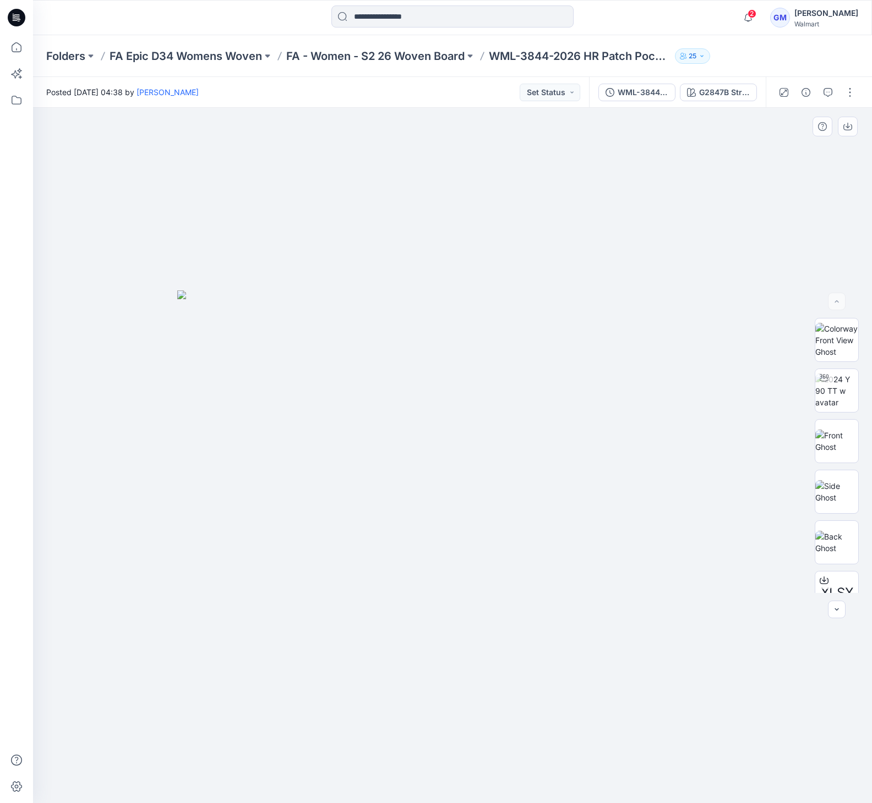
drag, startPoint x: 190, startPoint y: 228, endPoint x: 295, endPoint y: 185, distance: 113.0
click at [190, 229] on div at bounding box center [452, 456] width 839 height 696
click at [851, 91] on button "button" at bounding box center [850, 93] width 18 height 18
click at [783, 149] on p "Edit" at bounding box center [780, 149] width 14 height 12
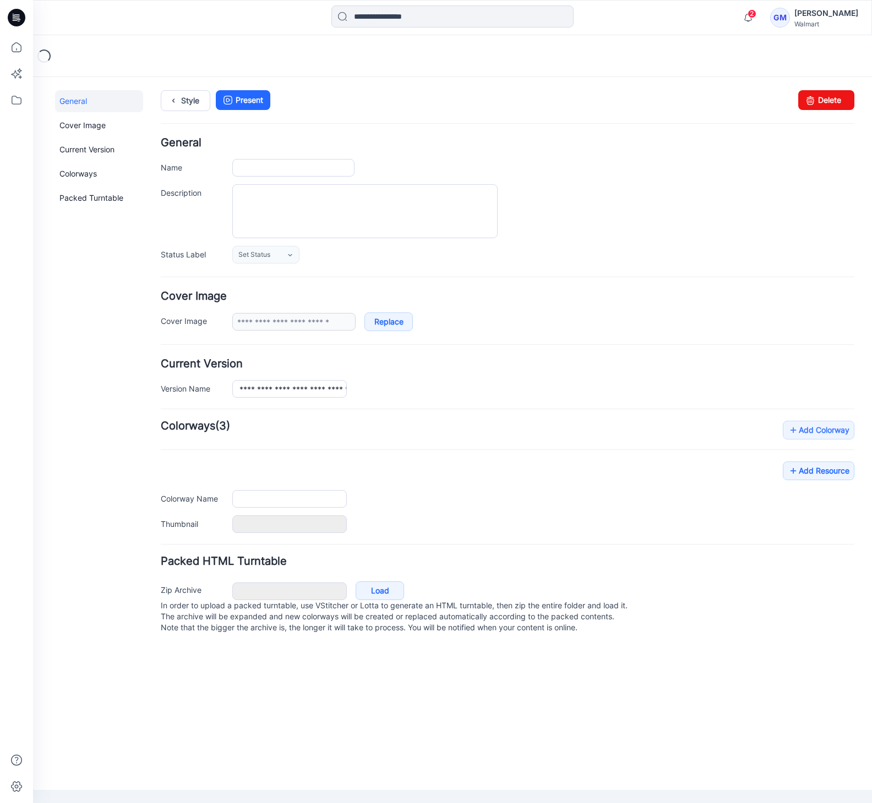
type input "**********"
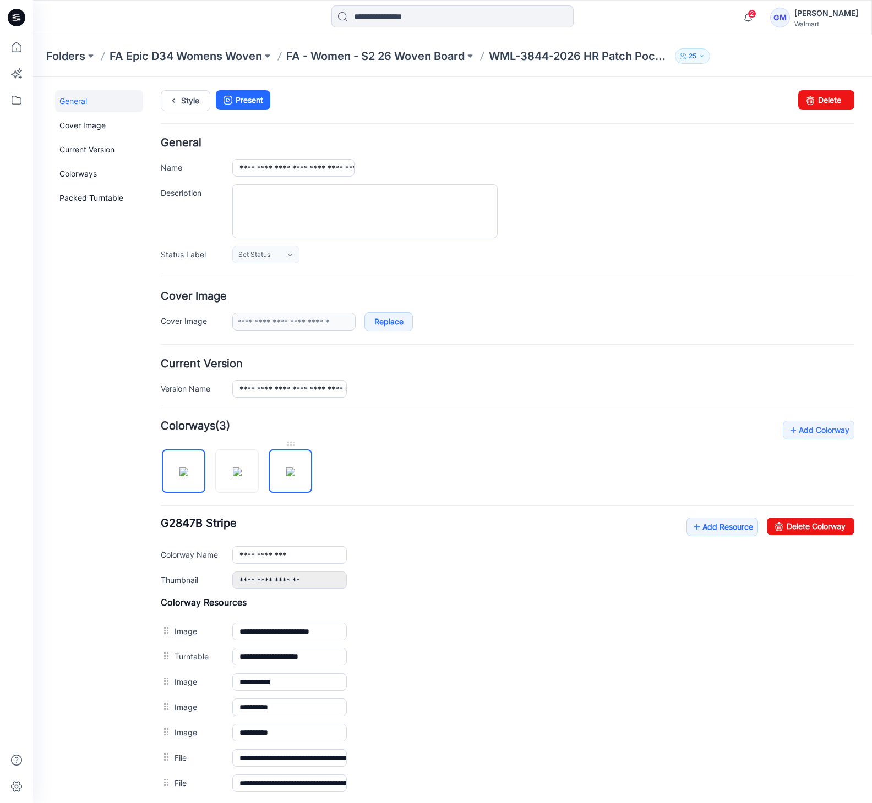
click at [286, 470] on img at bounding box center [290, 472] width 9 height 9
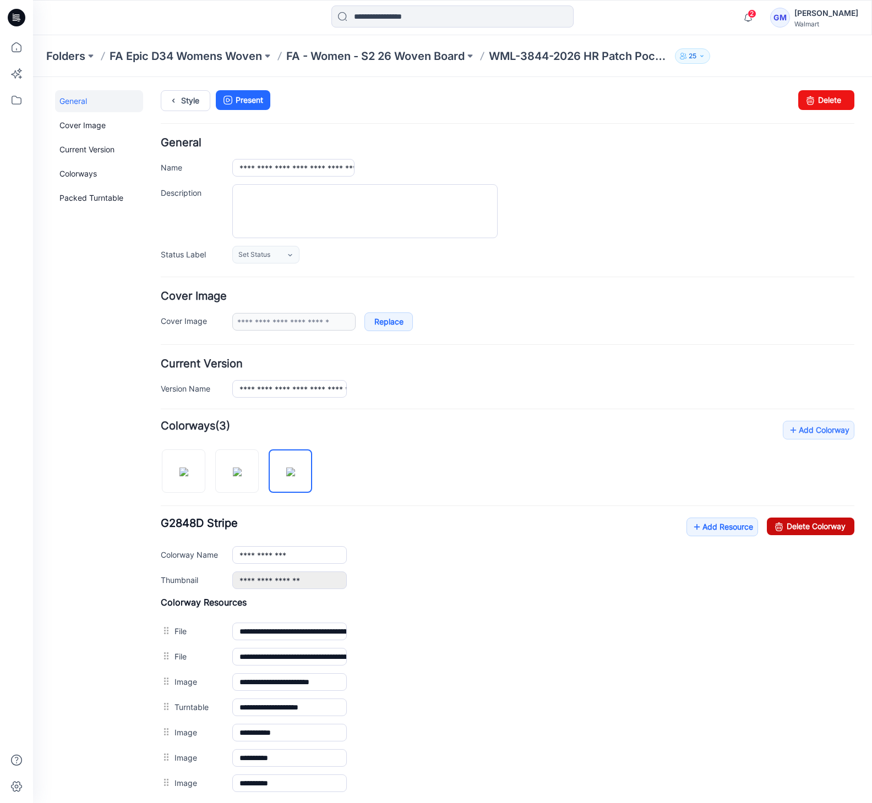
click at [823, 529] on link "Delete Colorway" at bounding box center [810, 527] width 87 height 18
type input "**********"
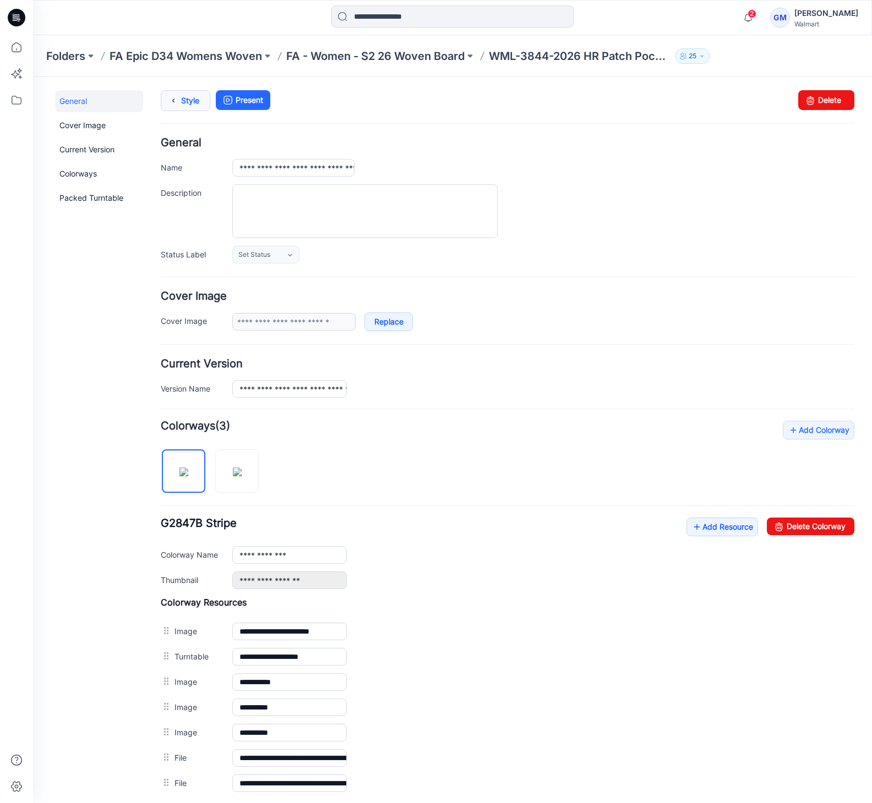
click at [186, 94] on link "Style" at bounding box center [186, 100] width 50 height 21
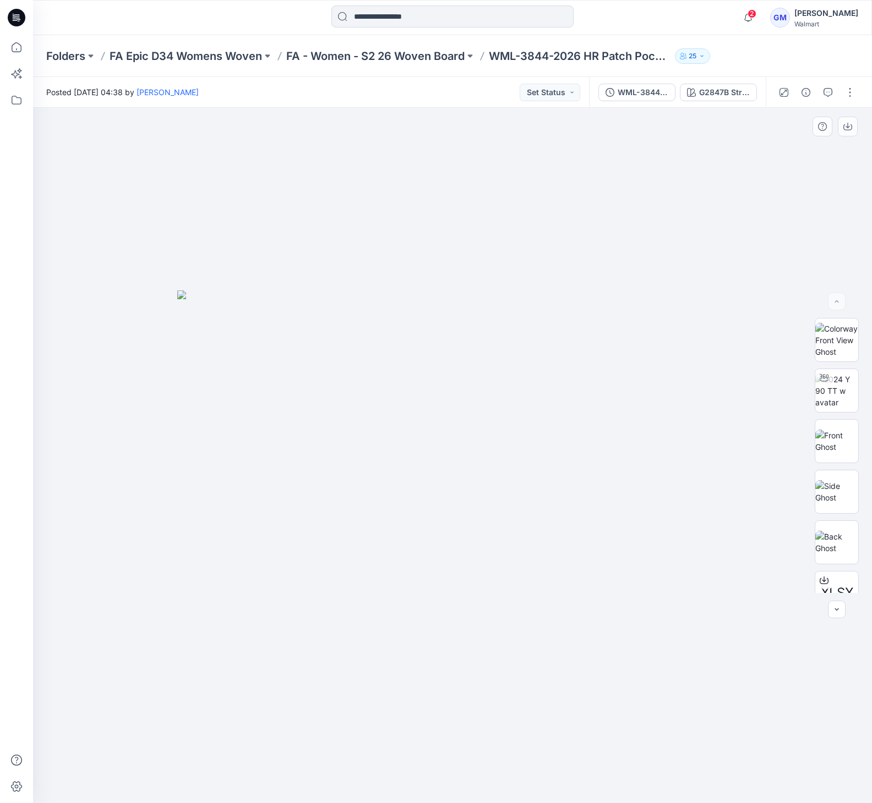
click at [133, 526] on div at bounding box center [452, 456] width 839 height 696
click at [439, 58] on p "FA - Women - S2 26 Woven Board" at bounding box center [375, 55] width 178 height 15
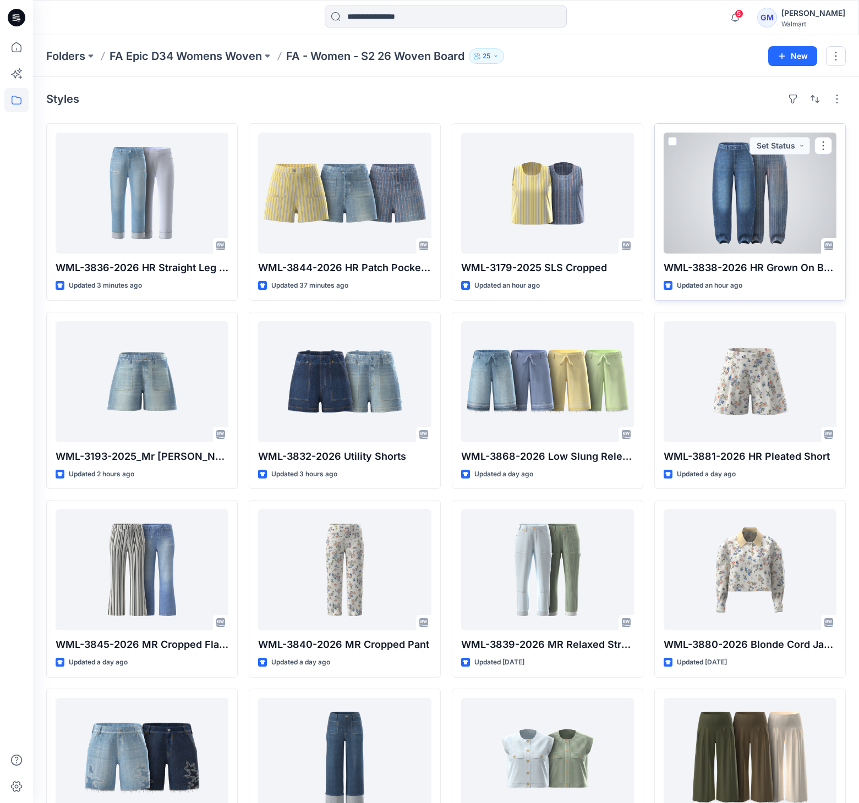
click at [709, 203] on div at bounding box center [750, 193] width 173 height 121
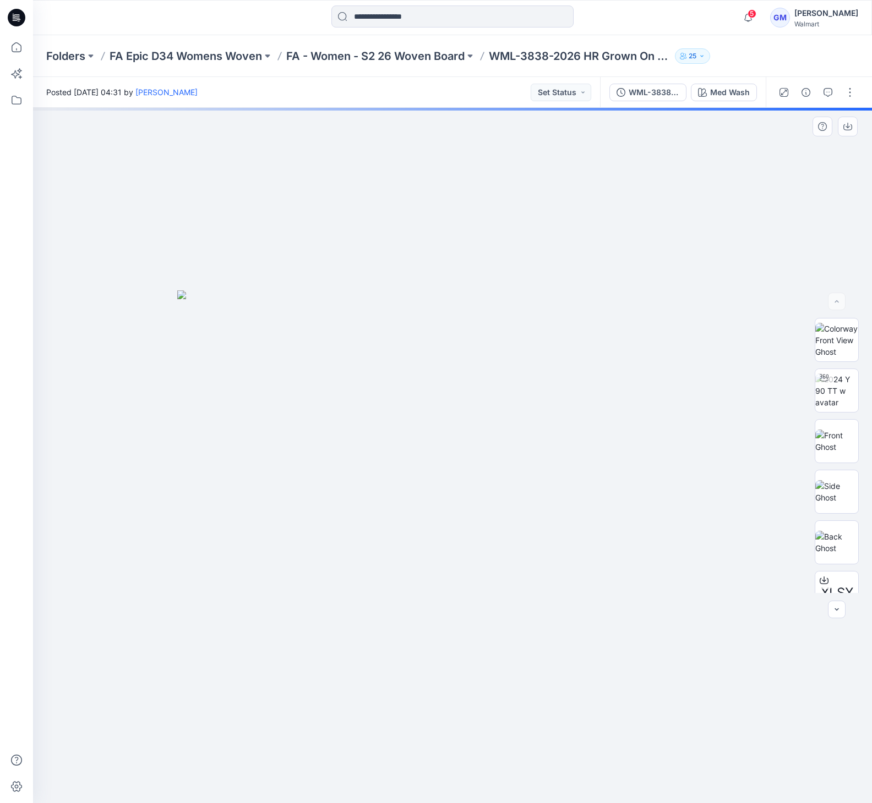
scroll to position [123, 0]
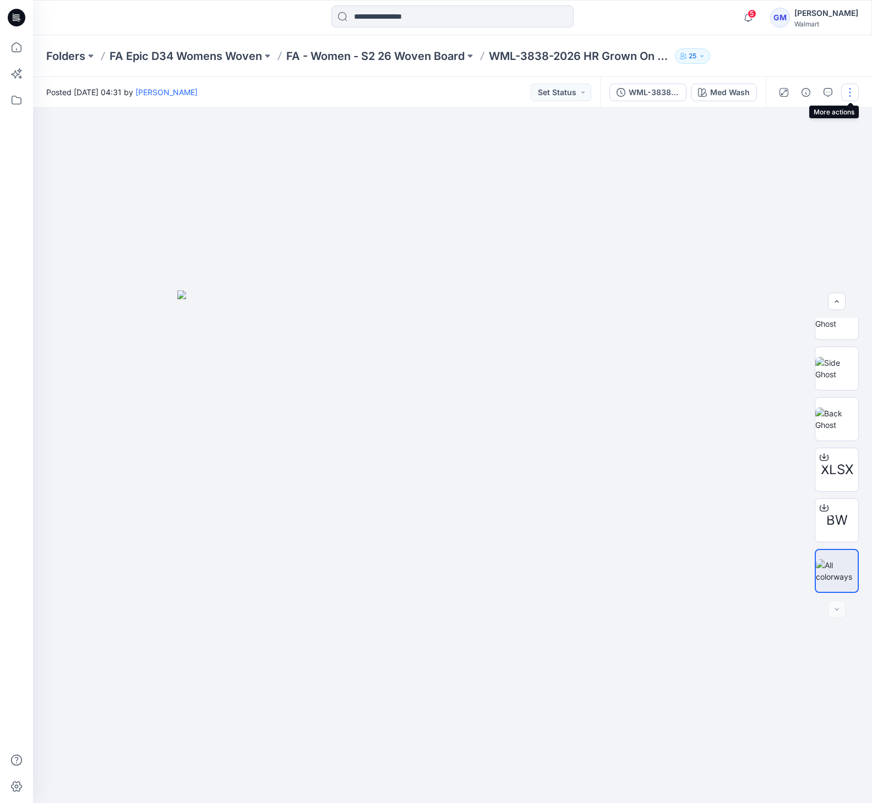
click at [850, 90] on button "button" at bounding box center [850, 93] width 18 height 18
click at [805, 149] on button "Edit" at bounding box center [803, 149] width 101 height 20
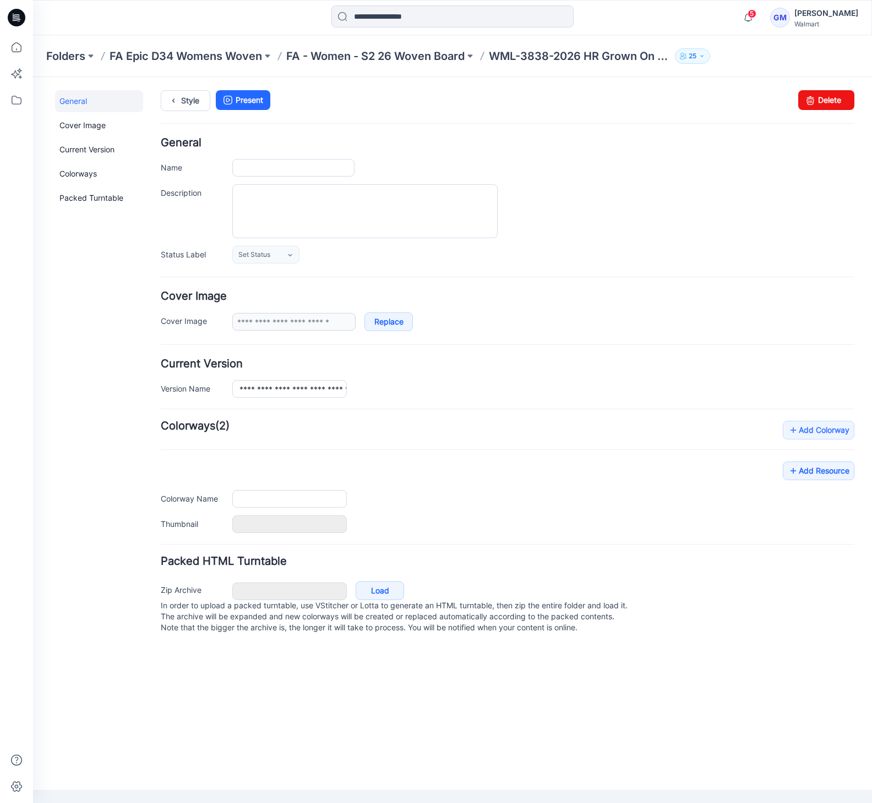
type input "**********"
type input "********"
type input "**********"
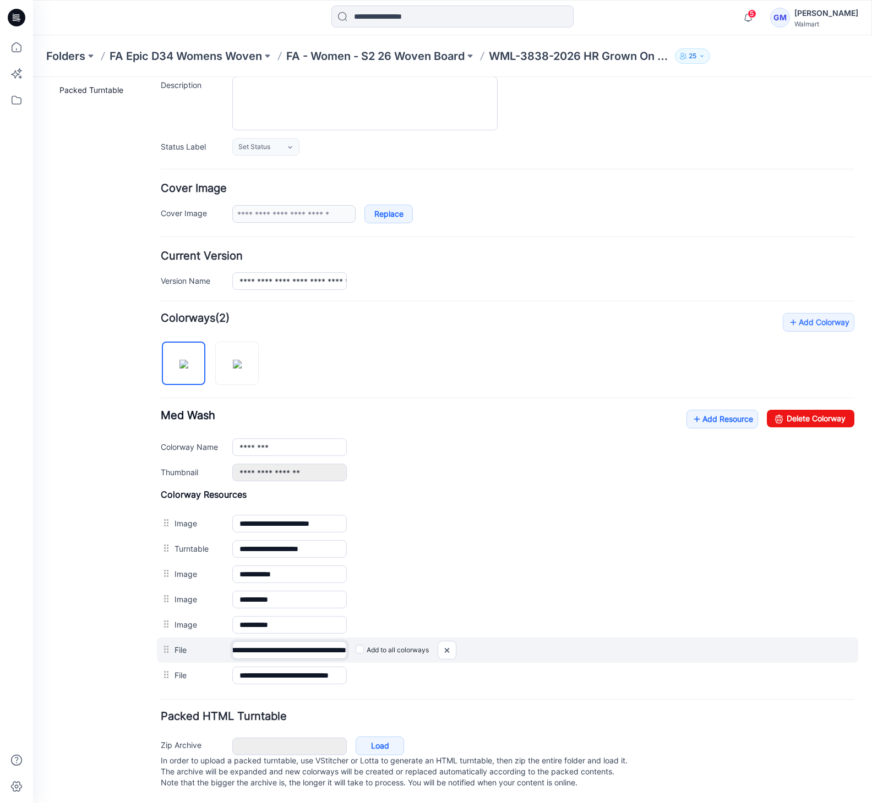
scroll to position [0, 143]
drag, startPoint x: 316, startPoint y: 639, endPoint x: 384, endPoint y: 637, distance: 67.2
click at [384, 638] on div "**********" at bounding box center [507, 650] width 701 height 25
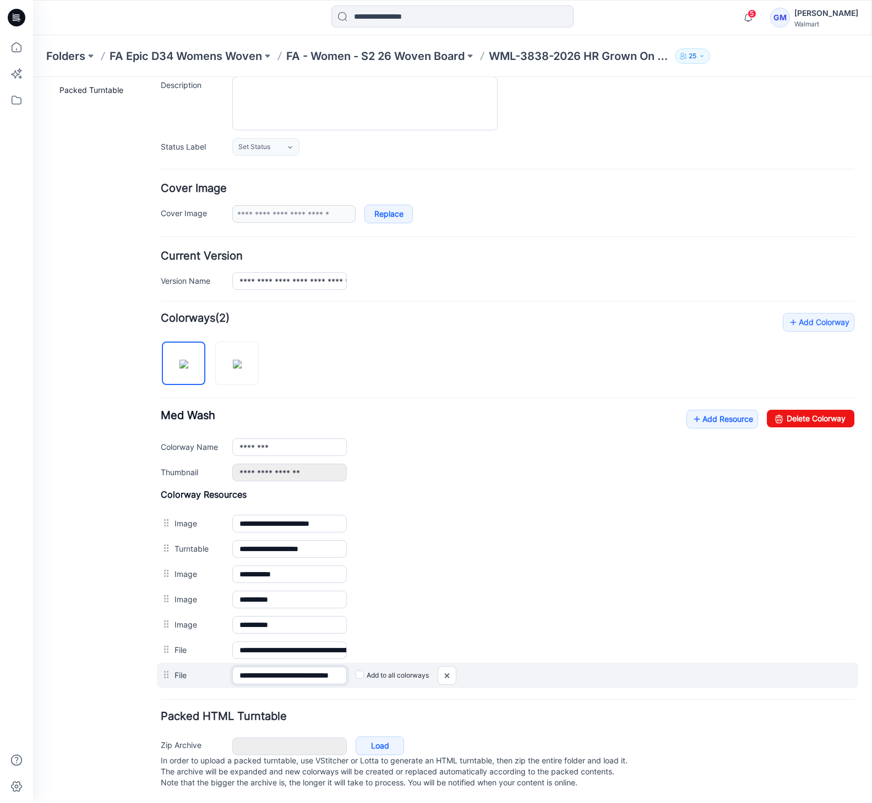
scroll to position [0, 31]
drag, startPoint x: 314, startPoint y: 665, endPoint x: 412, endPoint y: 664, distance: 98.0
click at [412, 664] on div "**********" at bounding box center [507, 675] width 701 height 25
click at [33, 77] on img at bounding box center [33, 77] width 0 height 0
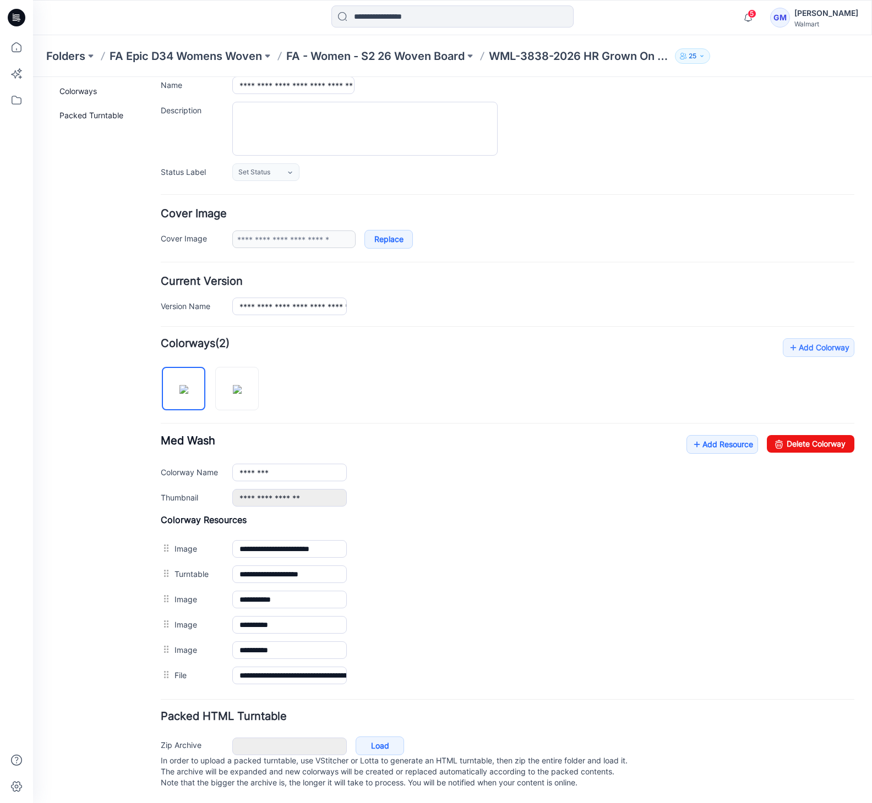
scroll to position [94, 0]
click at [702, 435] on link "Add Resource" at bounding box center [722, 444] width 72 height 19
click at [691, 435] on link "Add Resource" at bounding box center [722, 444] width 72 height 19
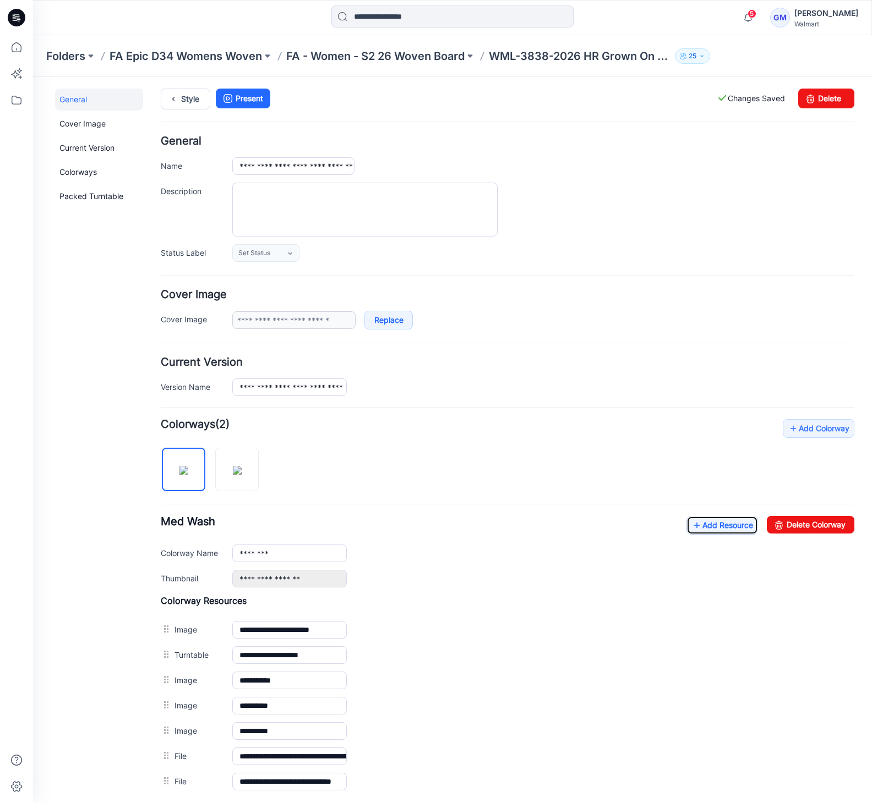
scroll to position [0, 0]
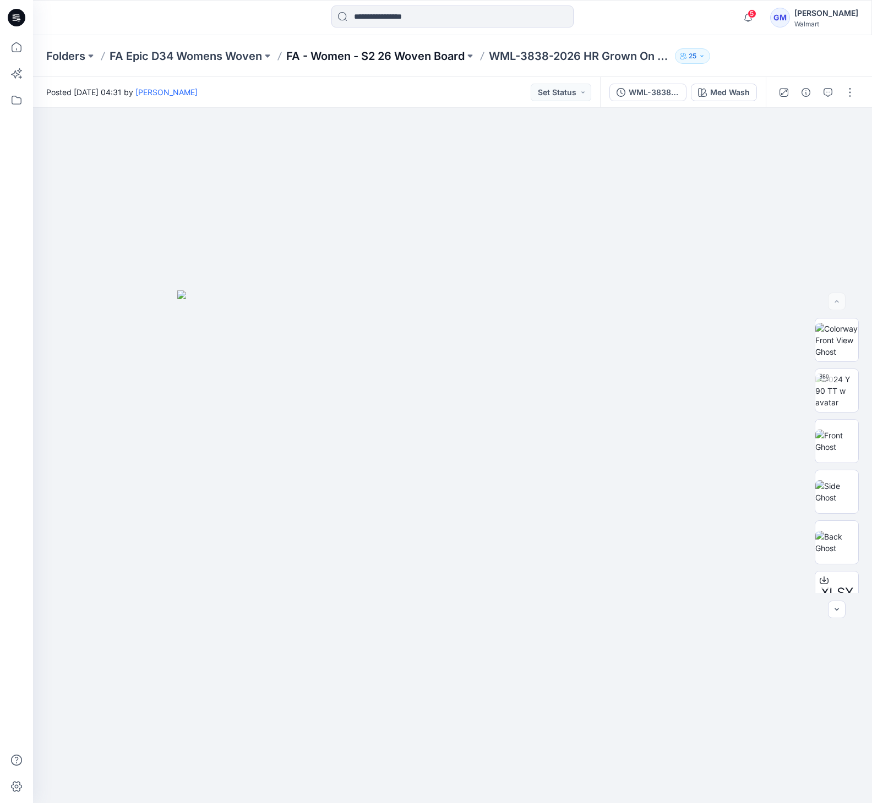
click at [424, 58] on p "FA - Women - S2 26 Woven Board" at bounding box center [375, 55] width 178 height 15
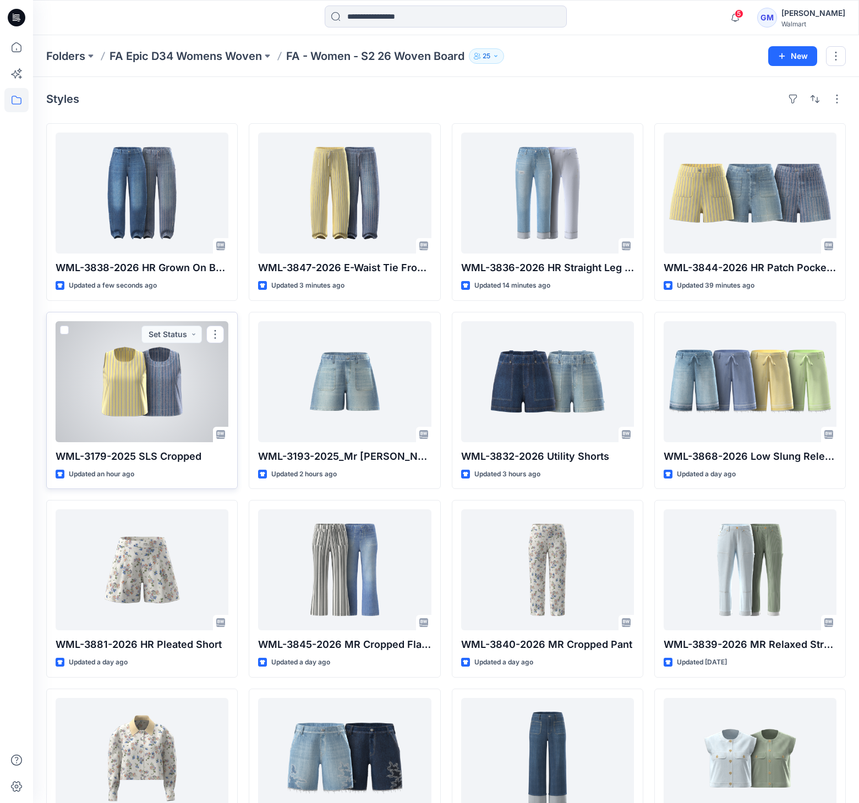
click at [174, 400] on div at bounding box center [142, 381] width 173 height 121
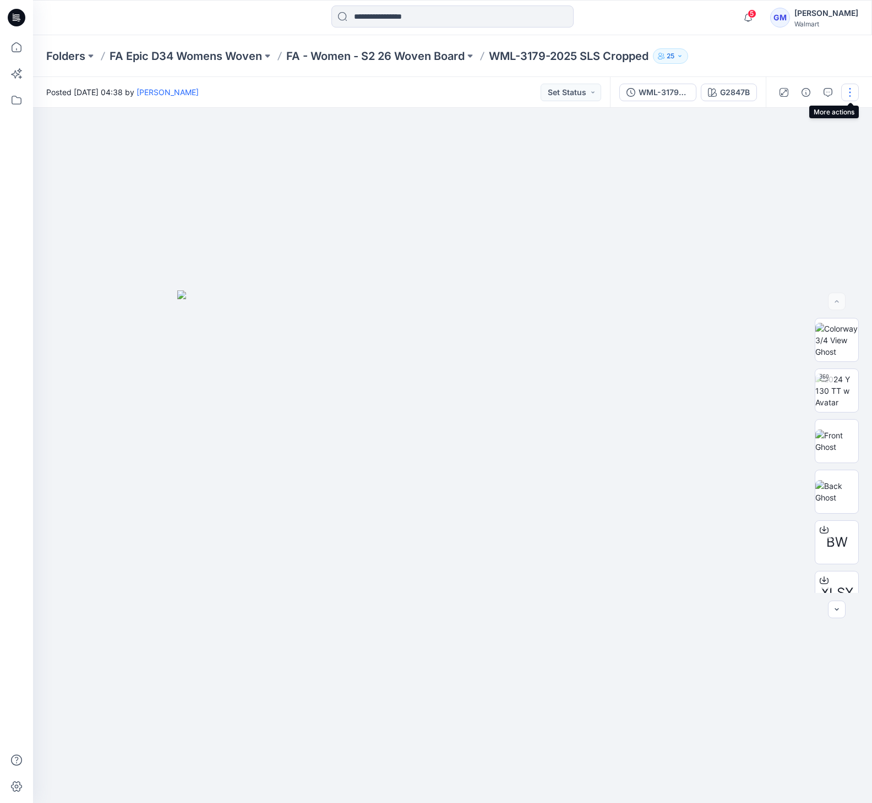
click at [850, 84] on button "button" at bounding box center [850, 93] width 18 height 18
click at [793, 150] on button "Edit" at bounding box center [803, 149] width 101 height 20
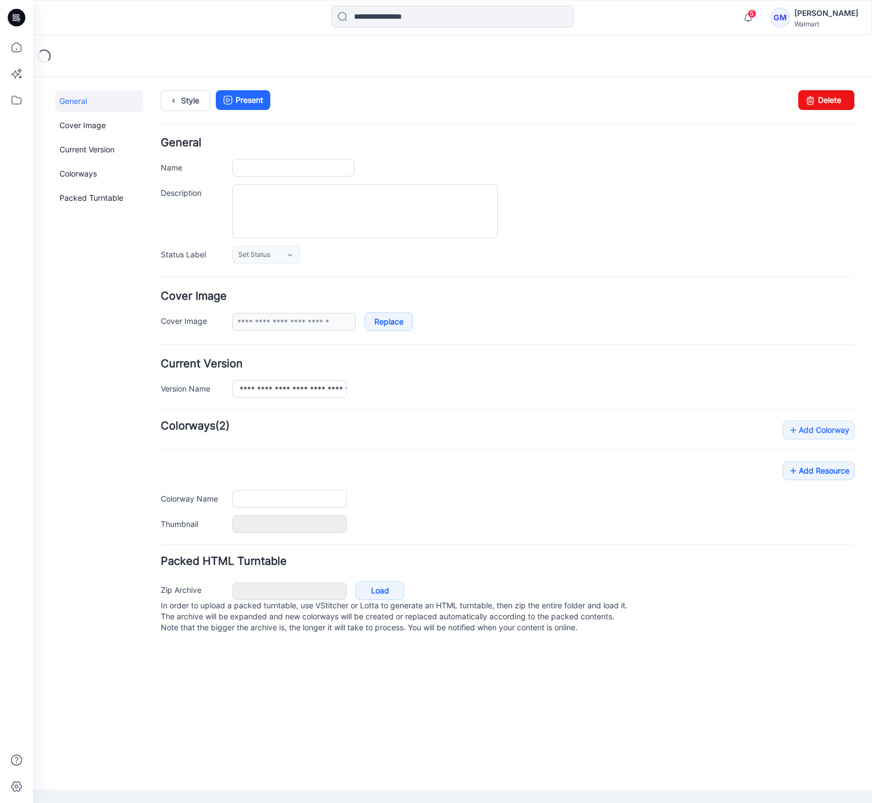
type input "**********"
type input "******"
type input "**********"
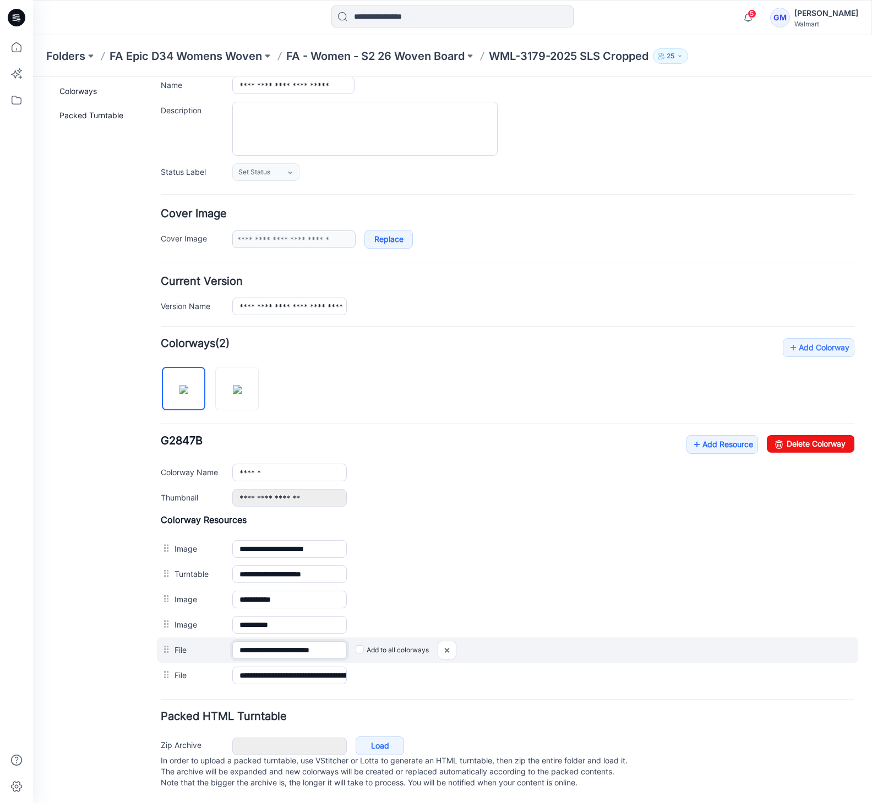
scroll to position [0, 9]
drag, startPoint x: 279, startPoint y: 640, endPoint x: 394, endPoint y: 632, distance: 115.3
click at [394, 638] on div "**********" at bounding box center [507, 650] width 701 height 25
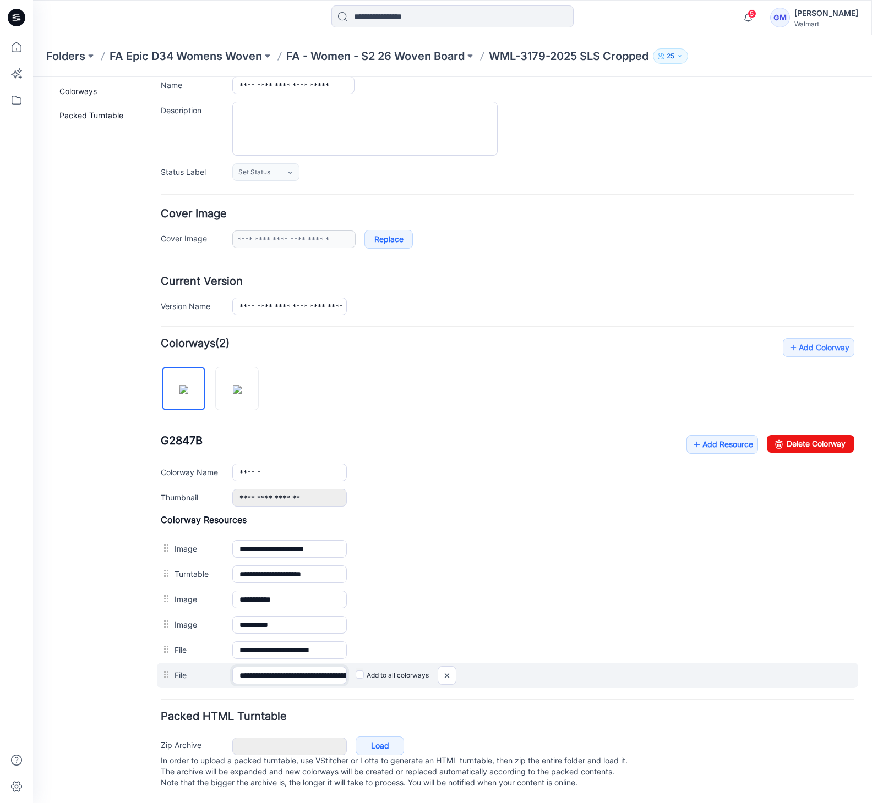
scroll to position [0, 121]
drag, startPoint x: 294, startPoint y: 660, endPoint x: 404, endPoint y: 655, distance: 109.6
click at [404, 663] on div "**********" at bounding box center [507, 675] width 701 height 25
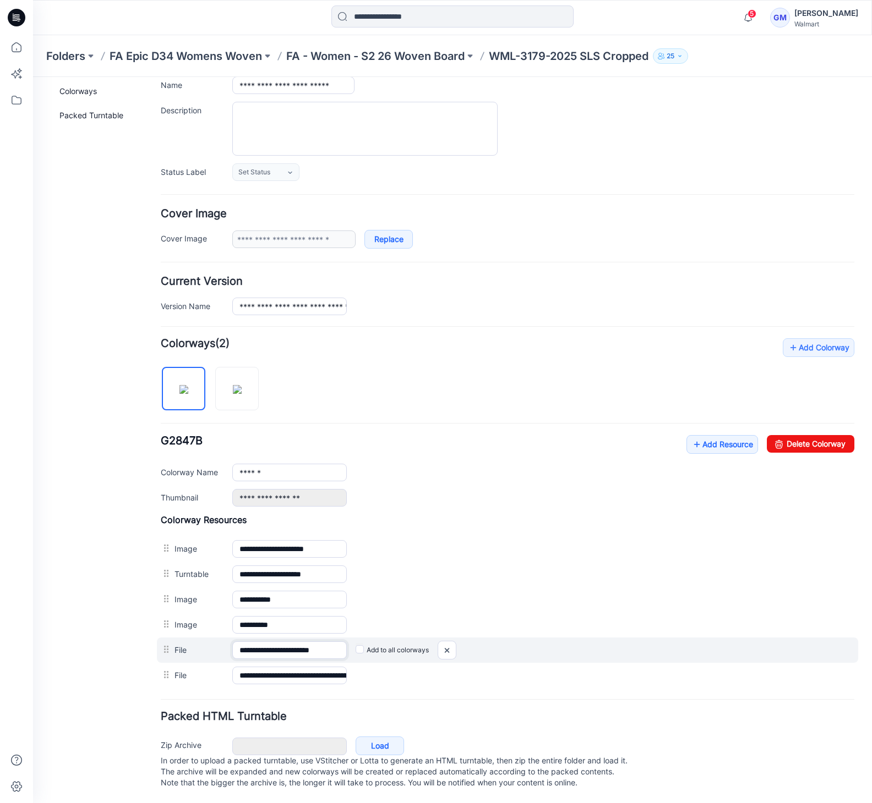
scroll to position [0, 9]
drag, startPoint x: 293, startPoint y: 637, endPoint x: 425, endPoint y: 639, distance: 132.1
click at [418, 639] on div "**********" at bounding box center [507, 650] width 701 height 25
click at [33, 77] on div "Add to all colorways" at bounding box center [33, 77] width 0 height 0
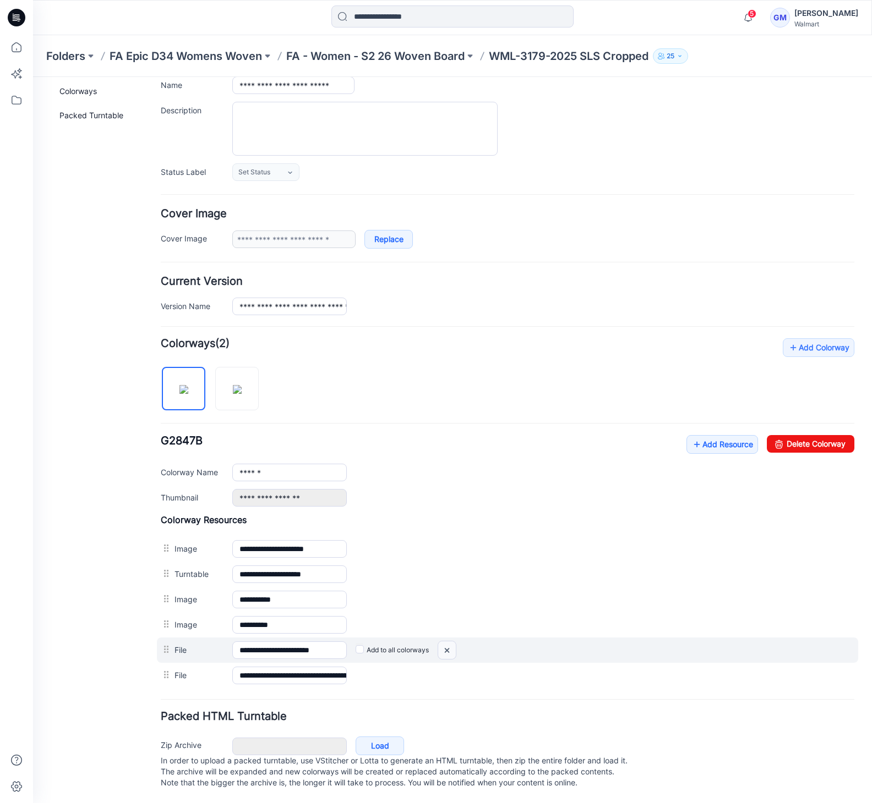
click at [33, 77] on img at bounding box center [33, 77] width 0 height 0
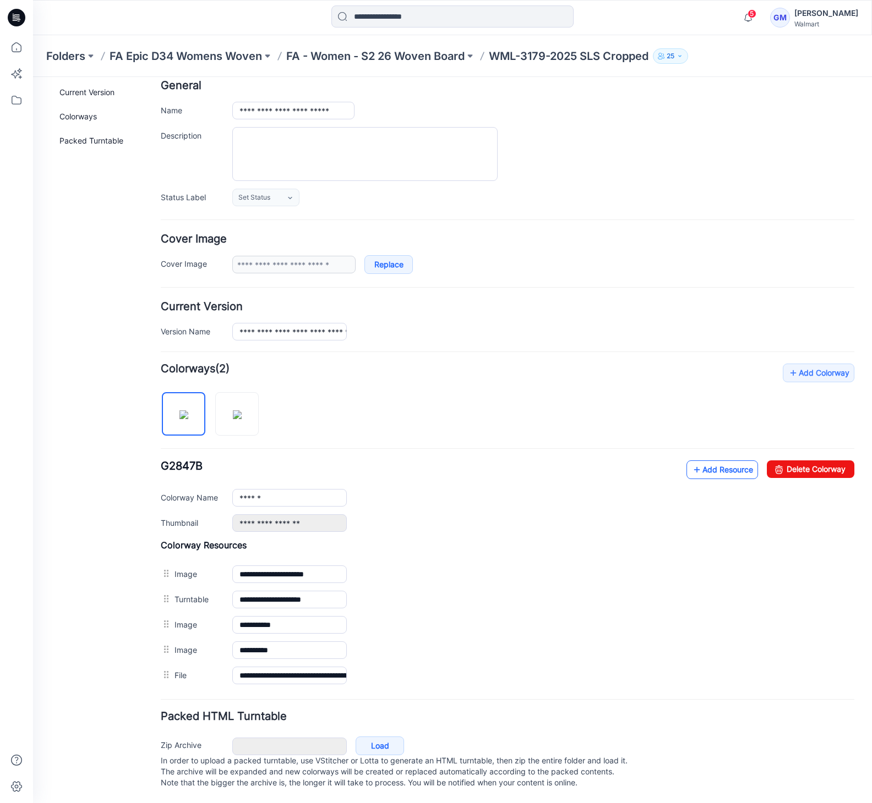
scroll to position [68, 0]
click at [691, 461] on icon at bounding box center [696, 470] width 11 height 18
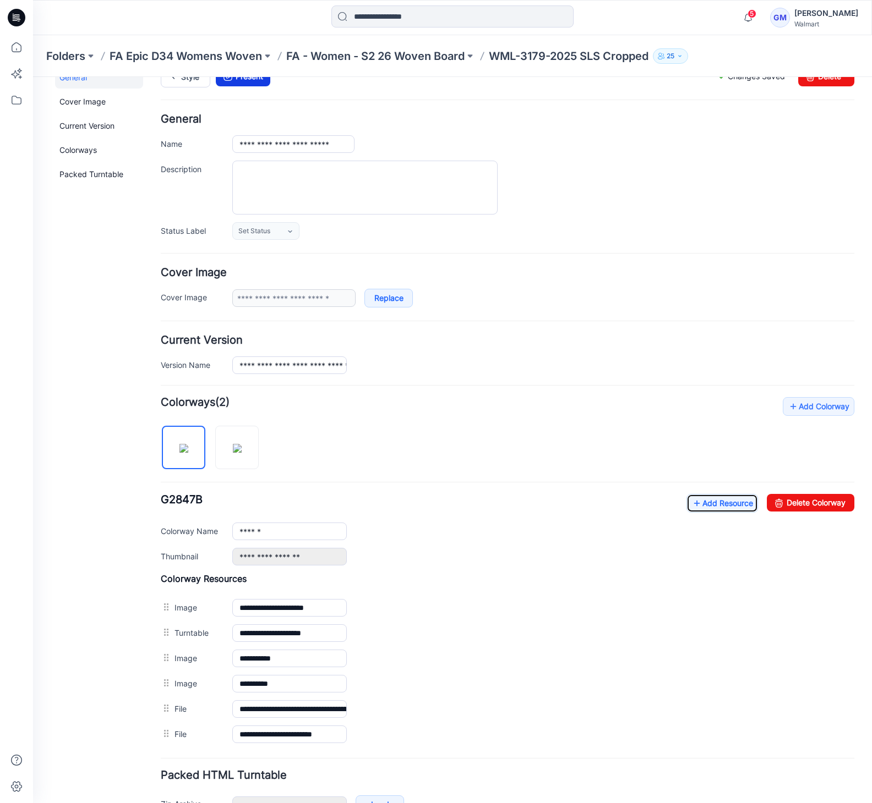
scroll to position [0, 0]
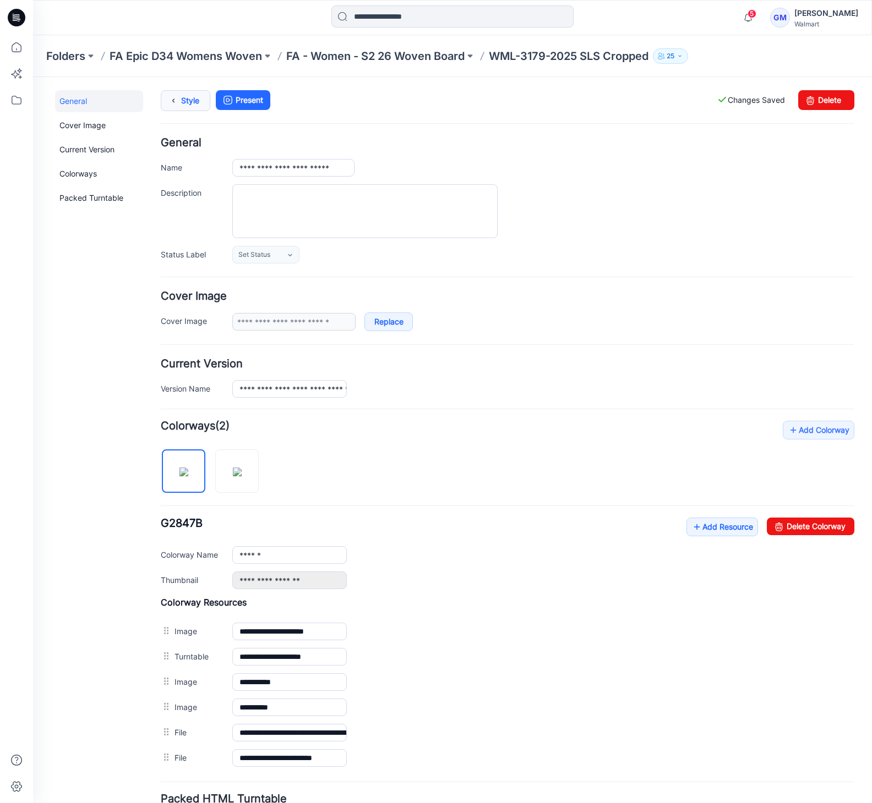
click at [182, 103] on link "Style" at bounding box center [186, 100] width 50 height 21
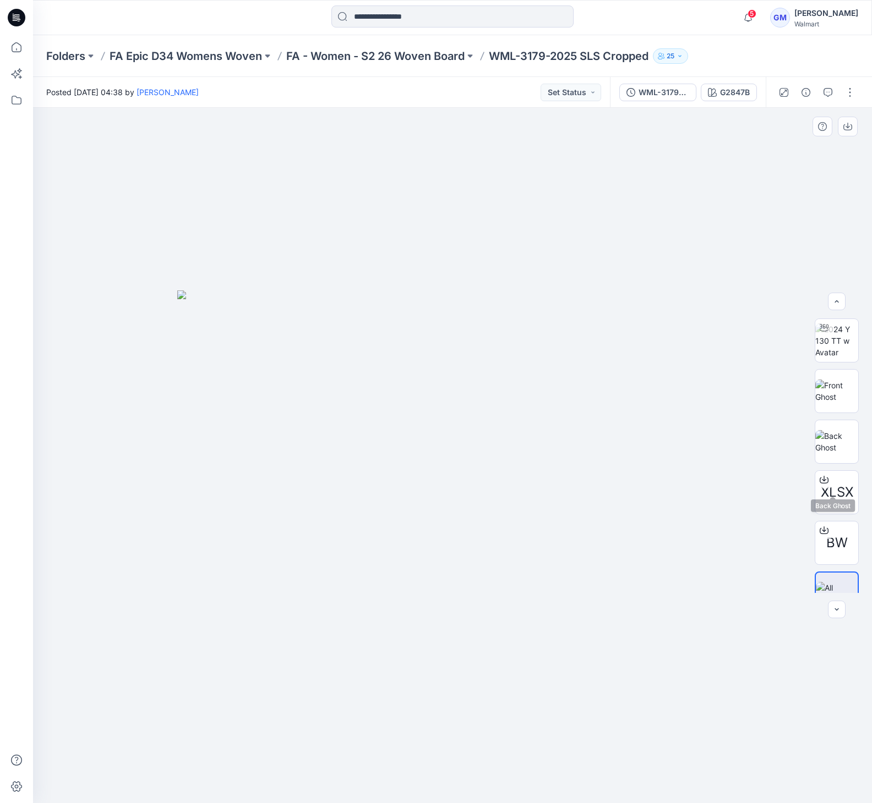
scroll to position [73, 0]
click at [369, 58] on p "FA - Women - S2 26 Woven Board" at bounding box center [375, 55] width 178 height 15
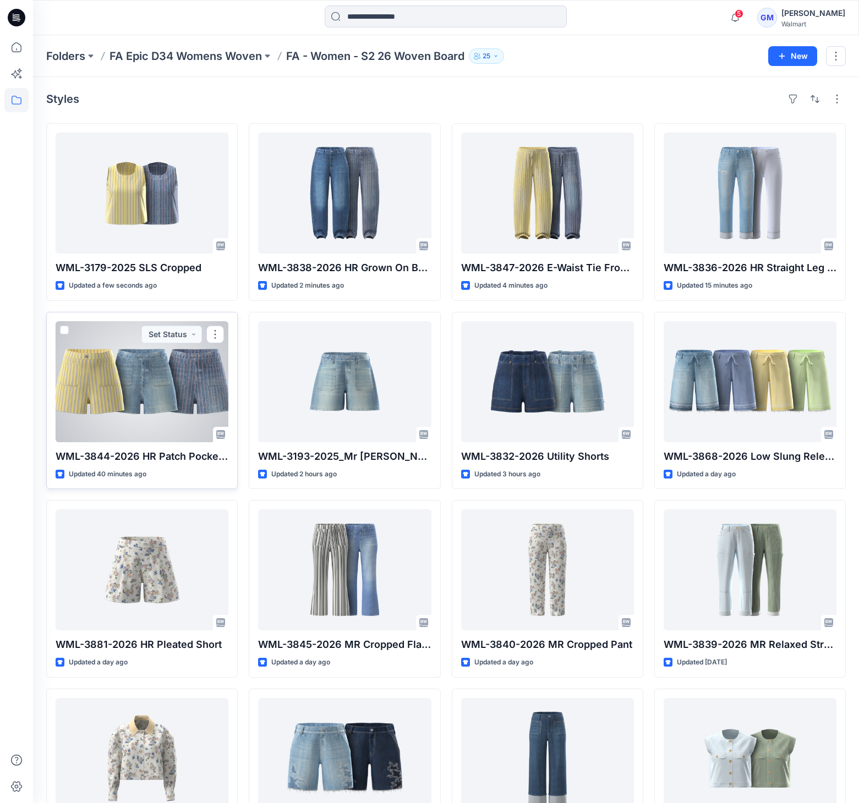
click at [180, 386] on div at bounding box center [142, 381] width 173 height 121
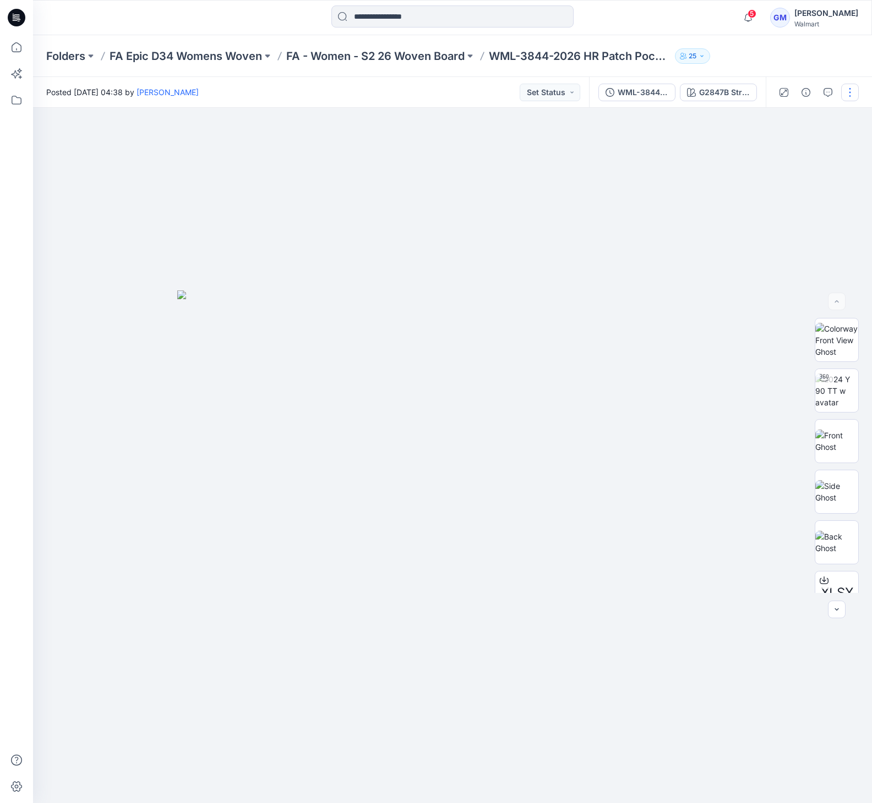
click at [852, 94] on button "button" at bounding box center [850, 93] width 18 height 18
click at [795, 147] on button "Edit" at bounding box center [803, 149] width 101 height 20
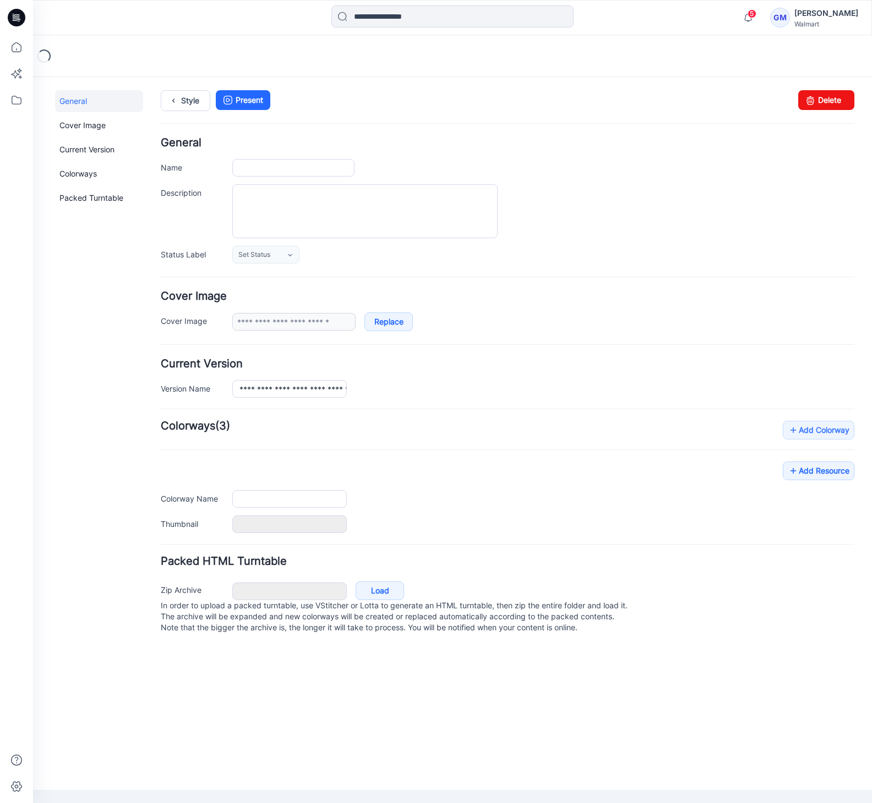
type input "**********"
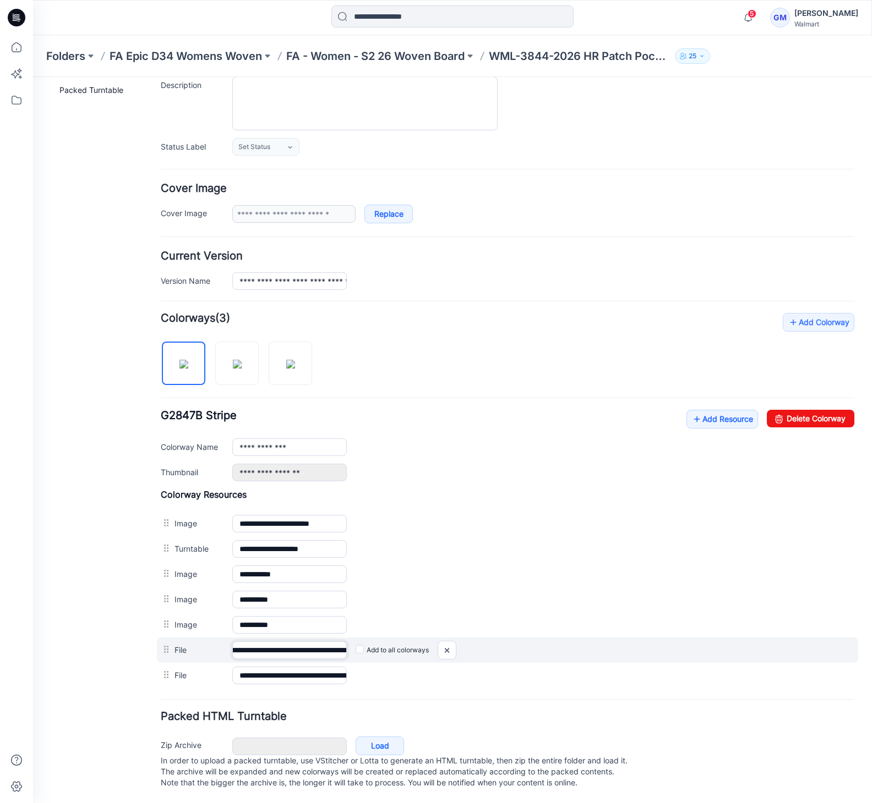
scroll to position [0, 200]
drag, startPoint x: 287, startPoint y: 642, endPoint x: 391, endPoint y: 643, distance: 104.0
click at [391, 643] on div "**********" at bounding box center [507, 650] width 701 height 25
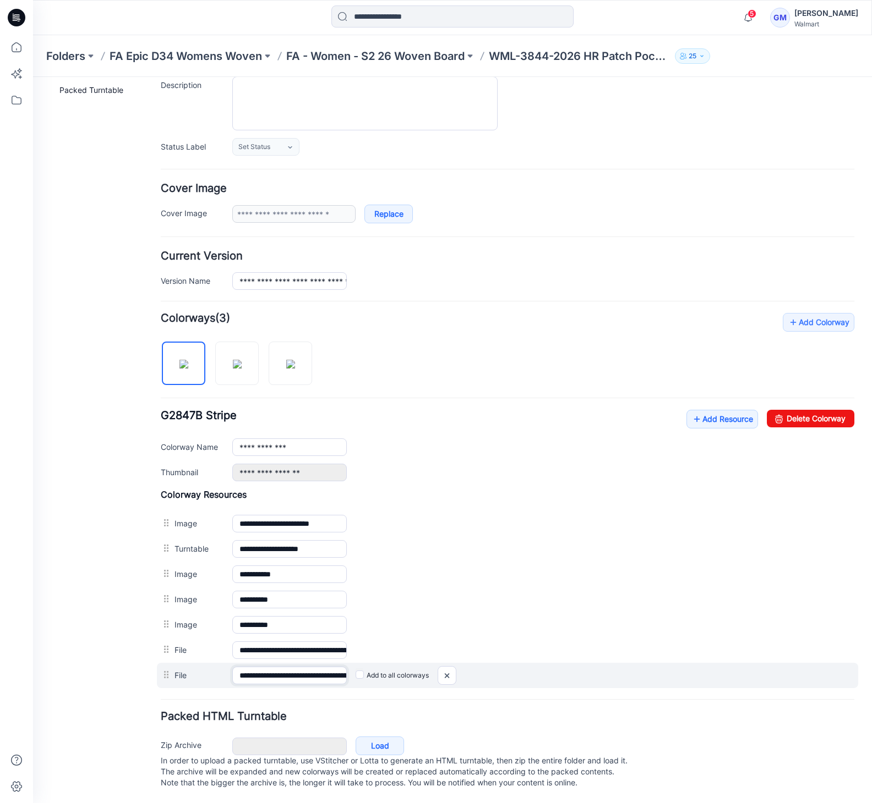
scroll to position [0, 92]
drag, startPoint x: 289, startPoint y: 670, endPoint x: 414, endPoint y: 668, distance: 124.4
click at [414, 668] on div "**********" at bounding box center [507, 675] width 701 height 25
click at [33, 77] on img at bounding box center [33, 77] width 0 height 0
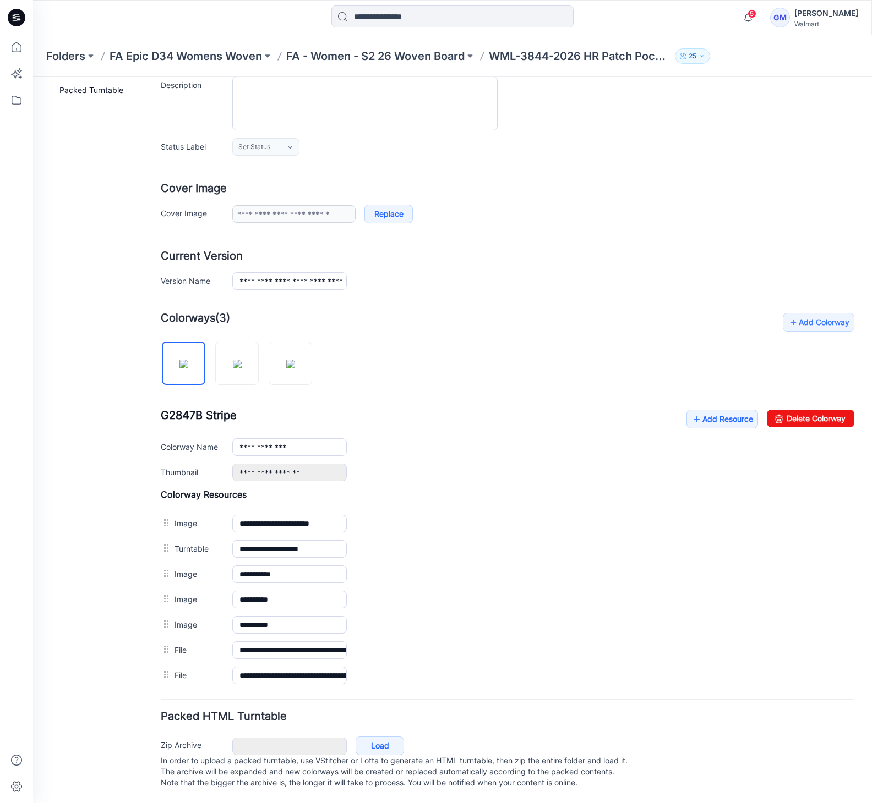
scroll to position [94, 0]
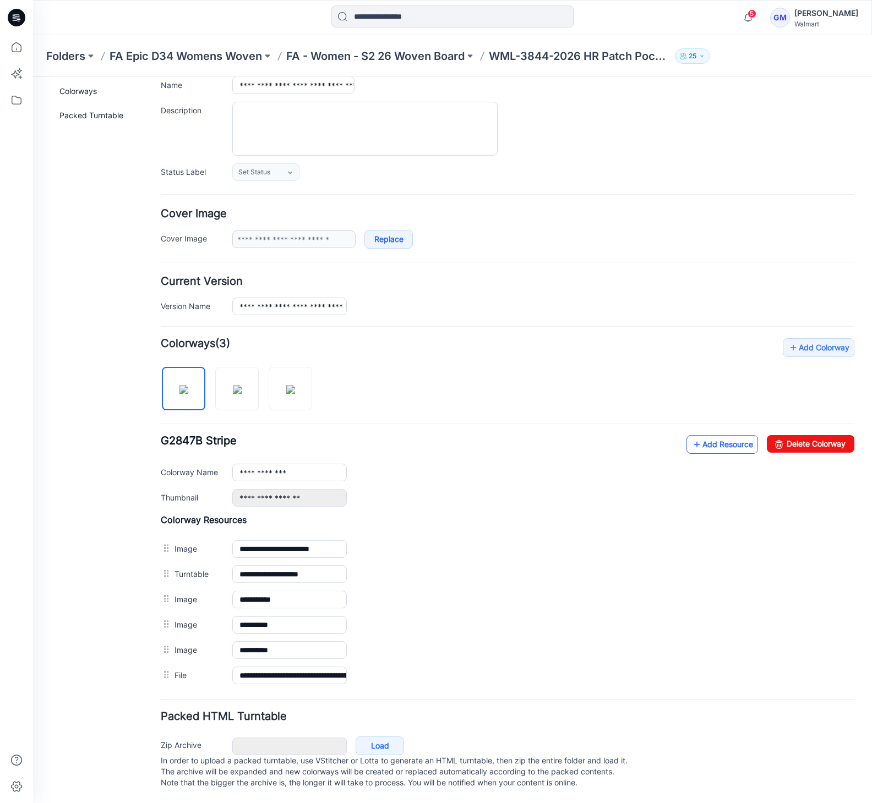
click at [714, 441] on link "Add Resource" at bounding box center [722, 444] width 72 height 19
click at [728, 435] on link "Add Resource" at bounding box center [722, 444] width 72 height 19
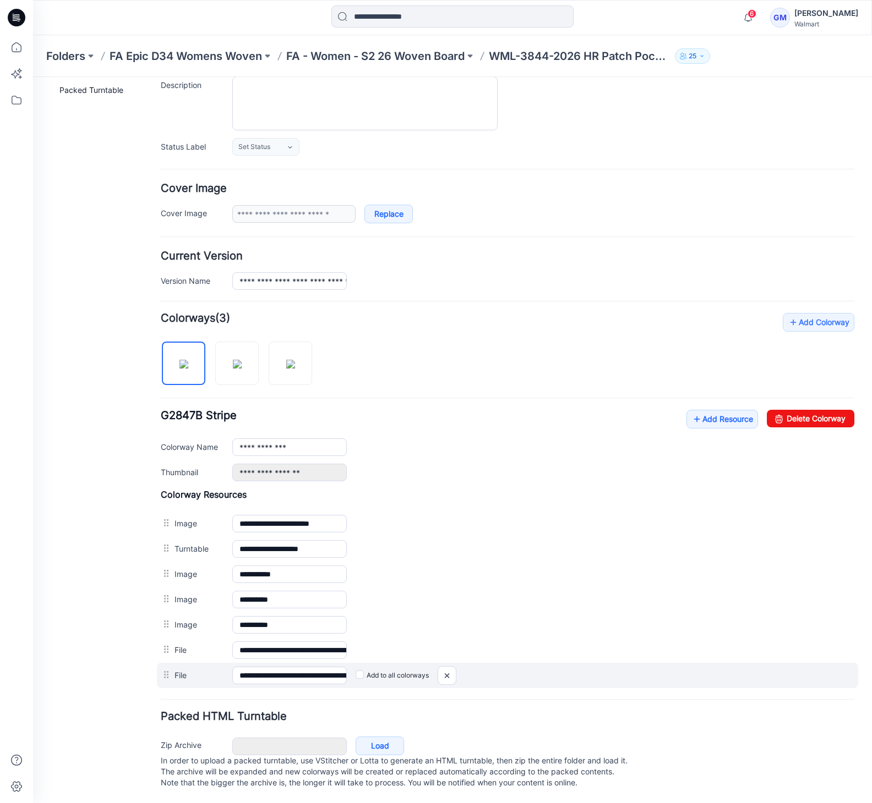
scroll to position [119, 0]
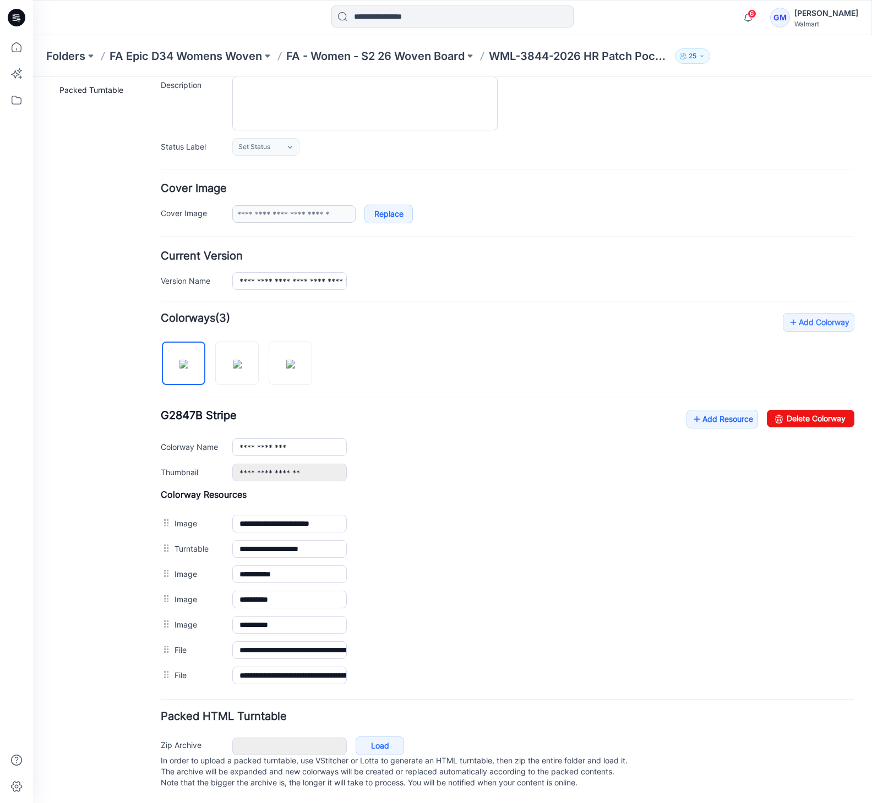
click at [127, 676] on div "General Cover Image Current Version Colorways Packed Turntable" at bounding box center [99, 392] width 88 height 821
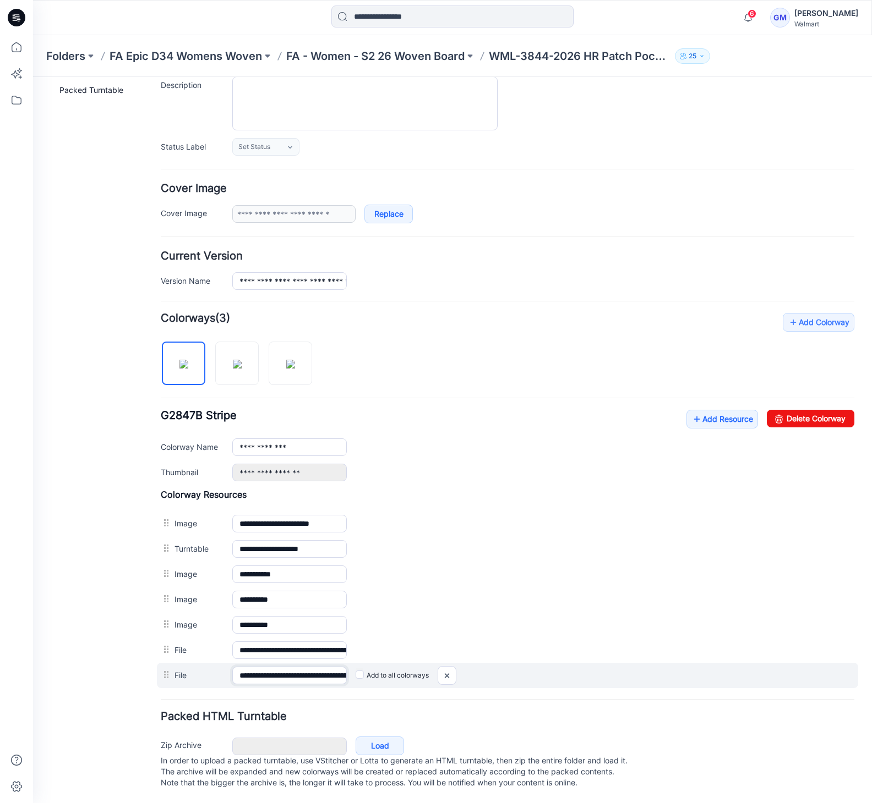
scroll to position [0, 92]
drag, startPoint x: 288, startPoint y: 669, endPoint x: 404, endPoint y: 657, distance: 116.1
click at [404, 663] on div "**********" at bounding box center [507, 675] width 701 height 25
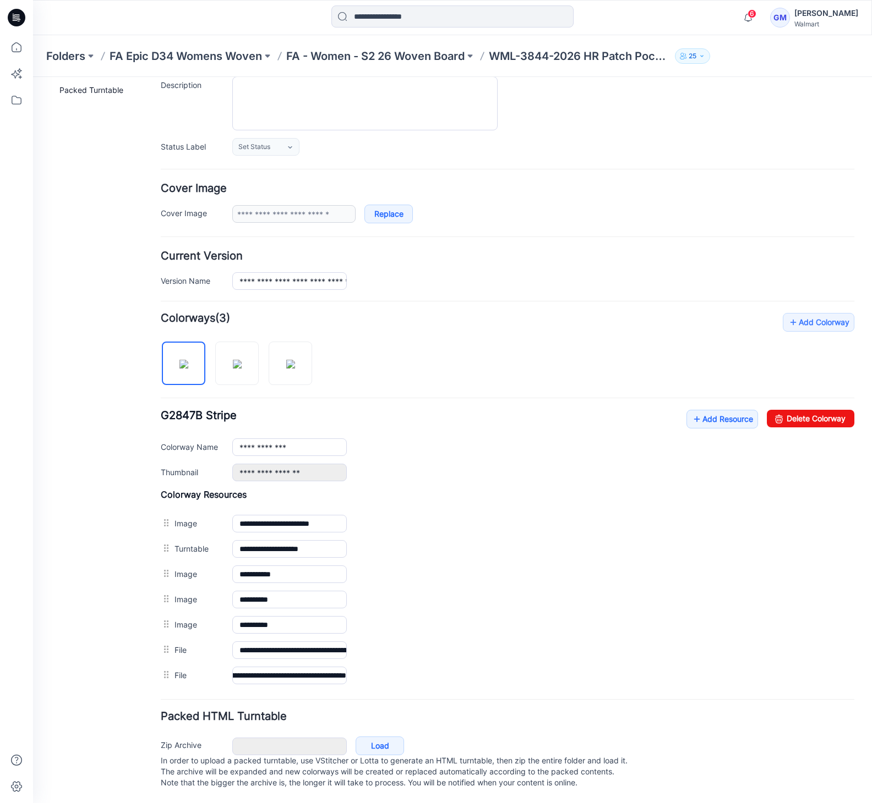
click at [115, 663] on div "General Cover Image Current Version Colorways Packed Turntable" at bounding box center [99, 392] width 88 height 821
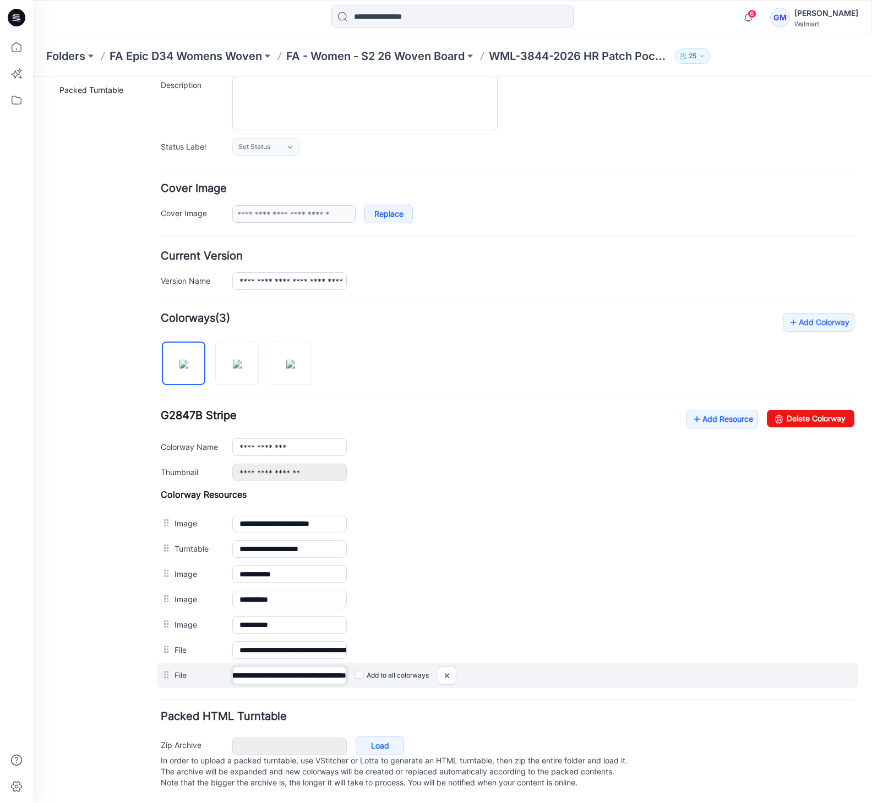
drag, startPoint x: 324, startPoint y: 670, endPoint x: 378, endPoint y: 657, distance: 55.0
click at [378, 663] on div "**********" at bounding box center [507, 675] width 701 height 25
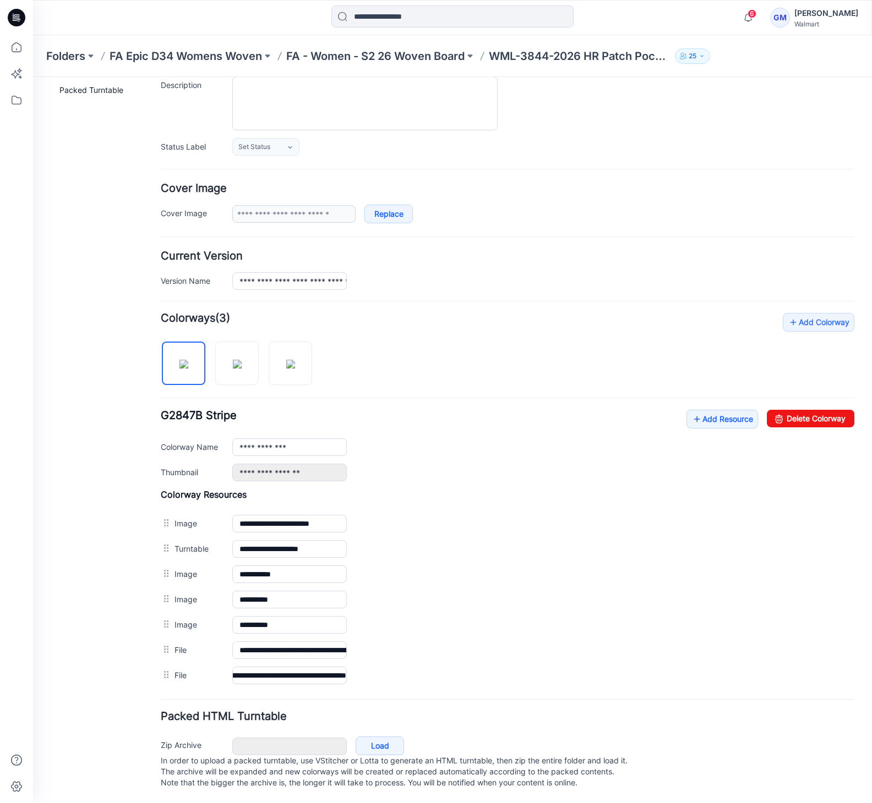
click at [81, 677] on div "General Cover Image Current Version Colorways Packed Turntable" at bounding box center [99, 392] width 88 height 821
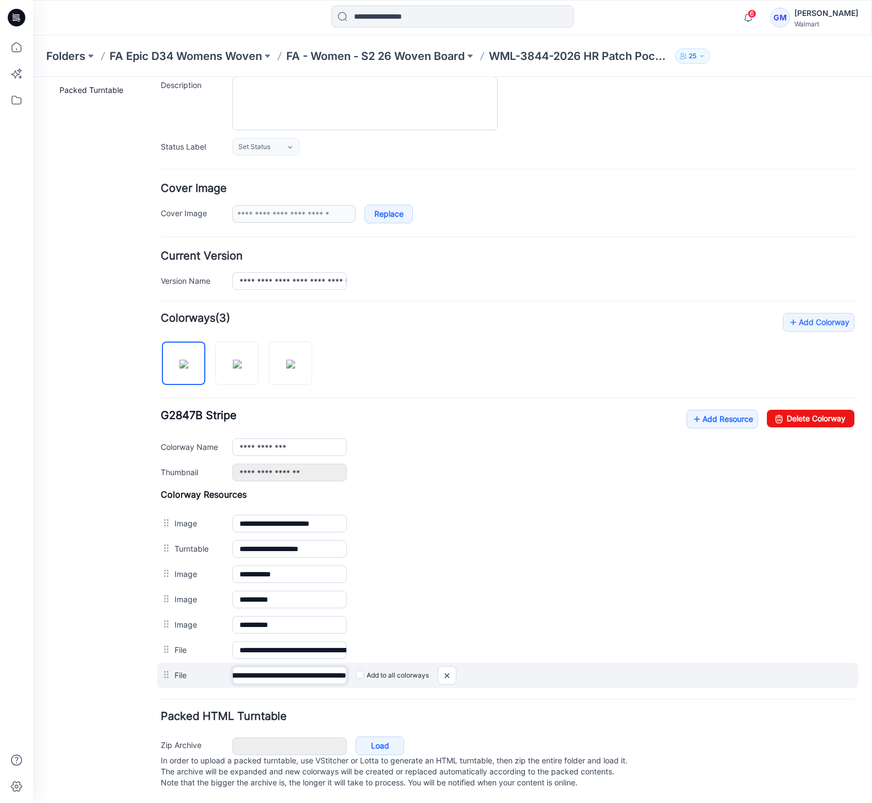
drag, startPoint x: 320, startPoint y: 664, endPoint x: 391, endPoint y: 661, distance: 71.1
click at [391, 663] on div "**********" at bounding box center [507, 675] width 701 height 25
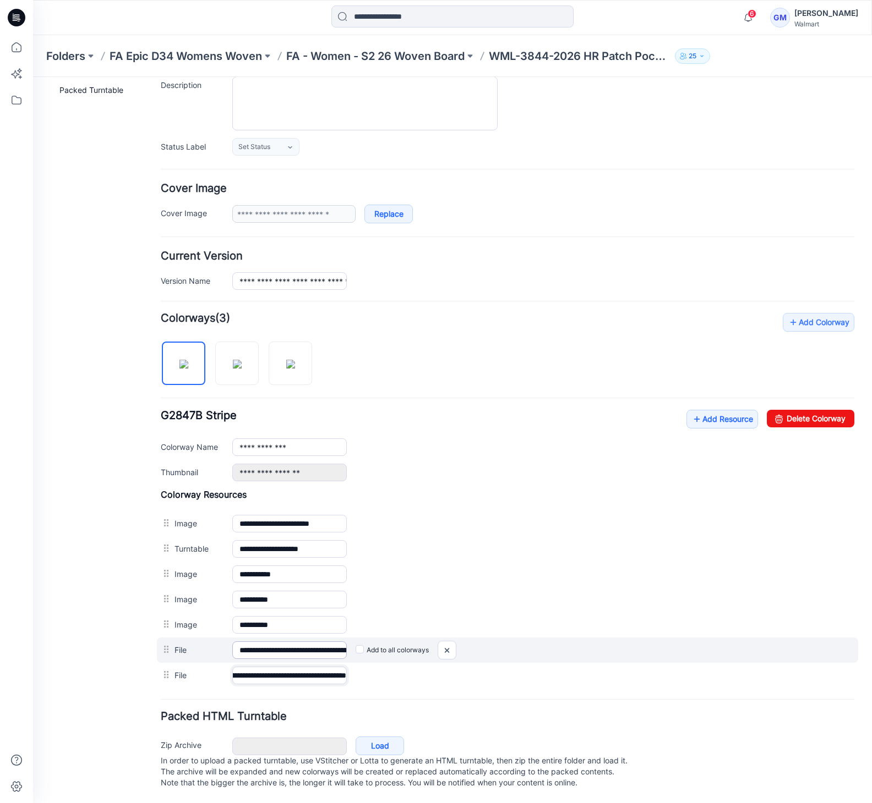
scroll to position [0, 0]
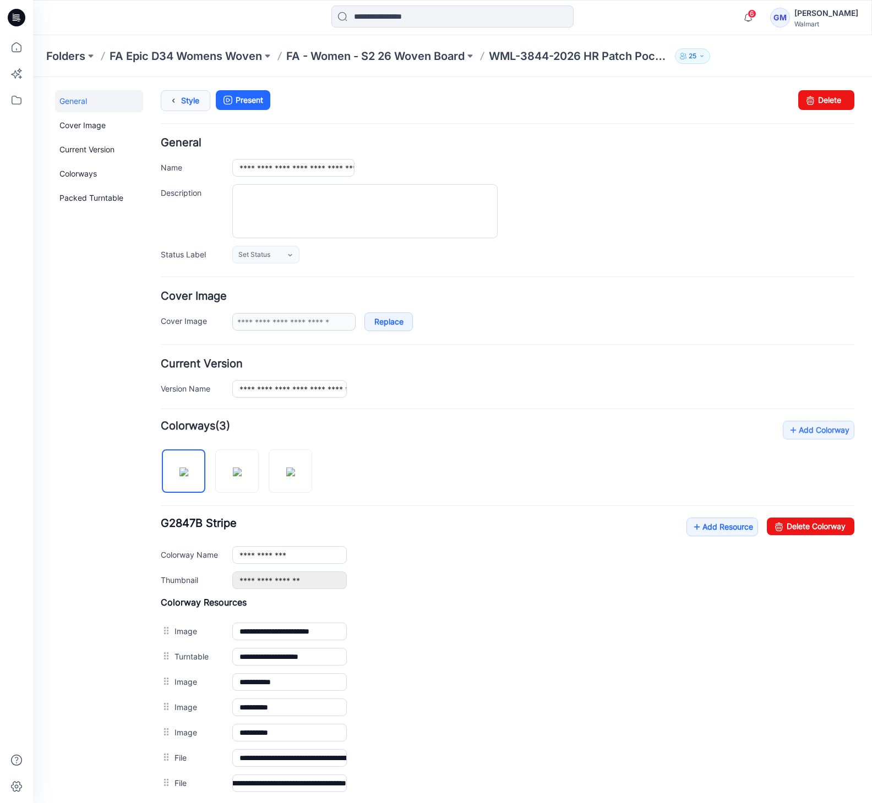
click at [185, 103] on link "Style" at bounding box center [186, 100] width 50 height 21
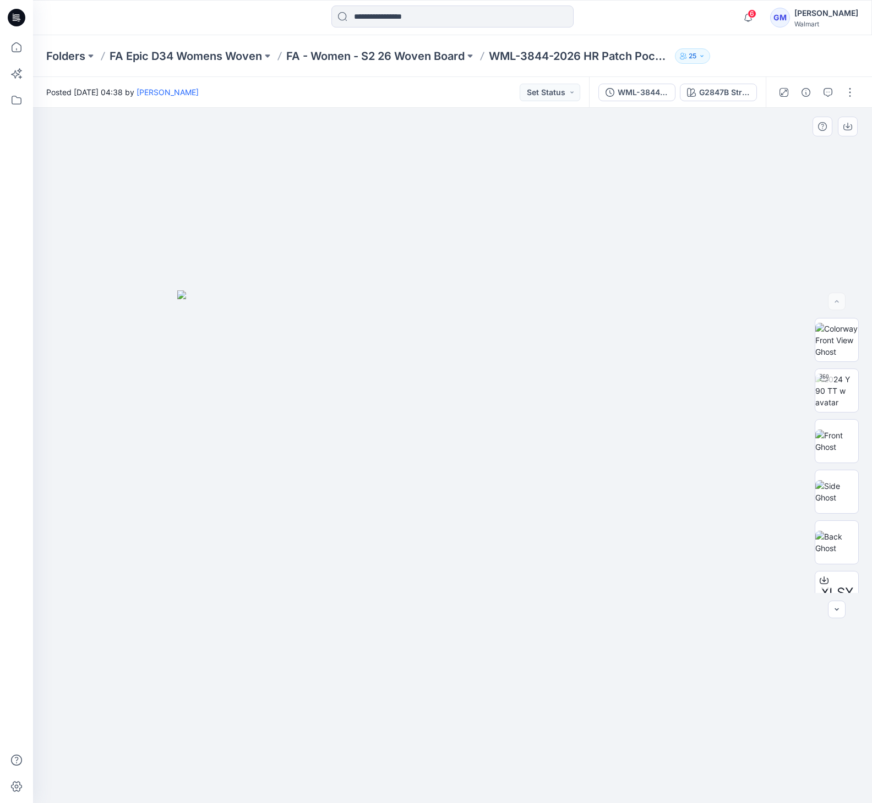
drag, startPoint x: 407, startPoint y: 371, endPoint x: 426, endPoint y: 329, distance: 46.5
click at [407, 371] on img at bounding box center [452, 547] width 550 height 513
click at [439, 53] on p "FA - Women - S2 26 Woven Board" at bounding box center [375, 55] width 178 height 15
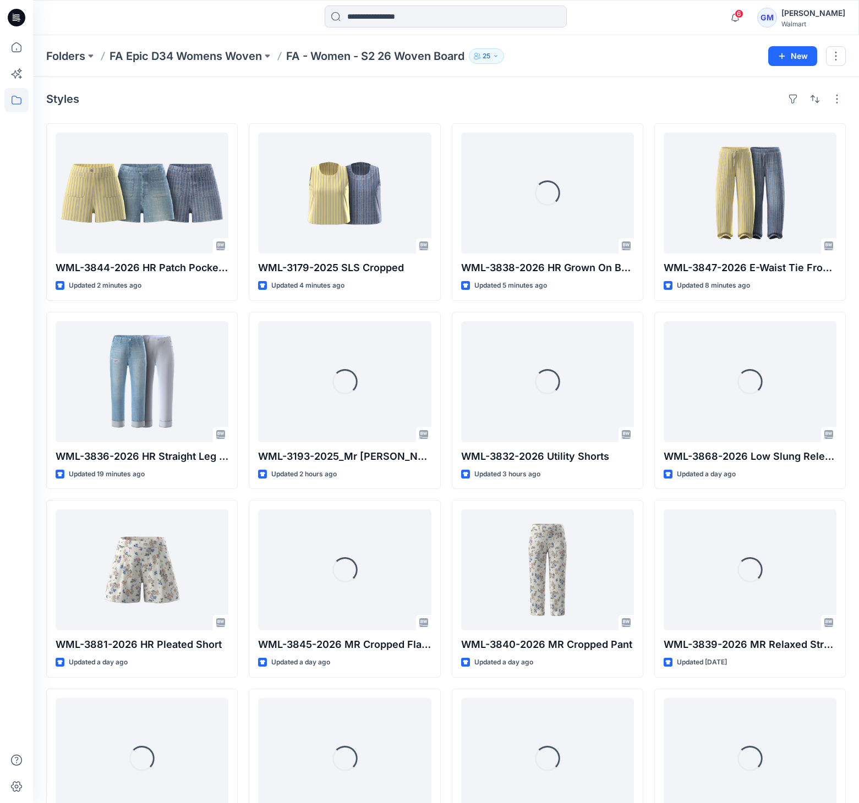
click at [551, 102] on div "Styles" at bounding box center [446, 99] width 800 height 18
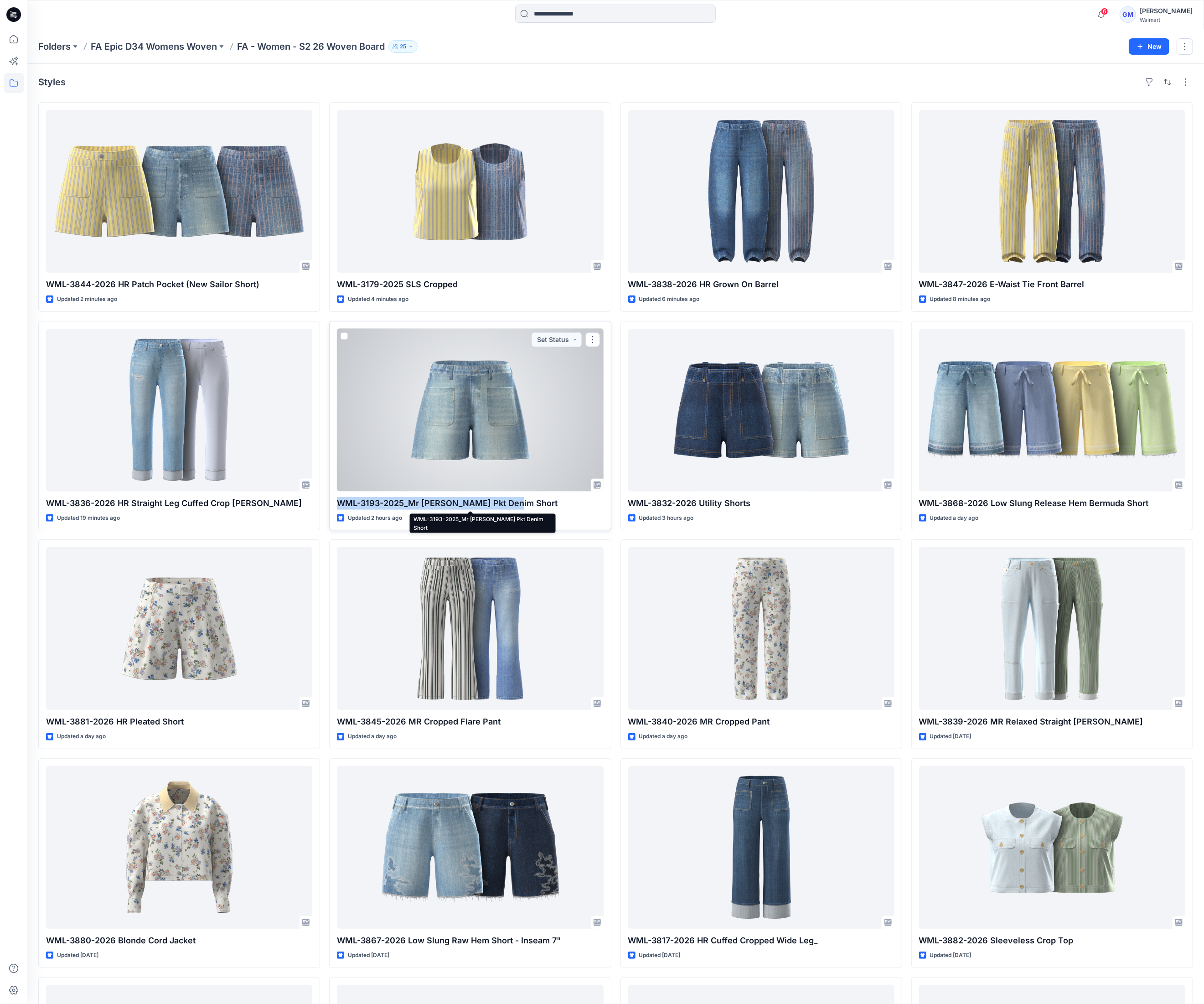
drag, startPoint x: 527, startPoint y: 506, endPoint x: 338, endPoint y: 502, distance: 189.0
click at [338, 502] on p "WML-3193-2025_Mr Patch Pkt Denim Short" at bounding box center [470, 503] width 266 height 12
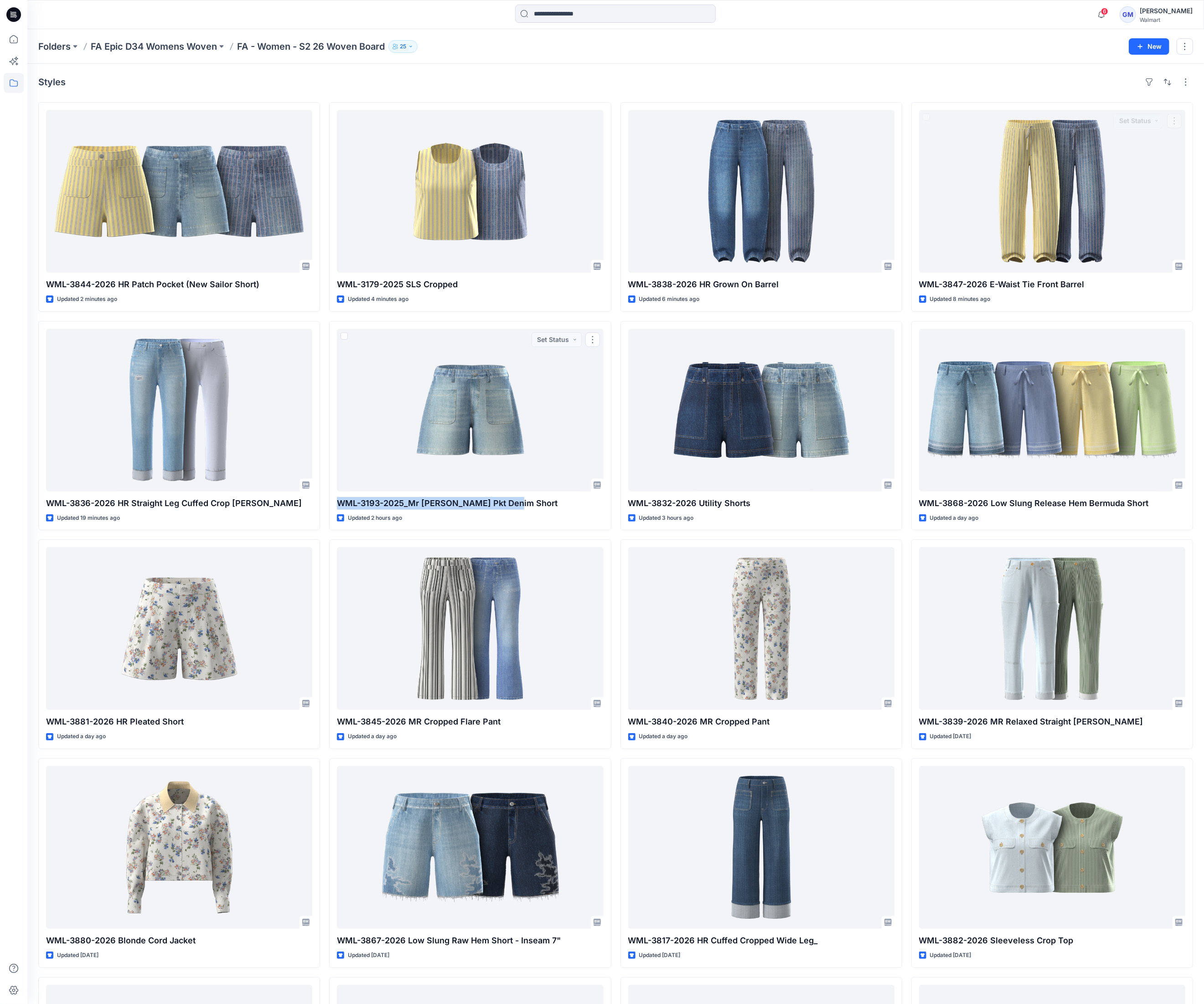
copy p "WML-3193-2025_Mr Patch Pkt Denim Short"
click at [211, 85] on div "Styles" at bounding box center [616, 82] width 1155 height 15
click at [343, 75] on div "Styles" at bounding box center [616, 82] width 1155 height 15
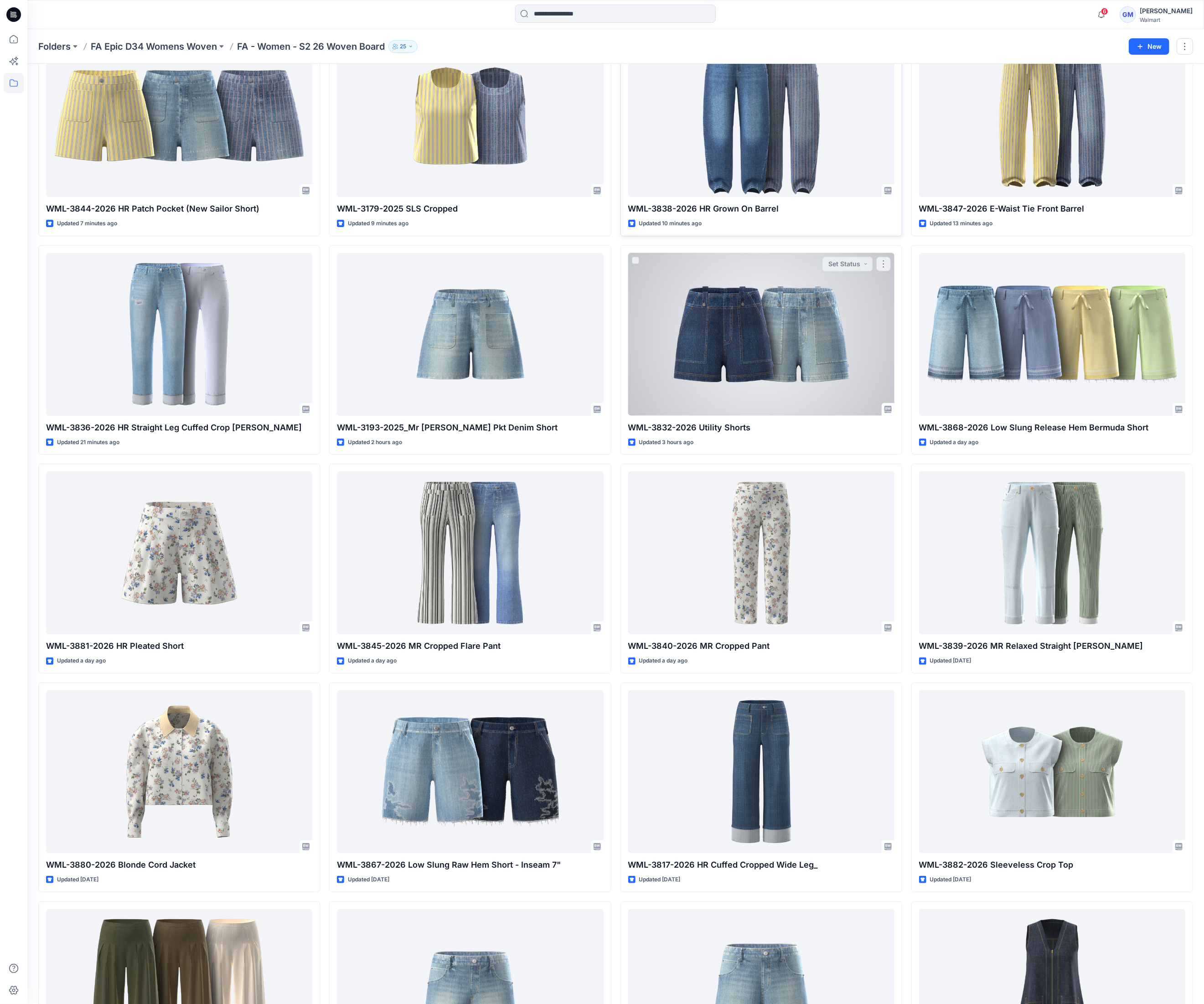
scroll to position [182, 0]
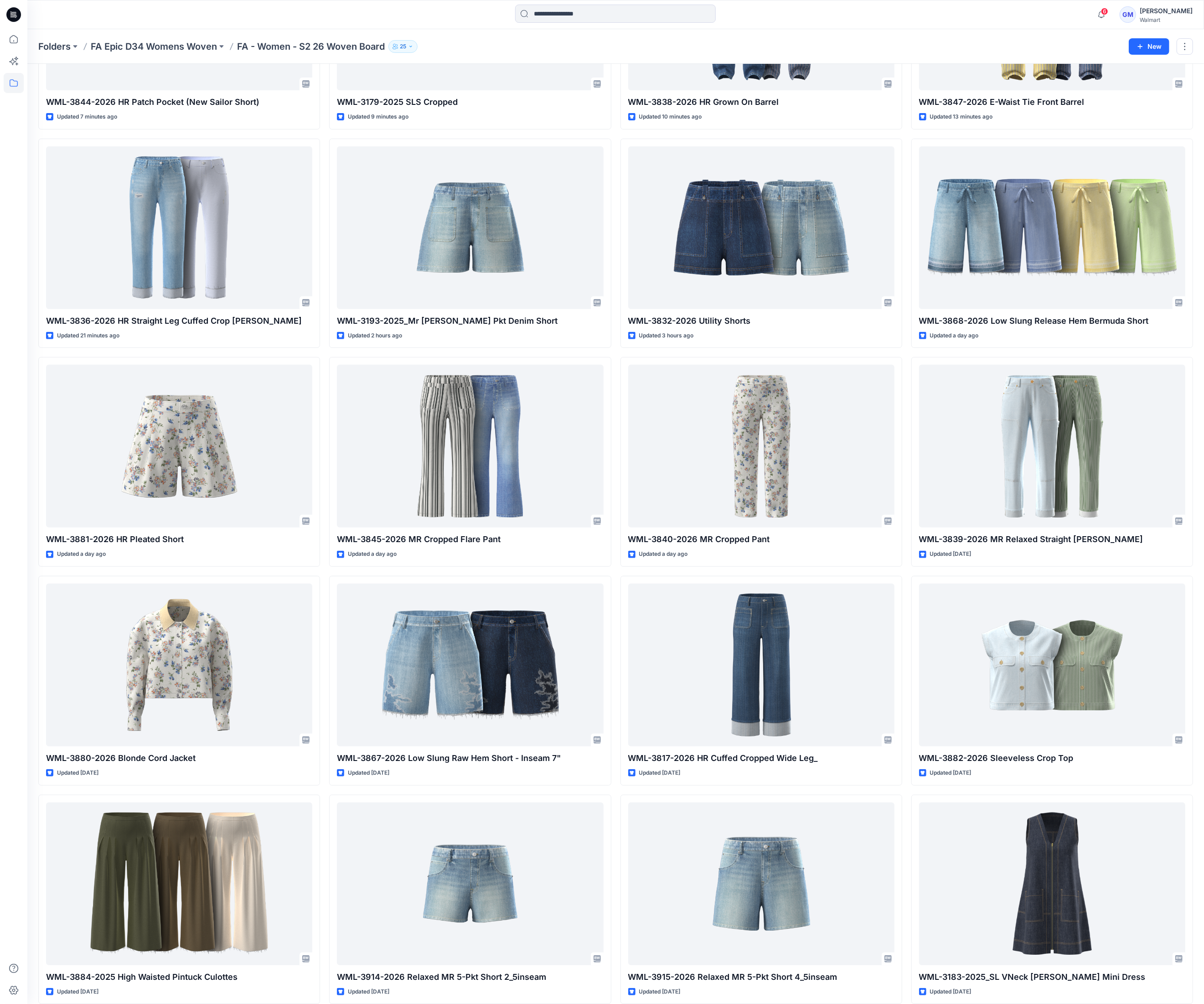
click at [19, 519] on div at bounding box center [13, 516] width 20 height 975
click at [6, 582] on div at bounding box center [13, 516] width 20 height 975
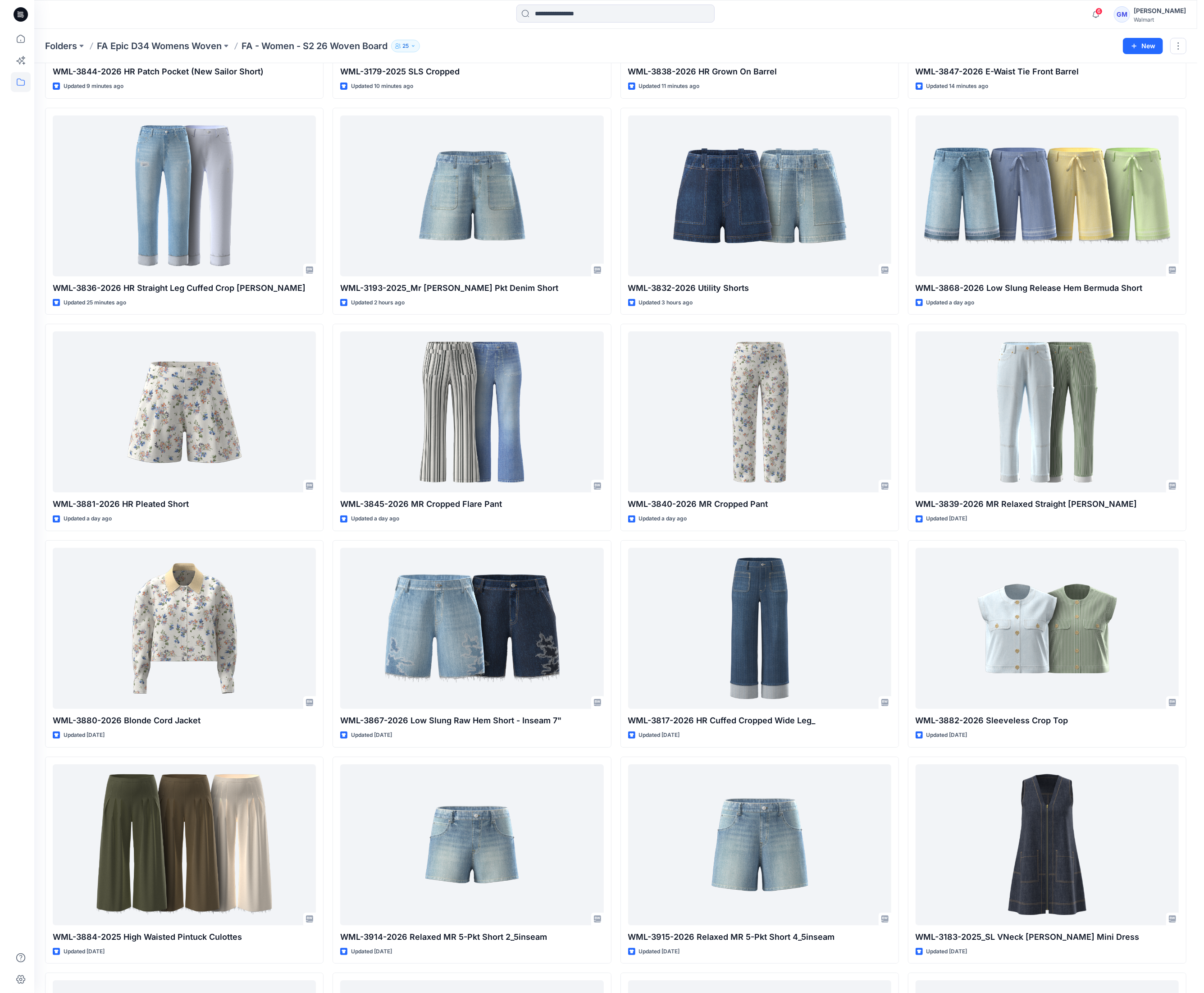
scroll to position [0, 0]
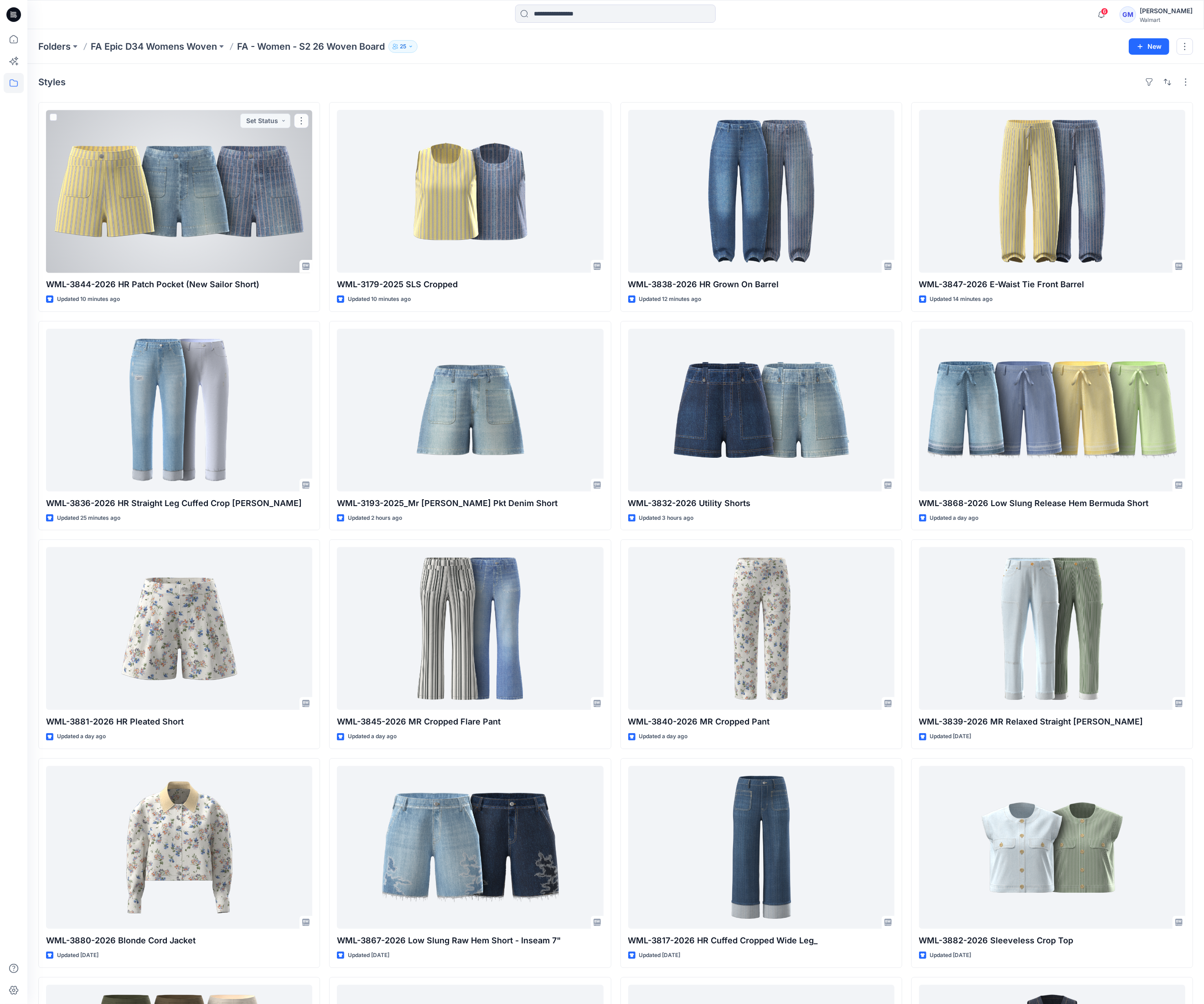
click at [230, 85] on div "Styles" at bounding box center [616, 82] width 1155 height 15
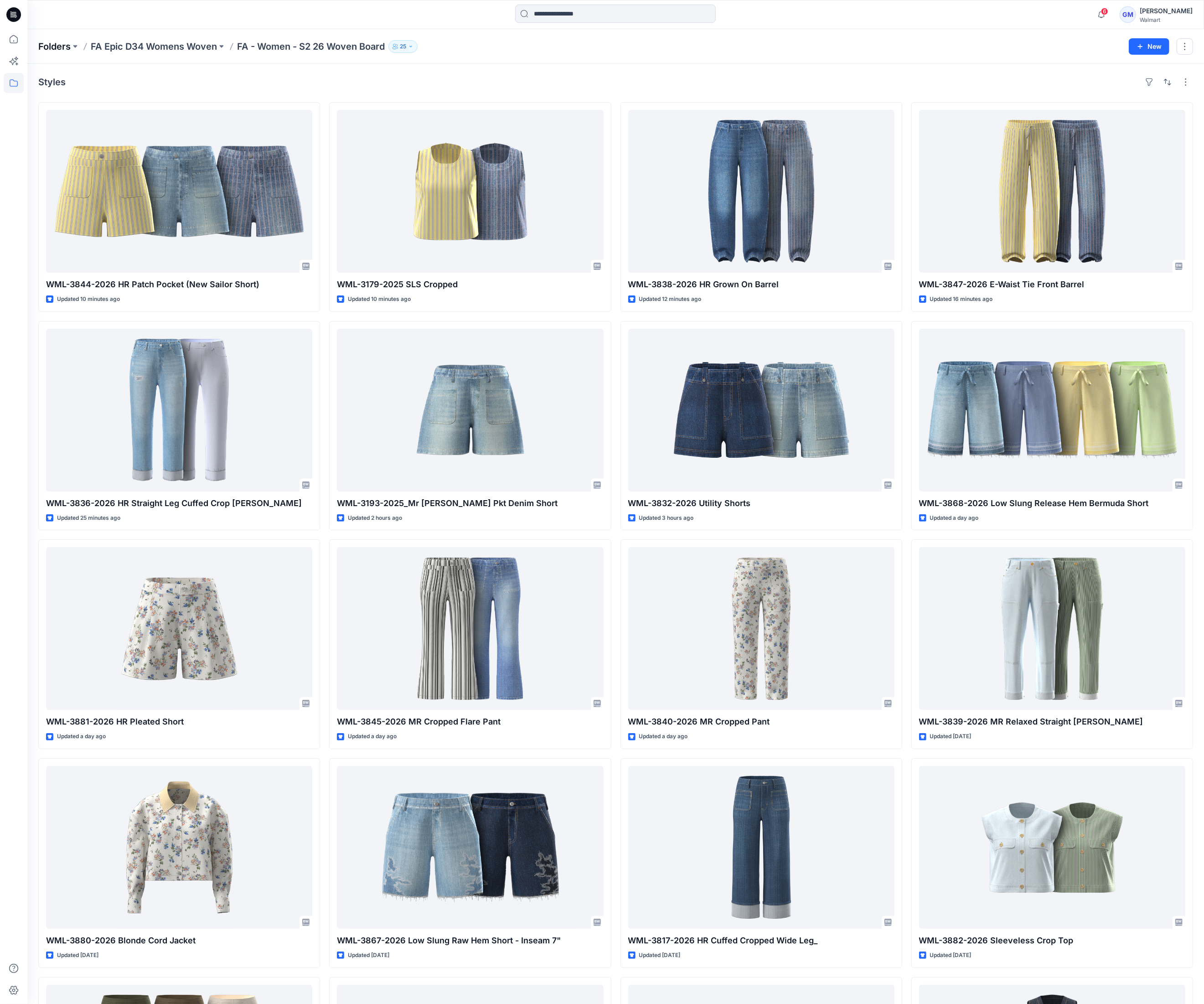
click at [56, 47] on p "Folders" at bounding box center [54, 46] width 32 height 12
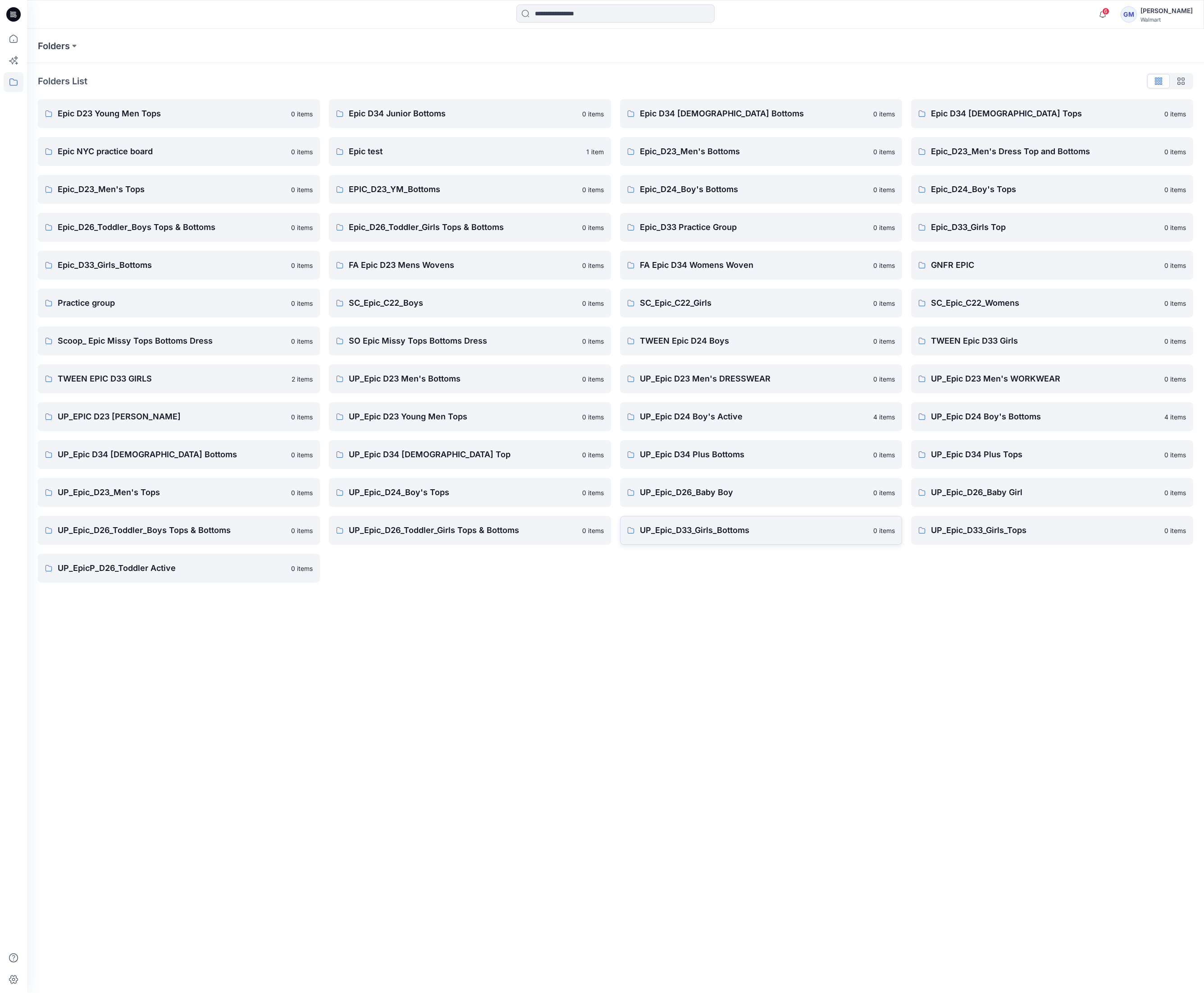
click at [668, 526] on p "UP_Epic_D33_Girls_Bottoms" at bounding box center [754, 529] width 228 height 12
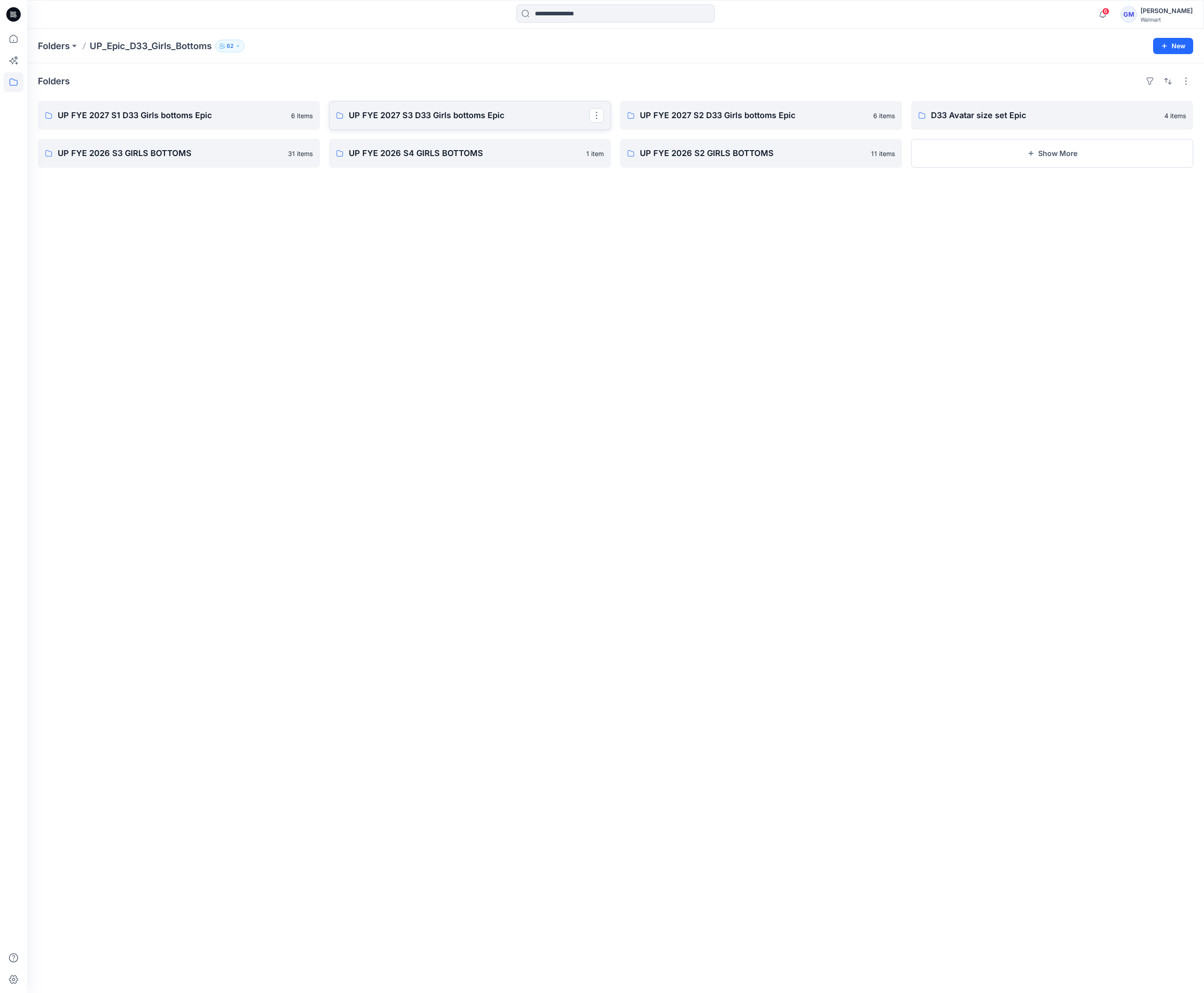
click at [414, 111] on p "UP FYE 2027 S3 D33 Girls bottoms Epic" at bounding box center [469, 115] width 241 height 12
click at [708, 111] on p "UP FYE 2027 S2 D33 Girls bottoms Epic" at bounding box center [760, 115] width 241 height 12
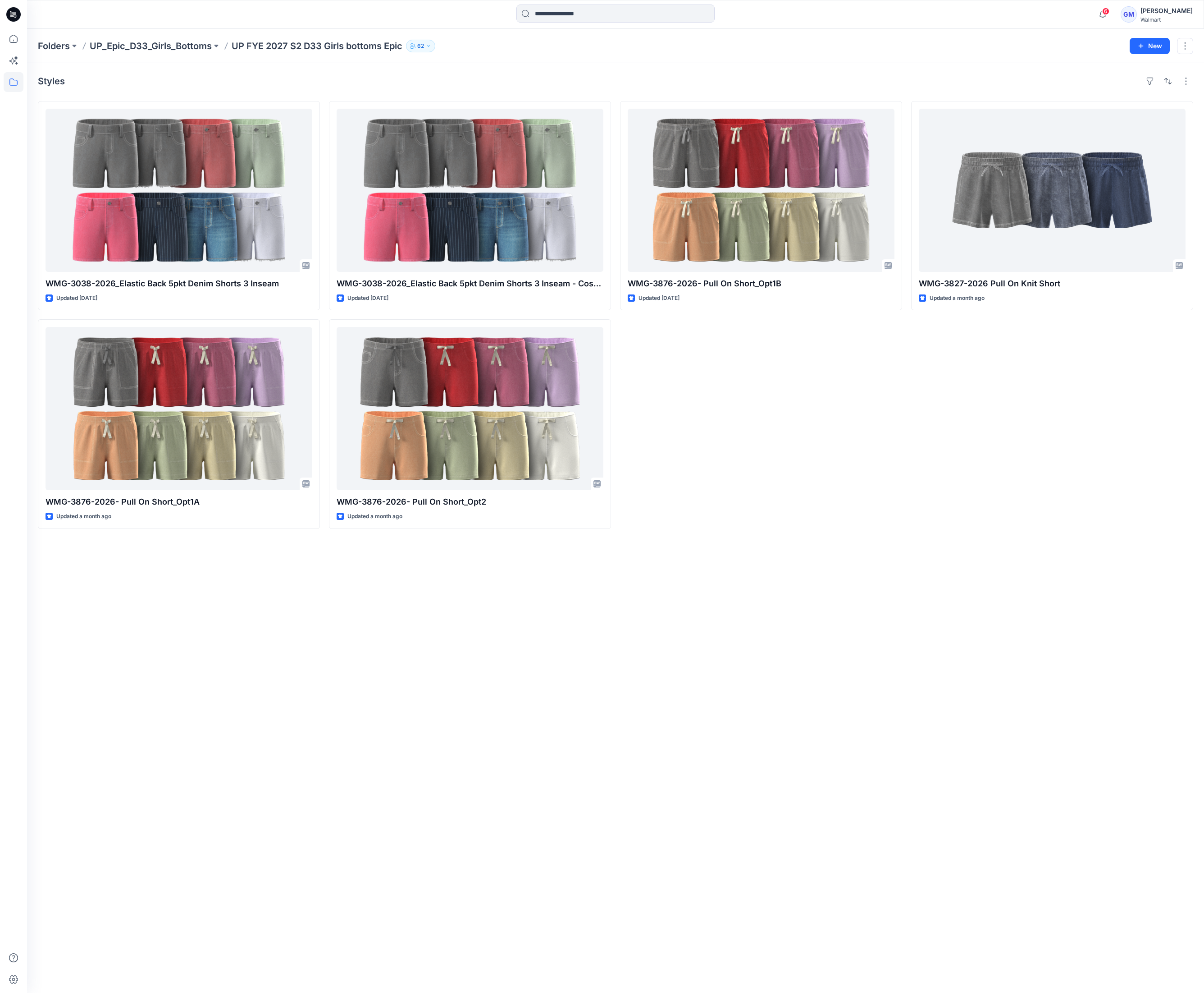
click at [713, 541] on div "Styles WMG-3038-2026_Elastic Back 5pkt Denim Shorts 3 Inseam Updated 3 days ago…" at bounding box center [615, 528] width 1177 height 930
click at [51, 44] on p "Folders" at bounding box center [53, 45] width 32 height 12
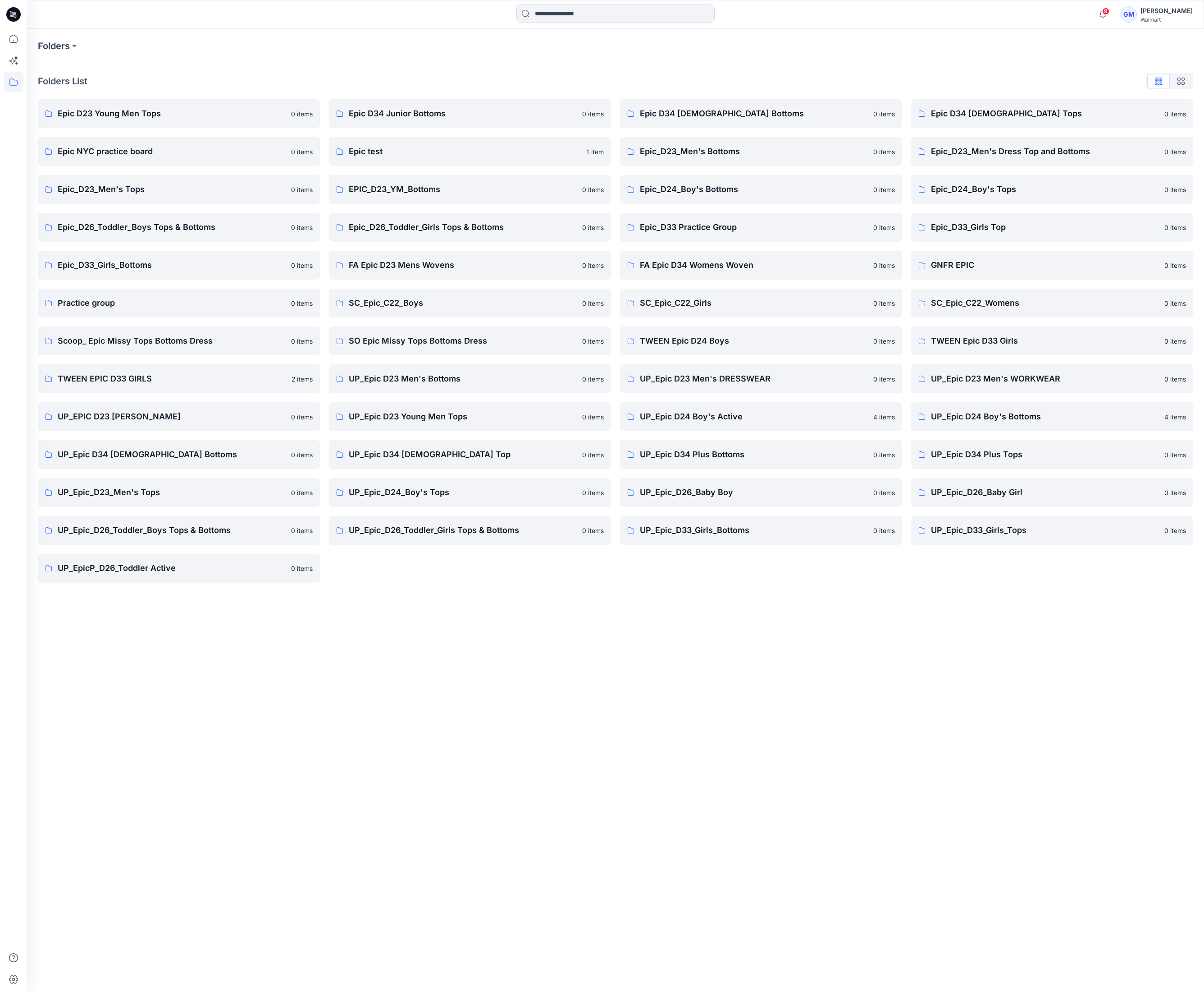
drag, startPoint x: 575, startPoint y: 718, endPoint x: 582, endPoint y: 705, distance: 14.8
click at [574, 658] on div "Folders Folders List Epic D23 Young Men Tops 0 items Epic NYC practice board 0 …" at bounding box center [615, 510] width 1177 height 964
click at [713, 658] on div "Folders Folders List Epic D23 Young Men Tops 0 items Epic NYC practice board 0 …" at bounding box center [615, 510] width 1177 height 964
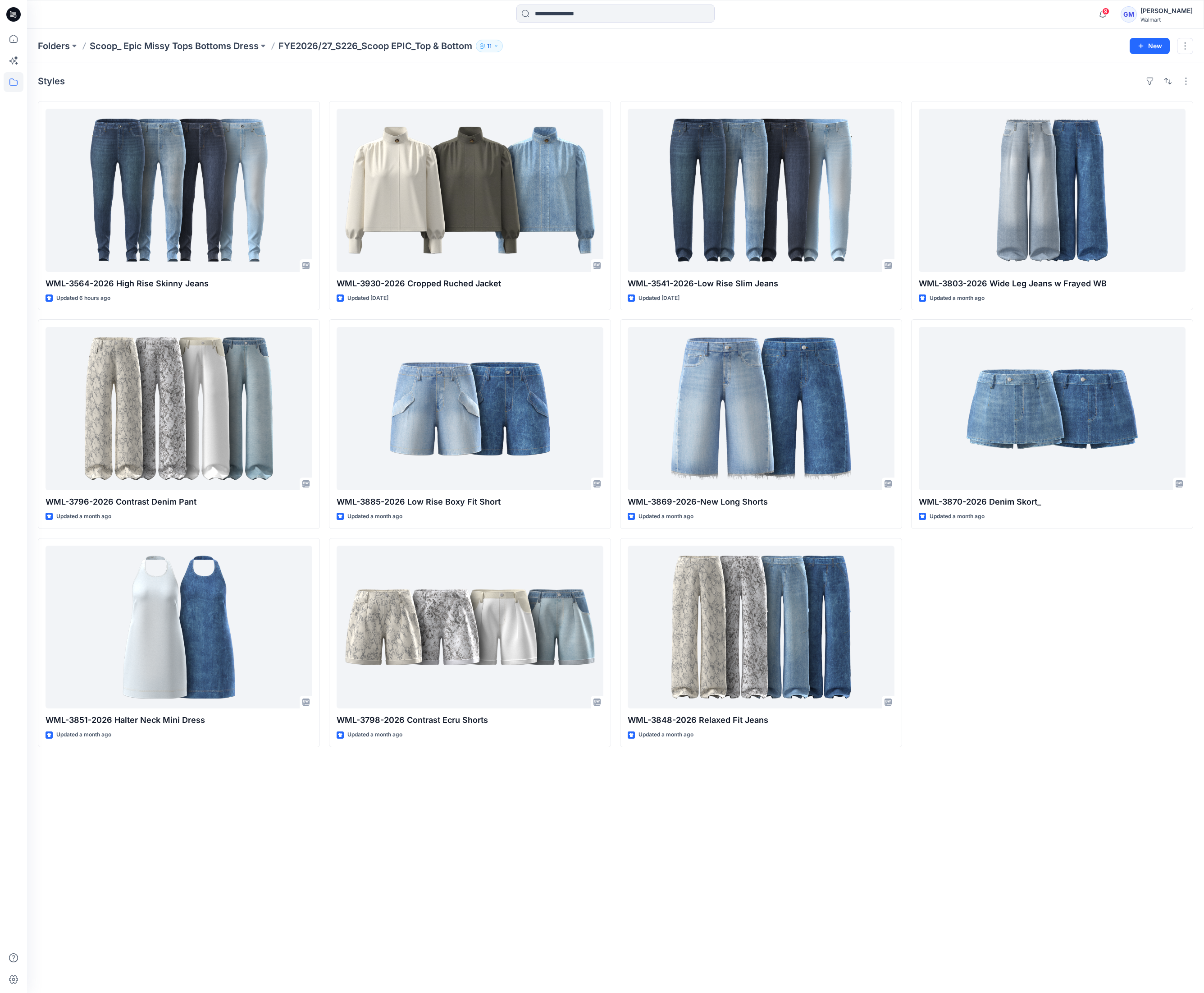
click at [19, 156] on div at bounding box center [13, 510] width 20 height 964
